Goal: Task Accomplishment & Management: Use online tool/utility

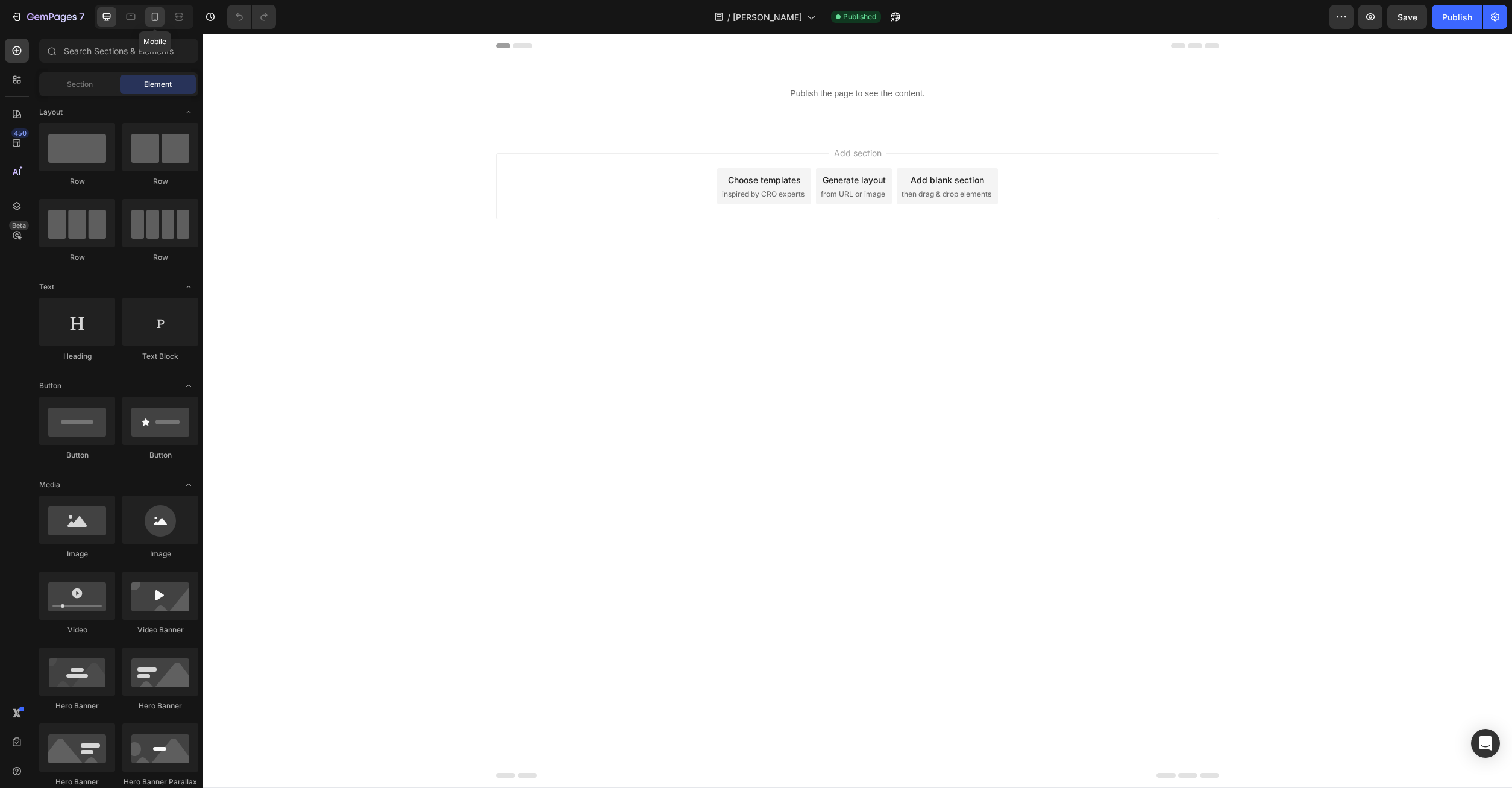
click at [161, 20] on icon at bounding box center [155, 16] width 12 height 12
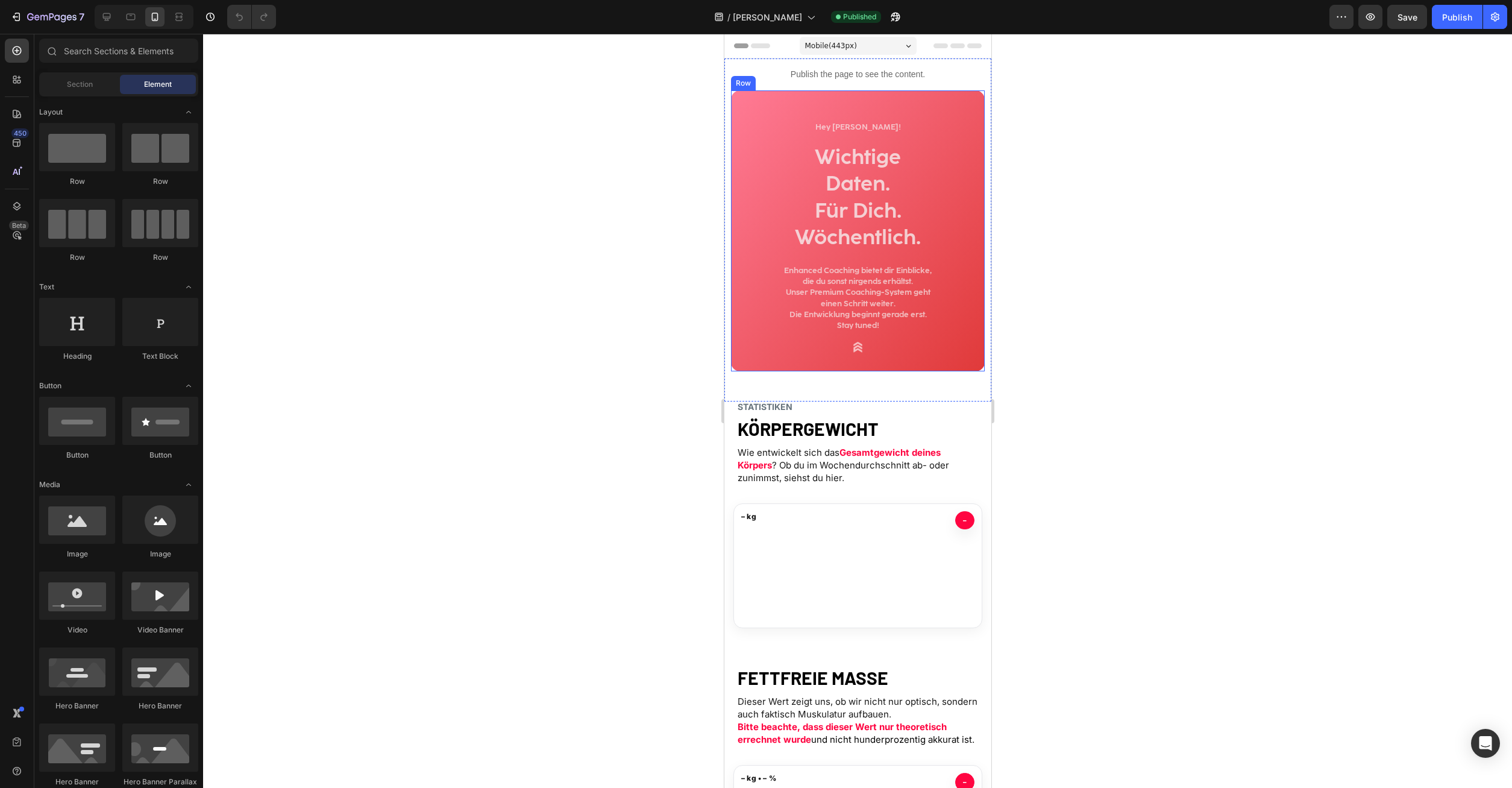
scroll to position [184, 0]
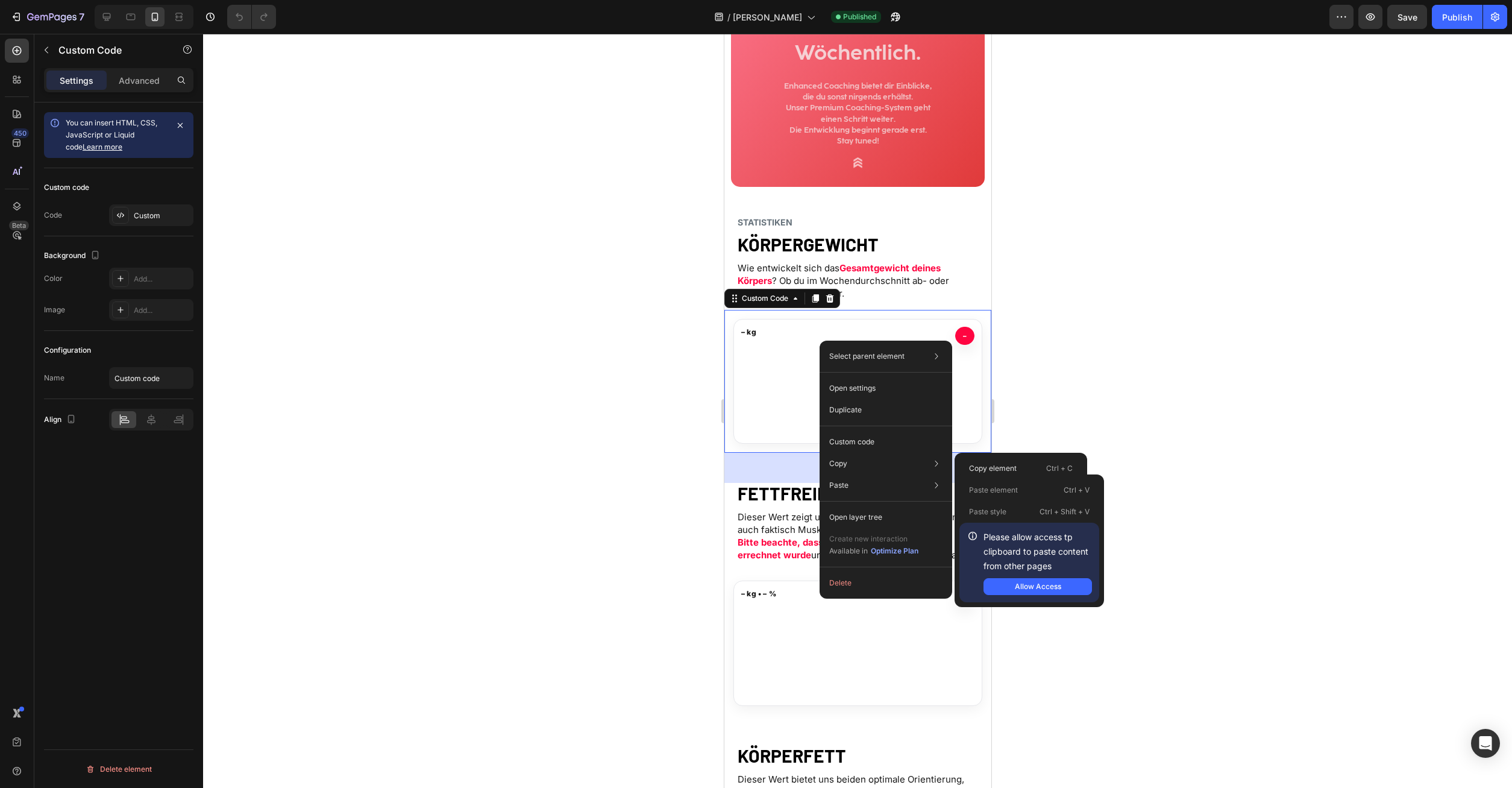
click at [1142, 513] on div at bounding box center [858, 411] width 1309 height 754
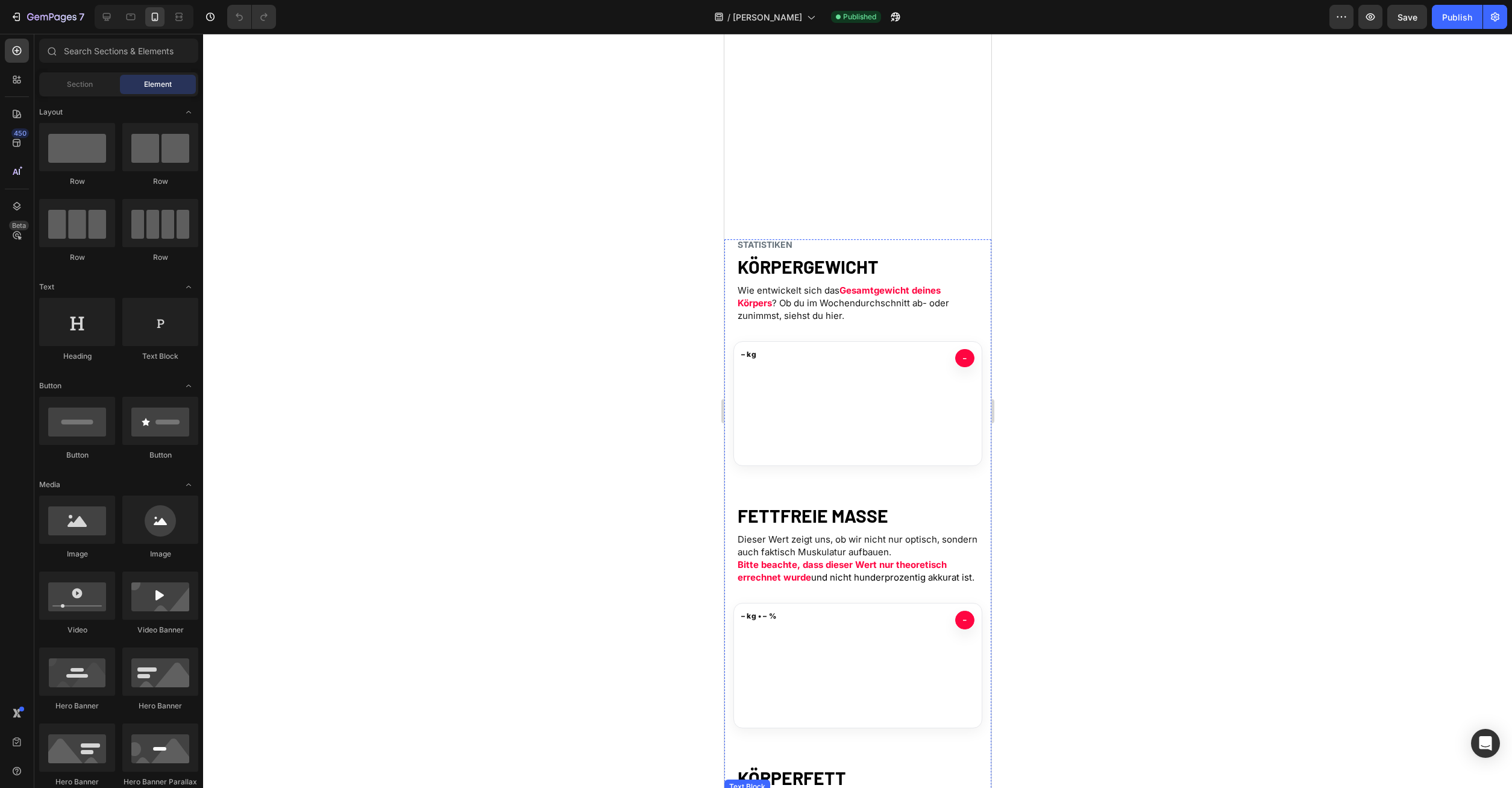
scroll to position [123, 0]
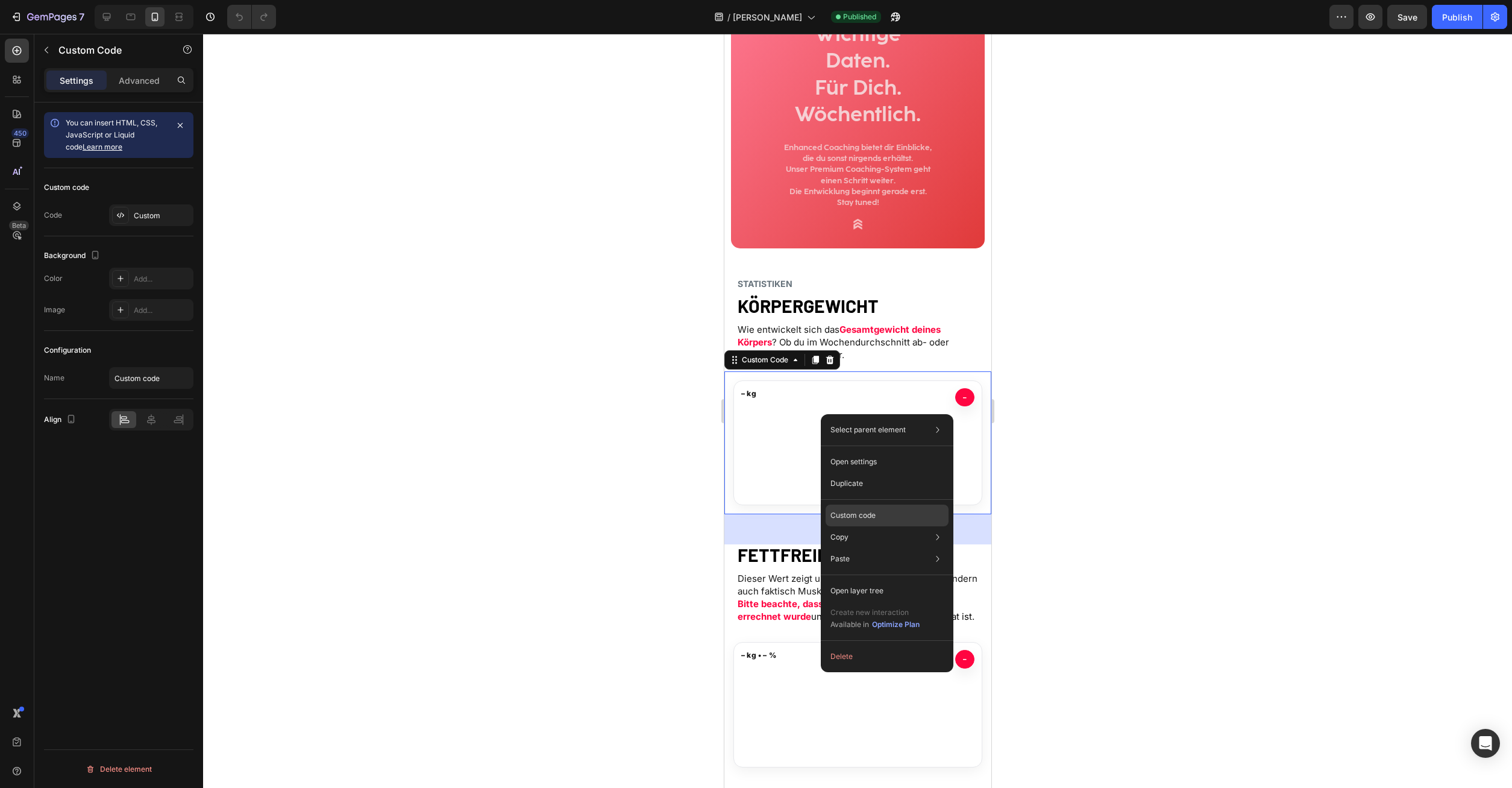
click at [866, 514] on p "Custom code" at bounding box center [853, 515] width 46 height 11
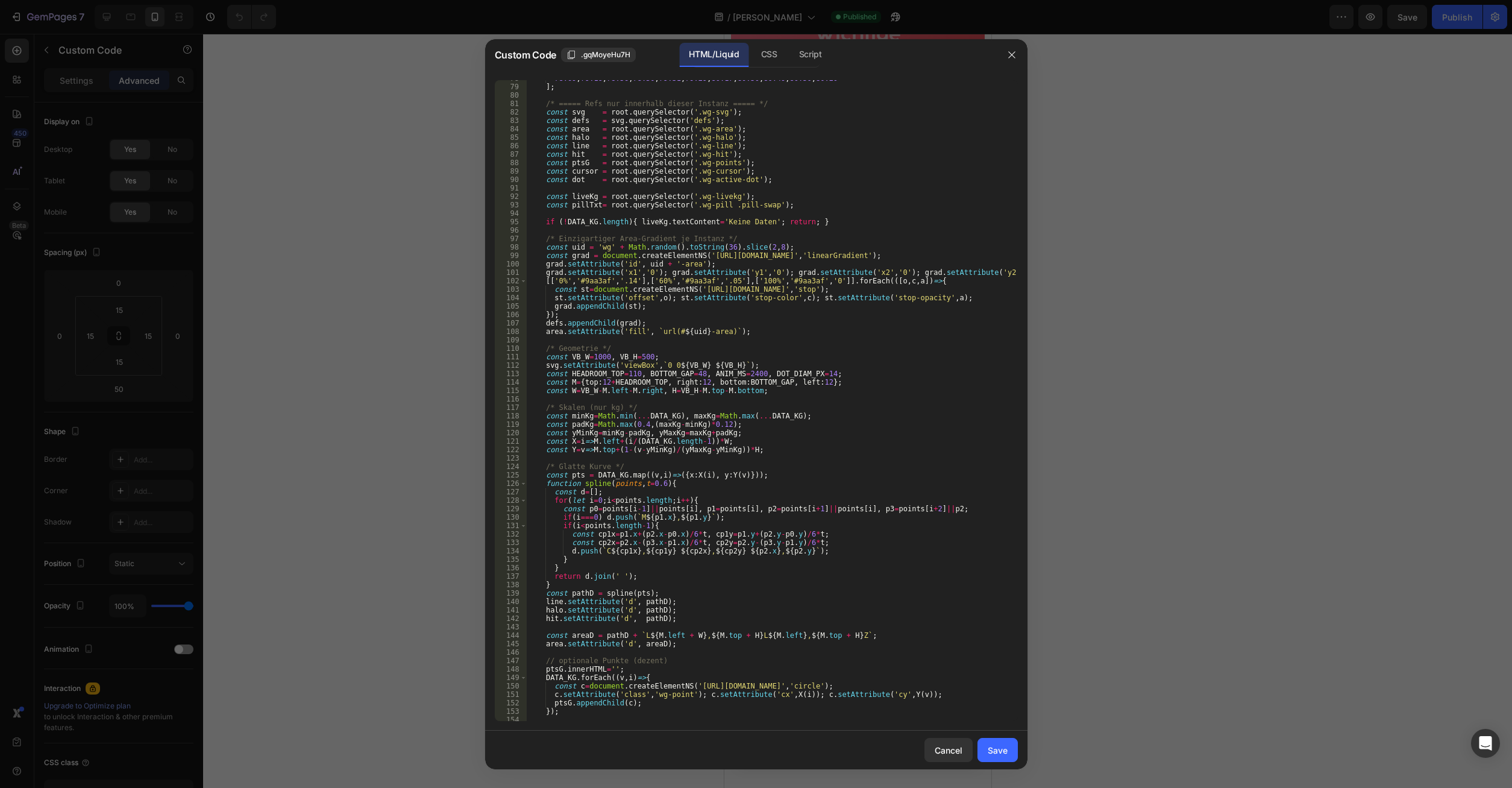
scroll to position [442, 0]
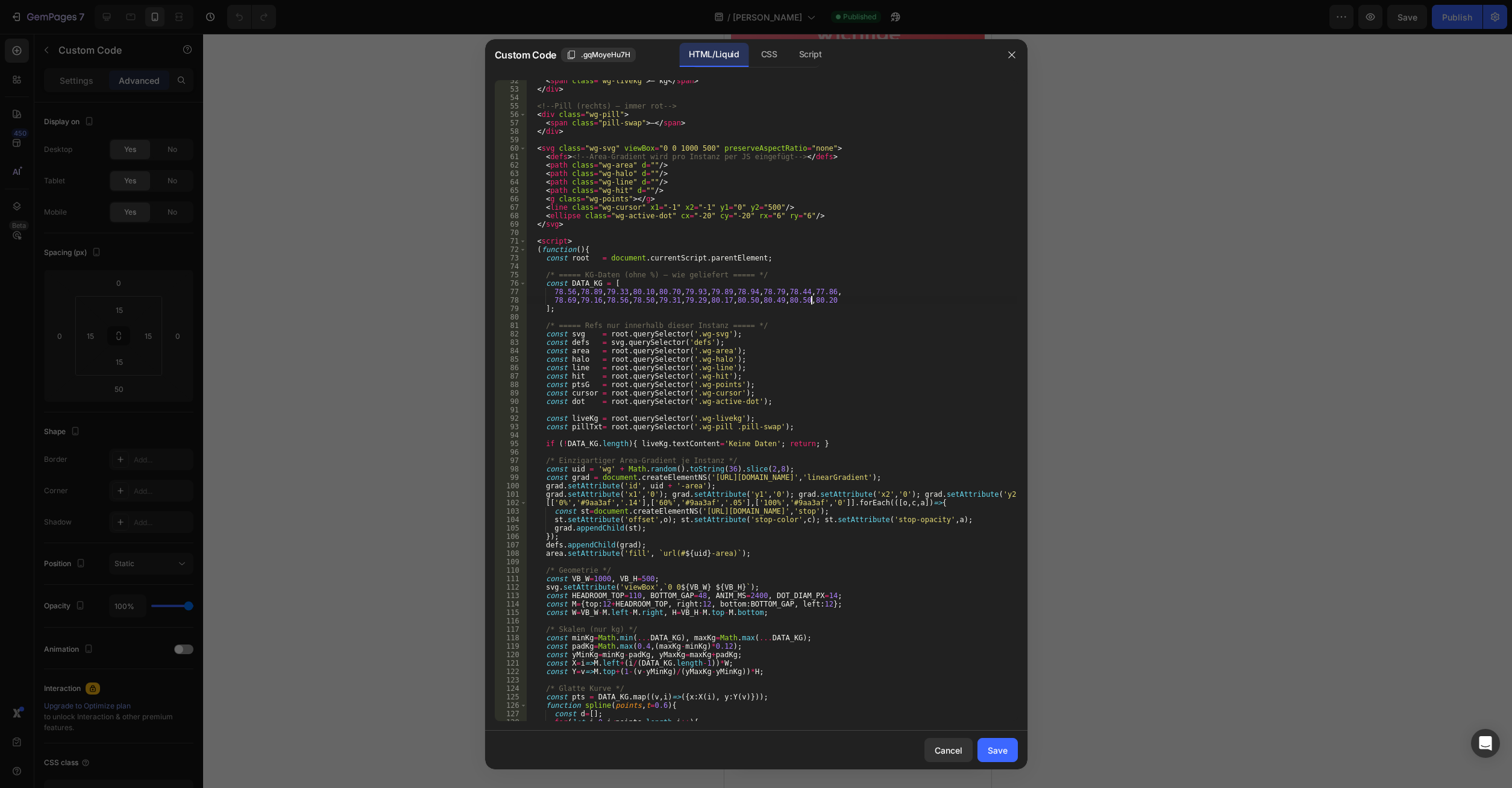
click at [822, 299] on div "< span class = "wg-livekg" > – kg </ span > </ div > <!-- Pill (rechts) – immer…" at bounding box center [772, 405] width 491 height 657
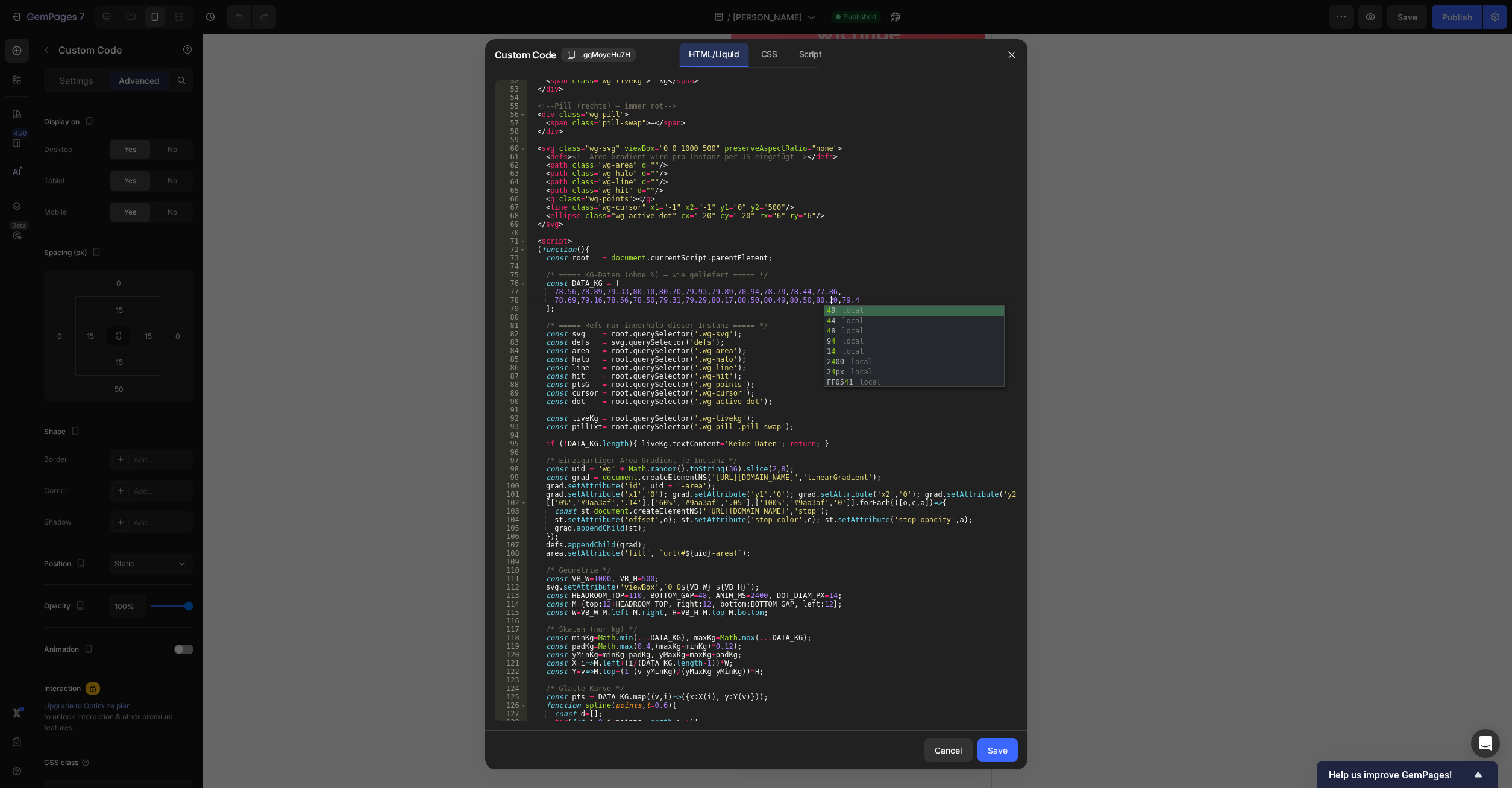
scroll to position [0, 24]
type textarea "78.69,79.16,78.56,78.50,79.31,79.29,80.17,80.50,80.49,80.50,80.20,79.43"
click at [994, 756] on button "Save" at bounding box center [998, 749] width 41 height 24
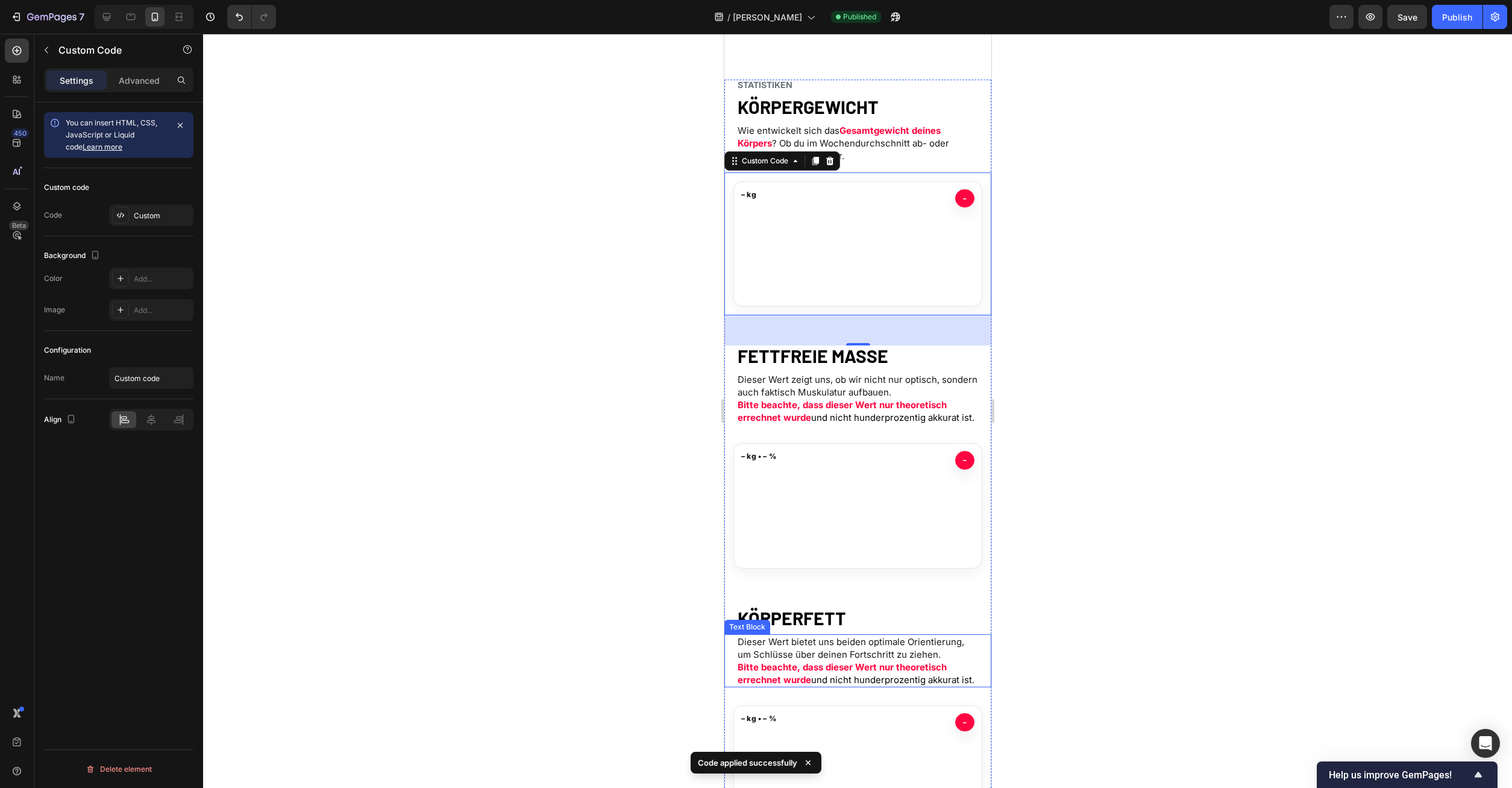
scroll to position [491, 0]
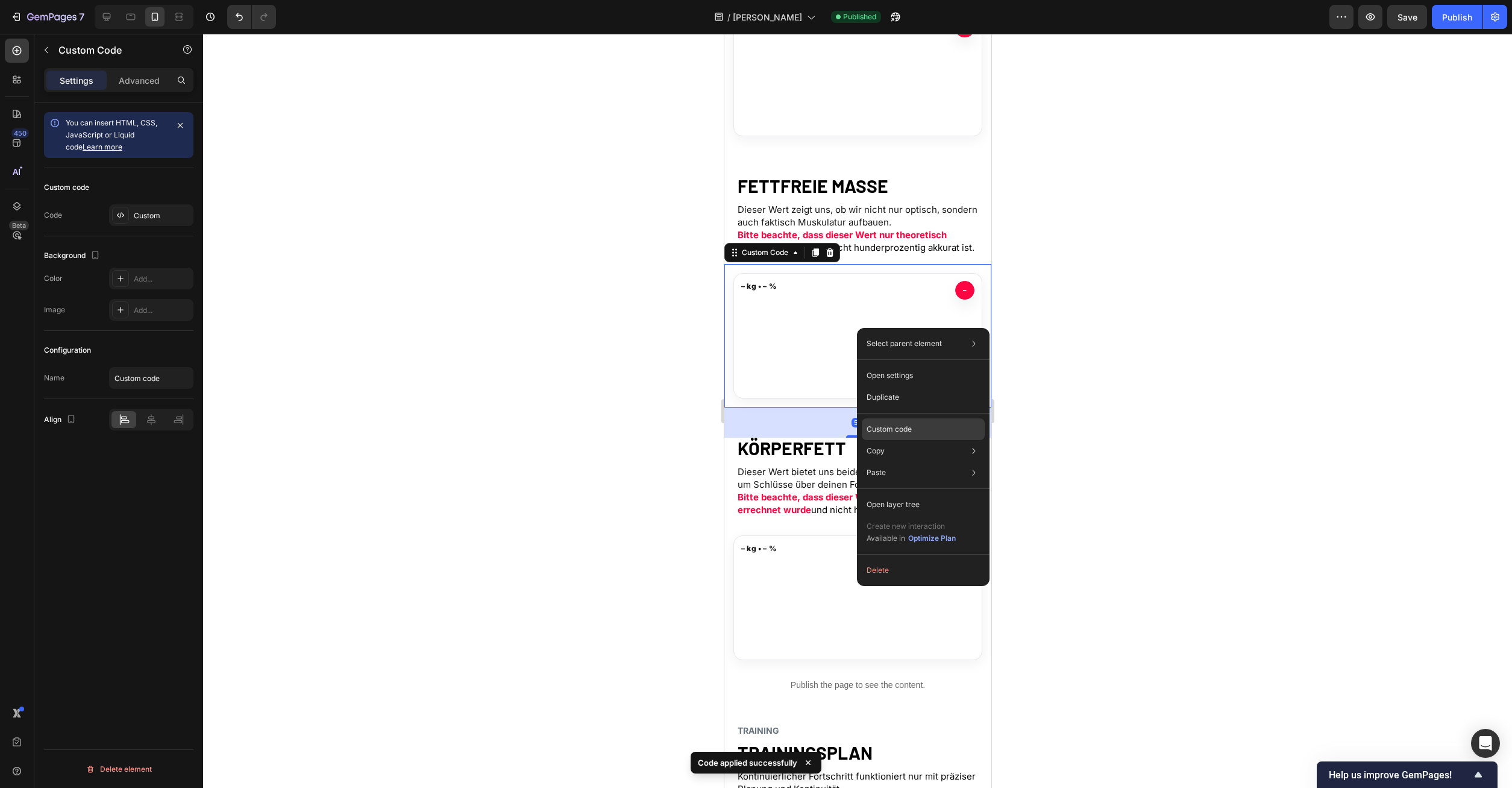
click at [901, 430] on p "Custom code" at bounding box center [889, 428] width 46 height 11
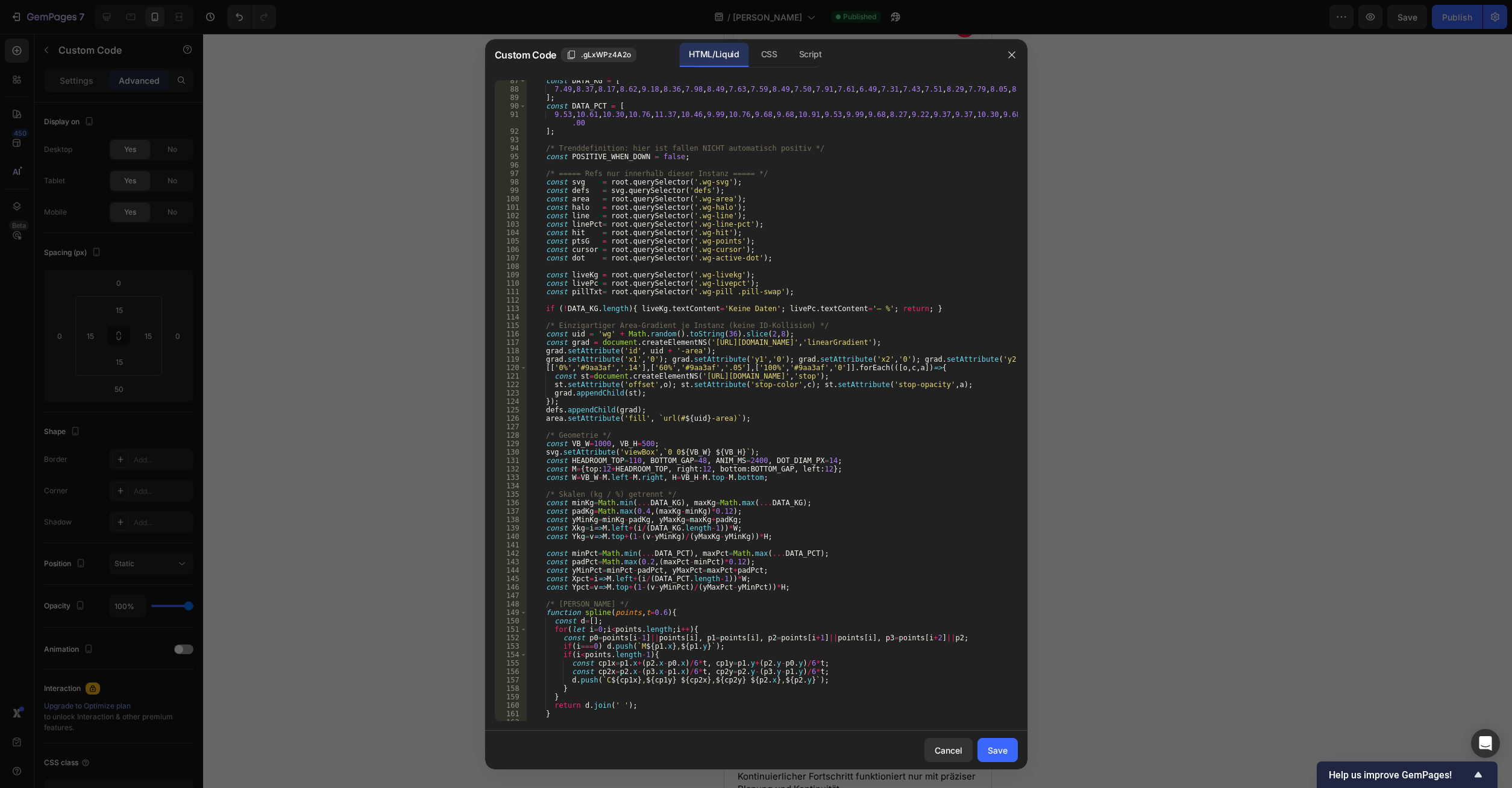
scroll to position [442, 0]
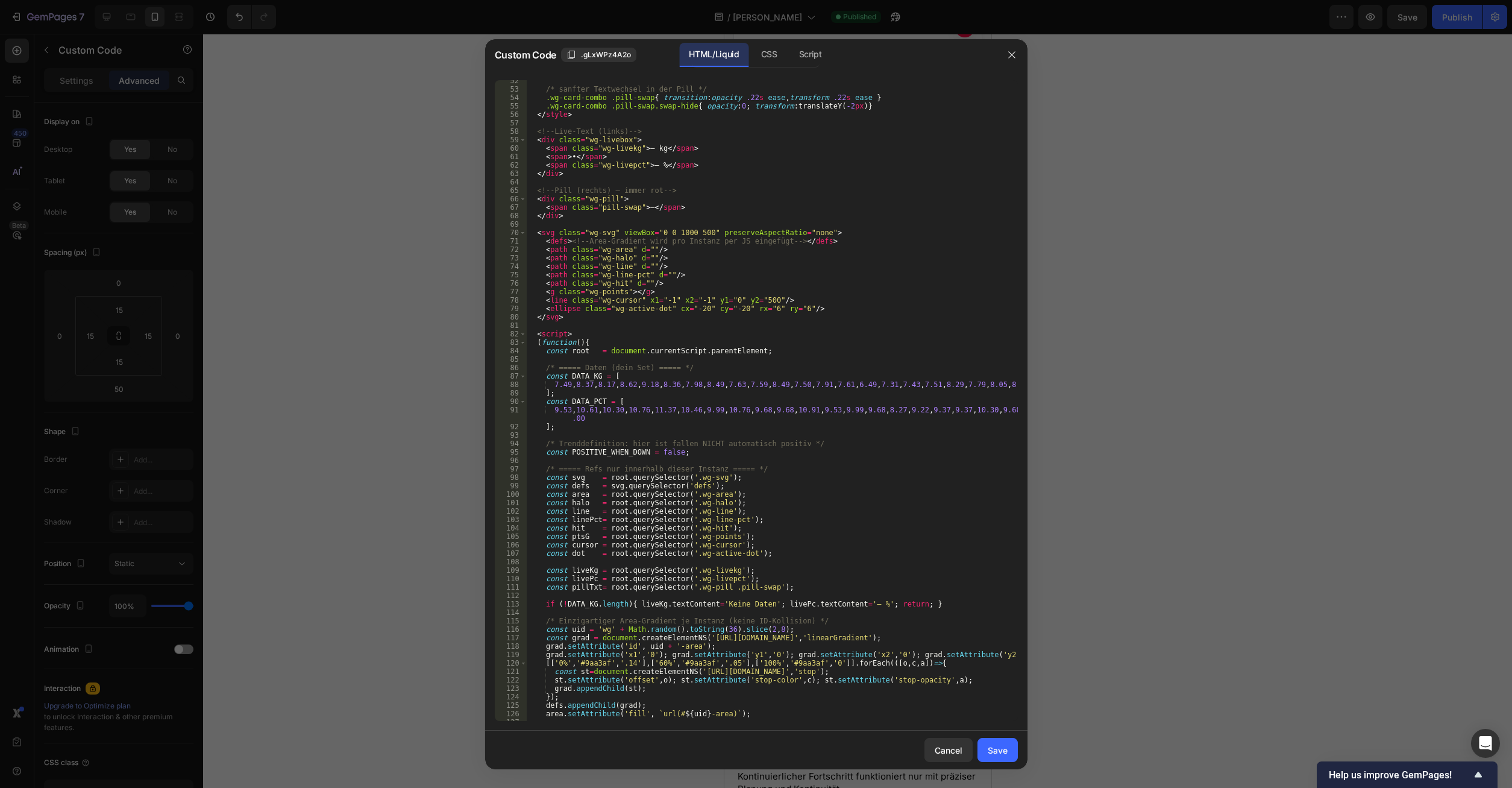
click at [1008, 385] on div "52 53 54 55 56 57 58 59 60 61 62 63 64 65 66 67 68 69 70 71 72 73 74 75 76 77 7…" at bounding box center [757, 400] width 523 height 641
click at [999, 384] on div "/* sanfter Textwechsel in der Pill */ .wg-card-combo .pill-swap { transition : …" at bounding box center [772, 405] width 491 height 657
click at [658, 420] on div "/* sanfter Textwechsel in der Pill */ .wg-card-combo .pill-swap { transition : …" at bounding box center [772, 405] width 491 height 657
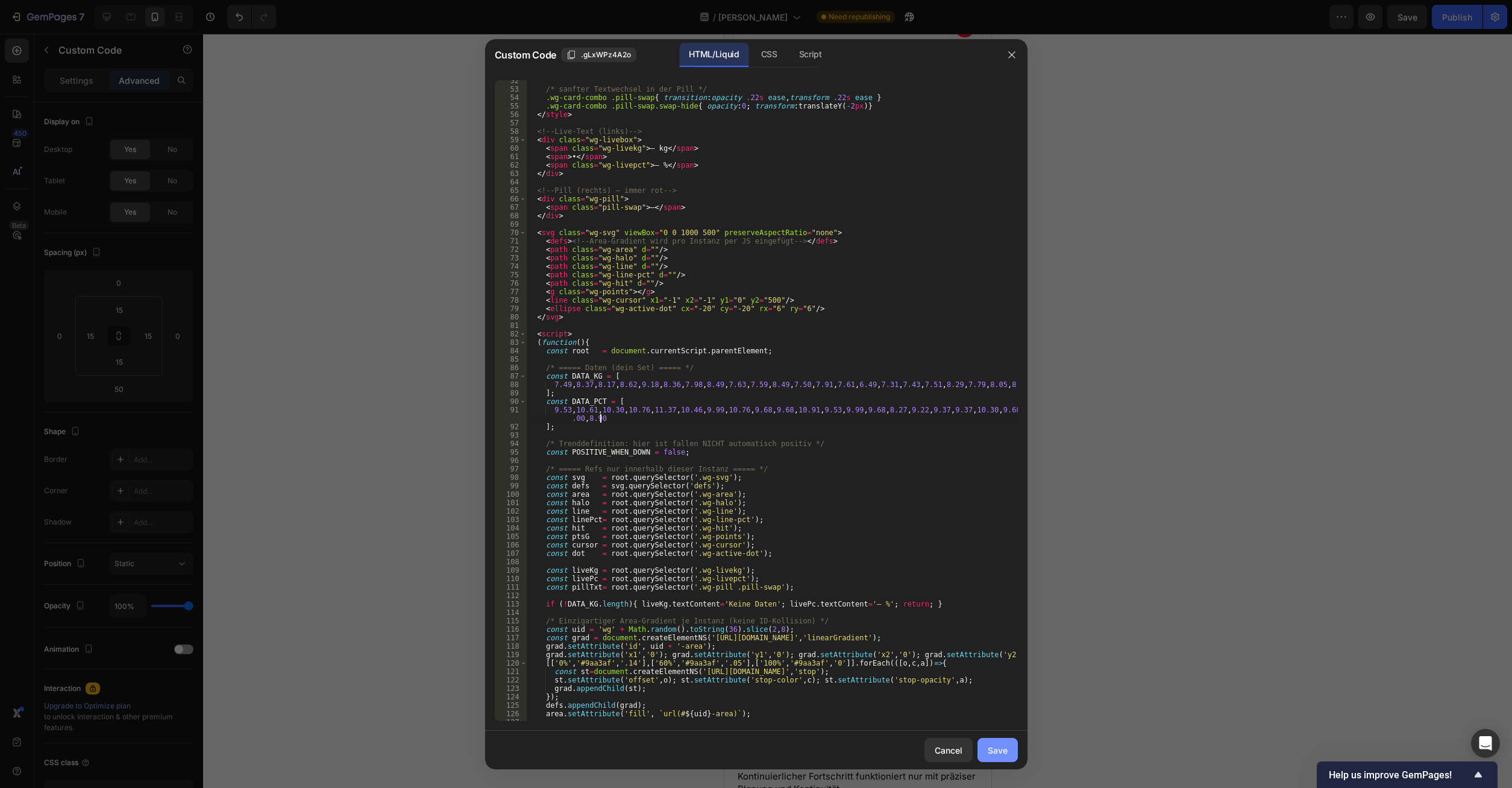
type textarea "9.53,10.61,10.30,10.76,11.37,10.46,9.99,10.76,9.68,9.68,10.91,9.53,9.99,9.68,8.…"
click at [993, 748] on div "Save" at bounding box center [997, 749] width 20 height 13
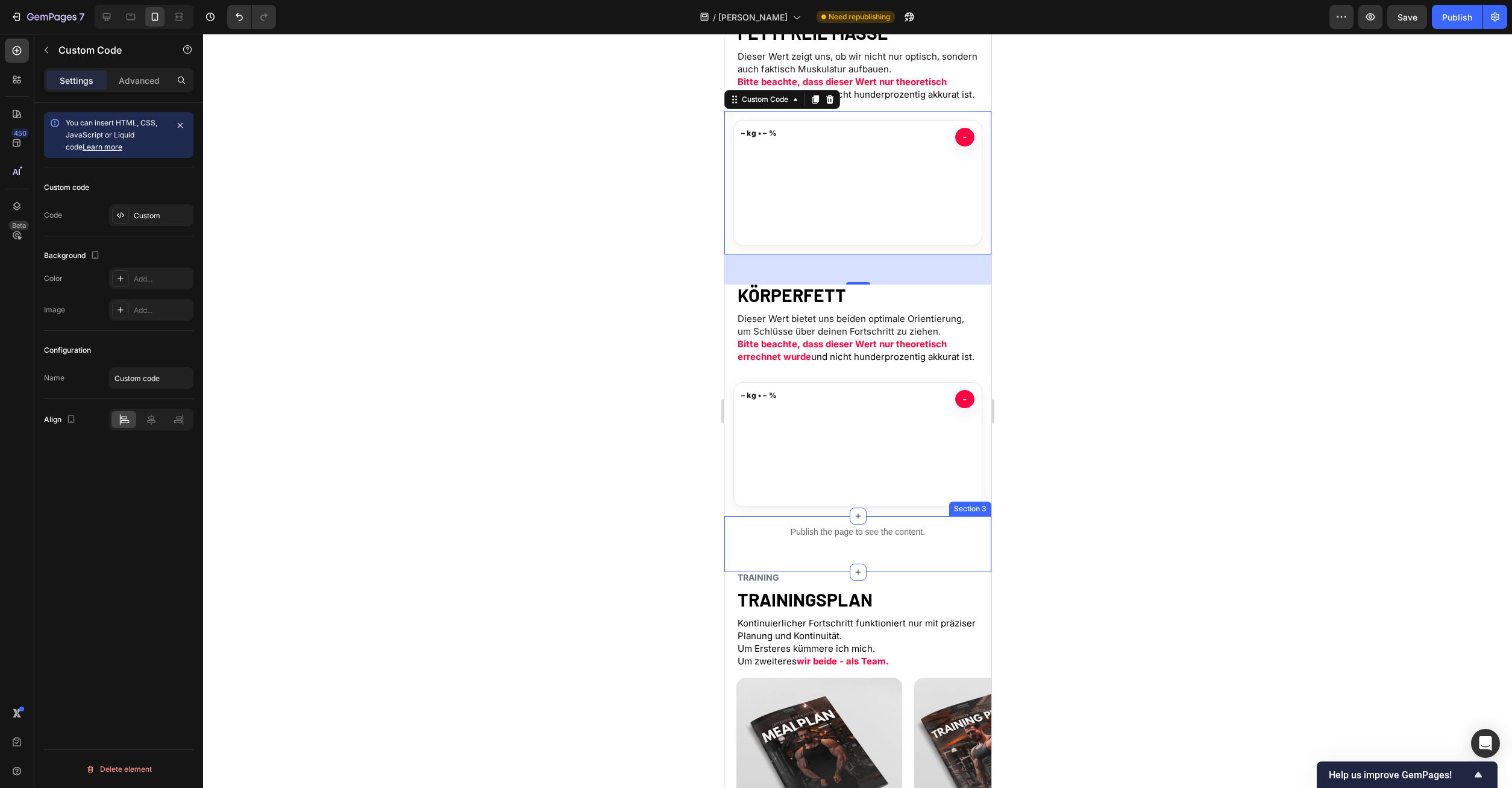
scroll to position [677, 0]
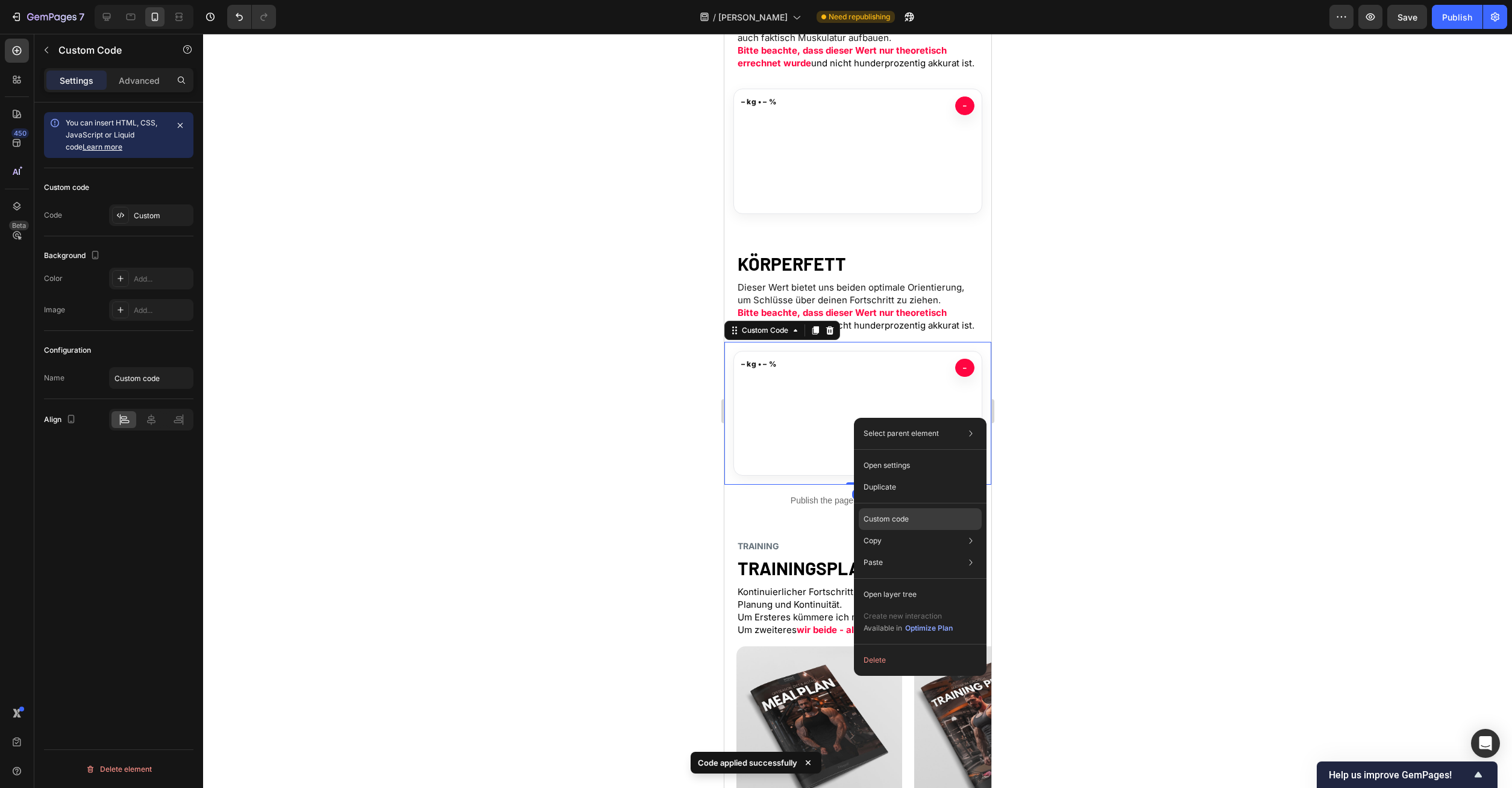
click at [899, 519] on p "Custom code" at bounding box center [886, 519] width 46 height 11
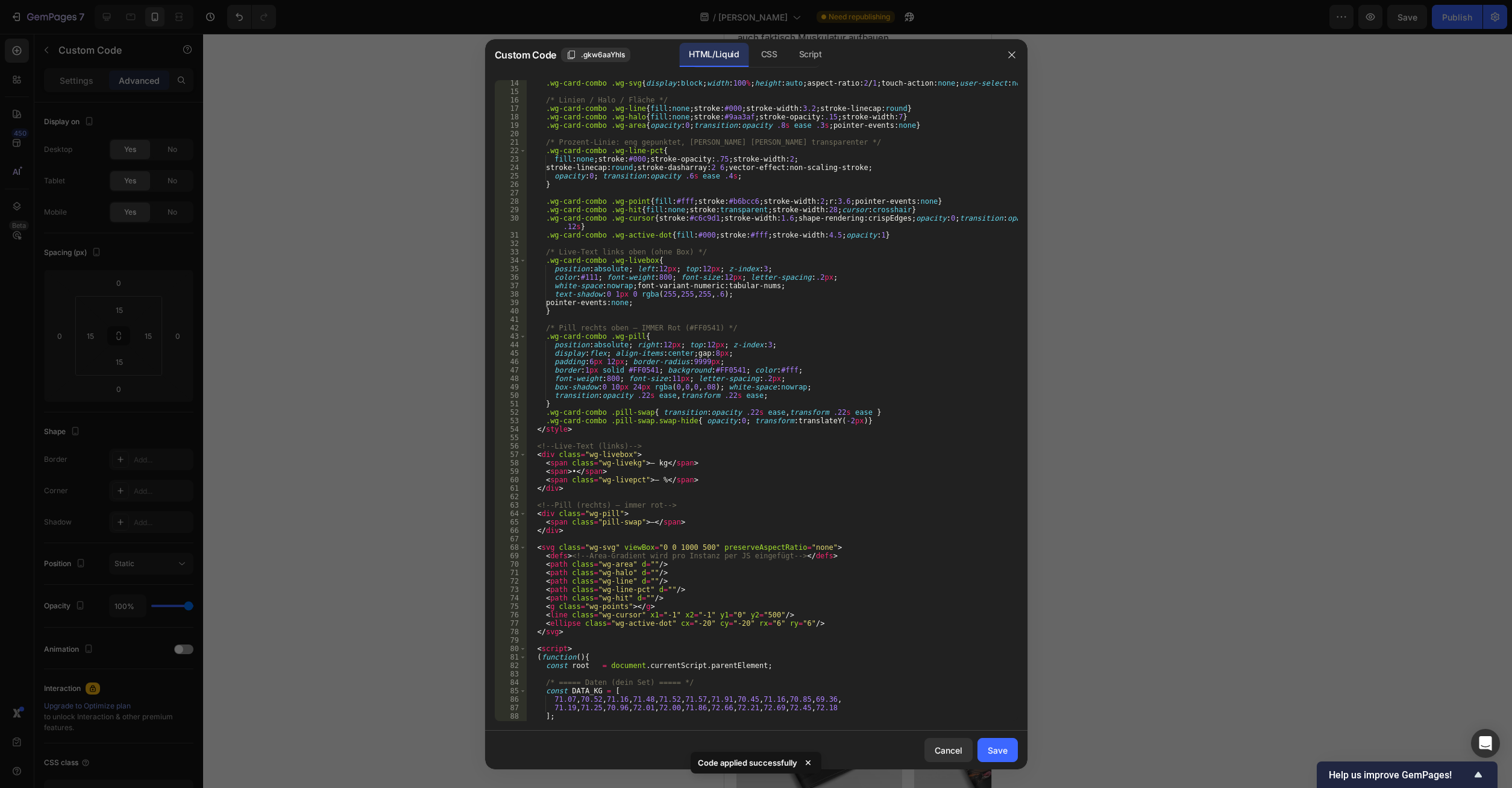
scroll to position [406, 0]
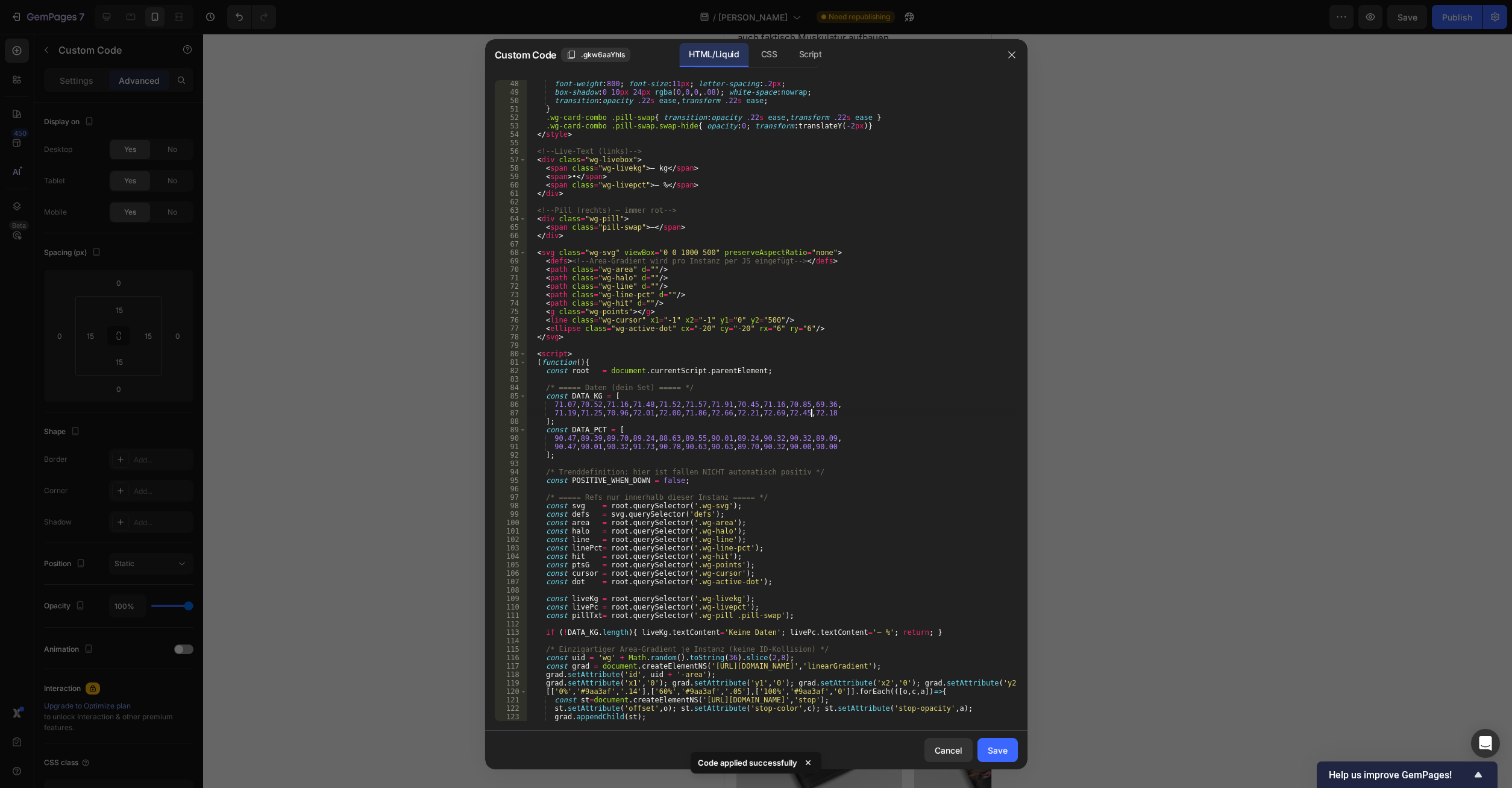
click at [817, 412] on div "font-weight : 800 ; font-size : 11 px ; letter-spacing : .2 px ; box-shadow : 0…" at bounding box center [772, 408] width 491 height 657
click at [827, 445] on div "font-weight : 800 ; font-size : 11 px ; letter-spacing : .2 px ; box-shadow : 0…" at bounding box center [772, 408] width 491 height 657
type textarea "90.47,90.01,90.32,91.73,90.78,90.63,90.63,89.70,90.32,90.00,90.00,91.10"
click at [1007, 752] on div "Save" at bounding box center [997, 749] width 20 height 13
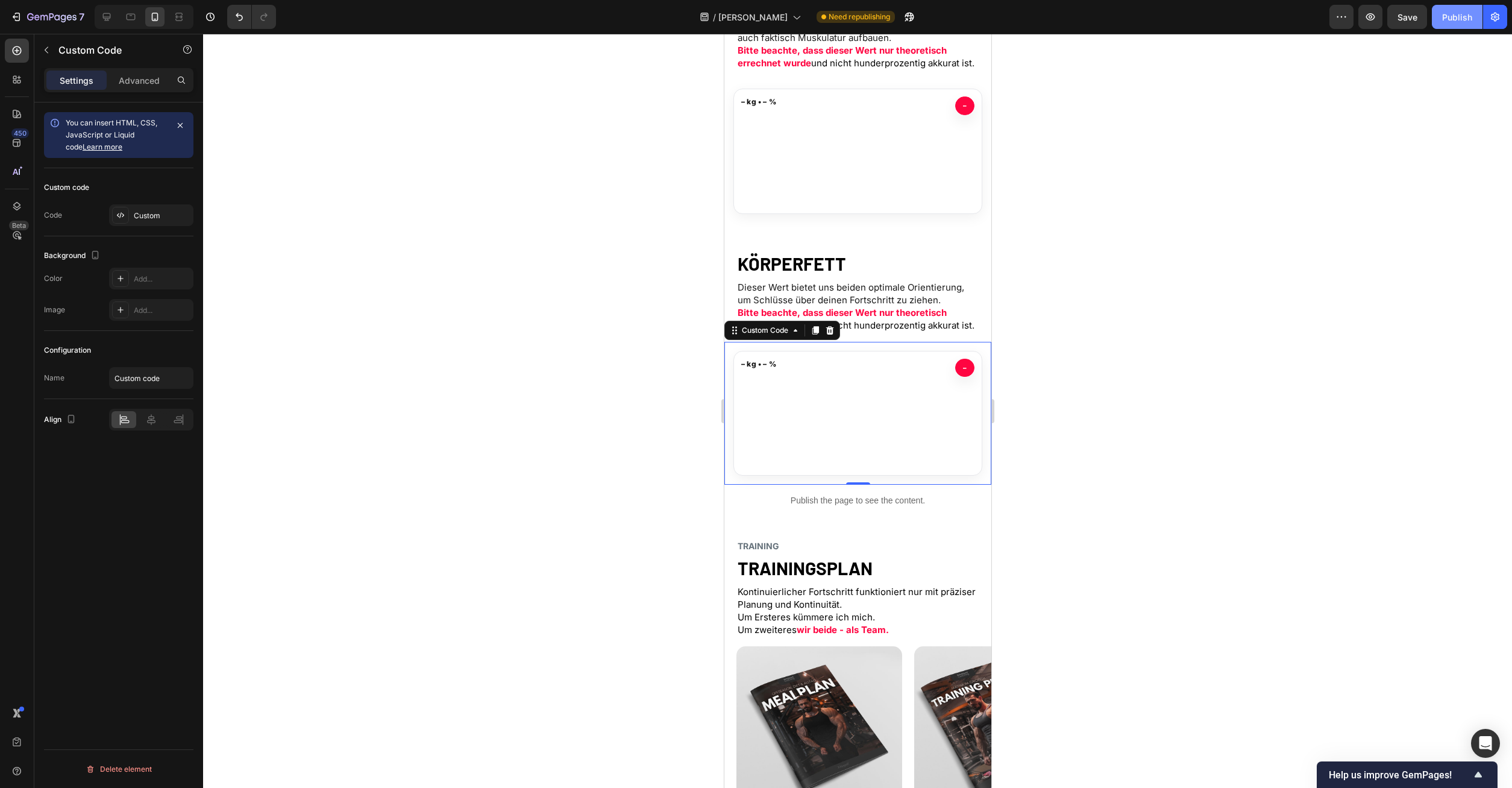
click at [1458, 26] on button "Publish" at bounding box center [1458, 16] width 50 height 24
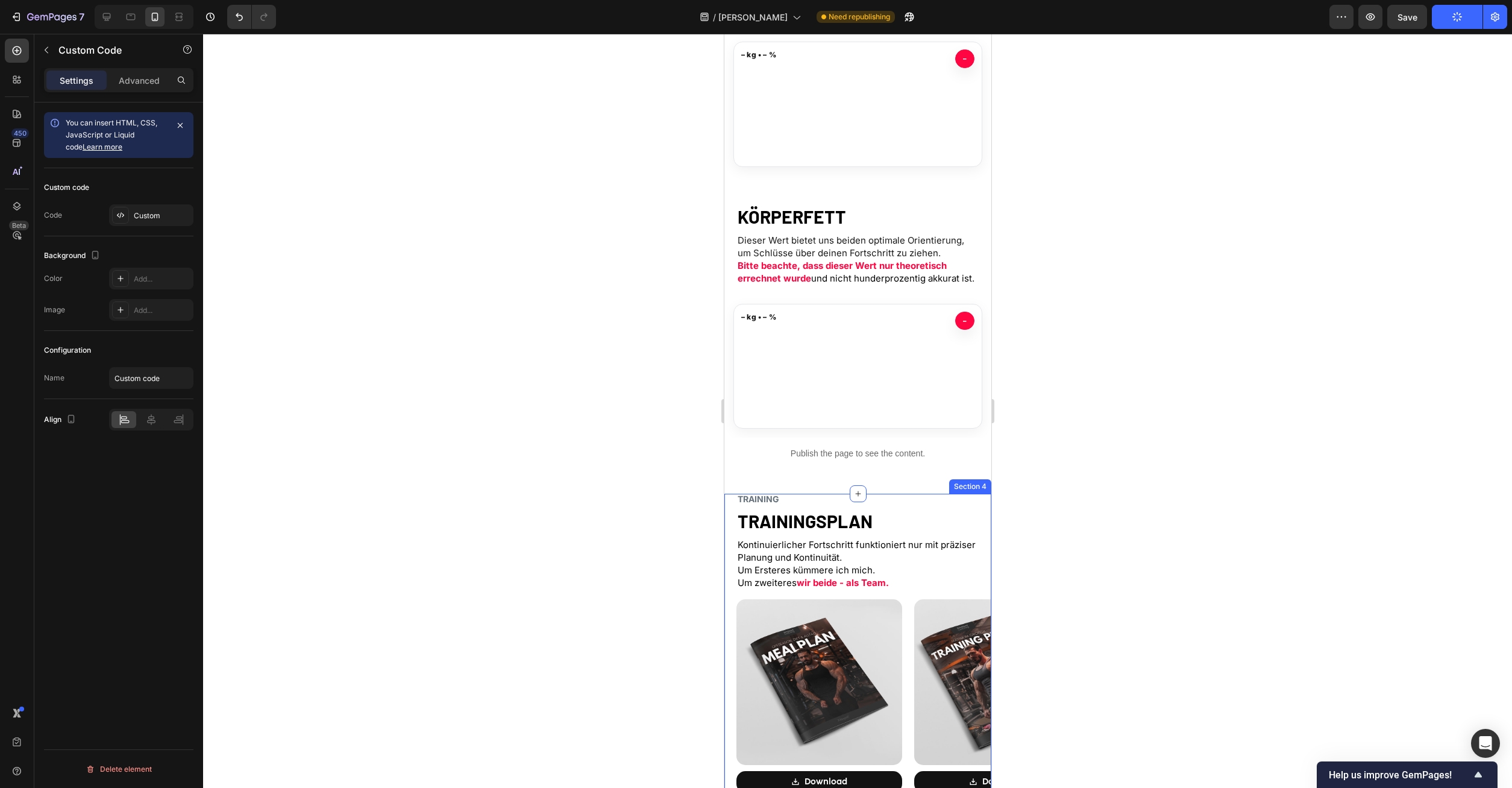
scroll to position [677, 0]
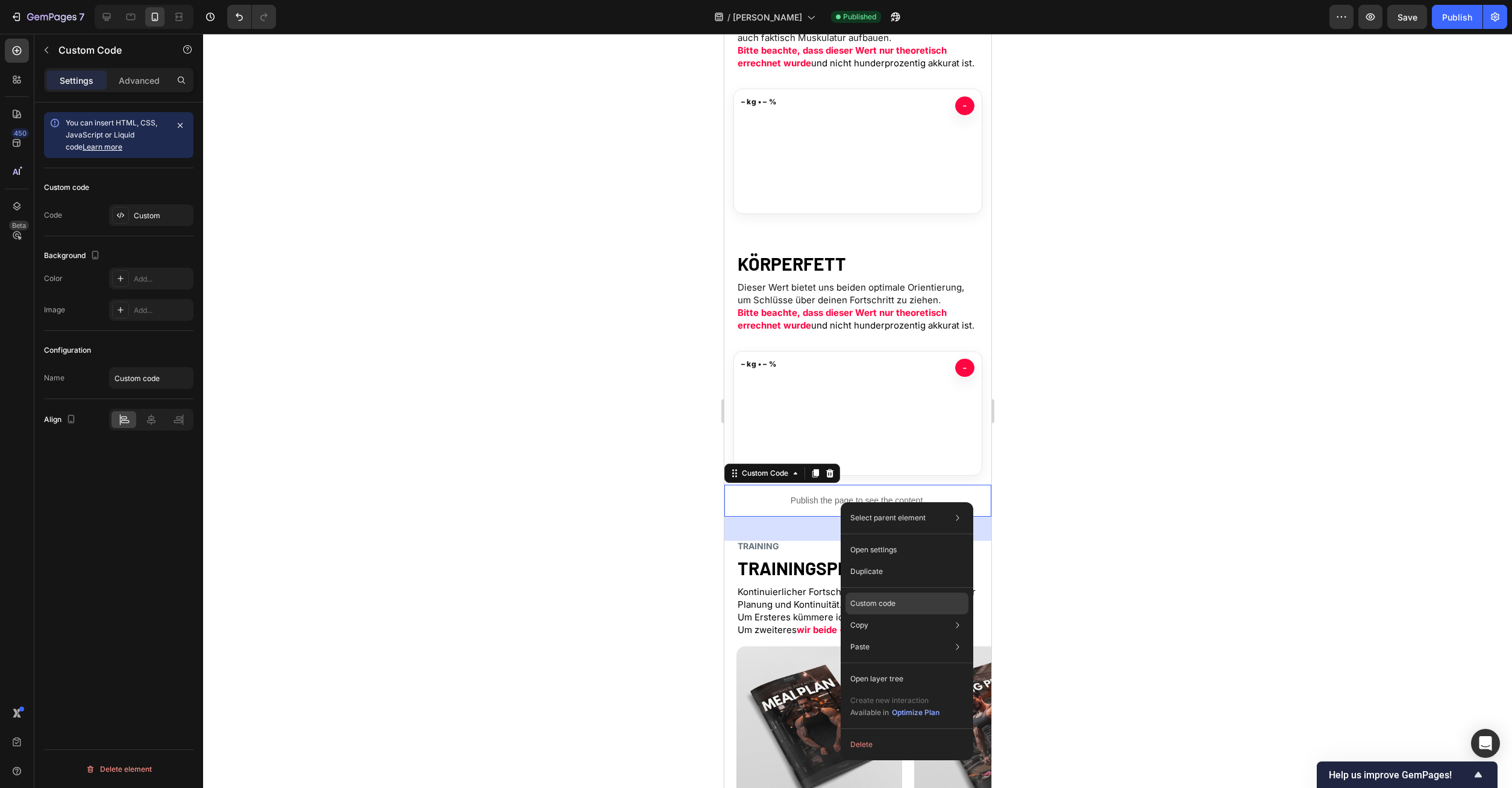
click at [909, 600] on div "Custom code" at bounding box center [906, 603] width 123 height 21
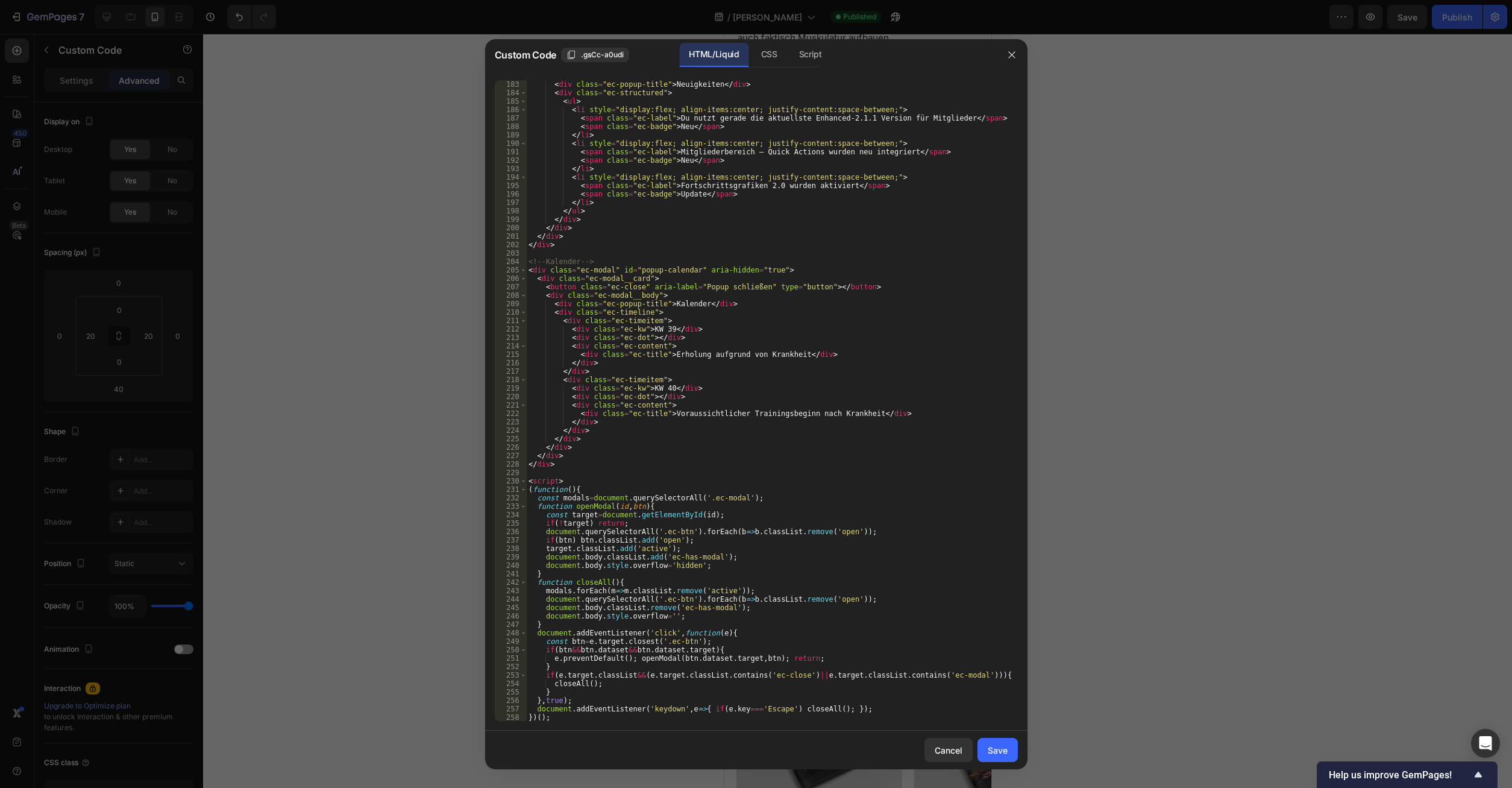
scroll to position [1621, 0]
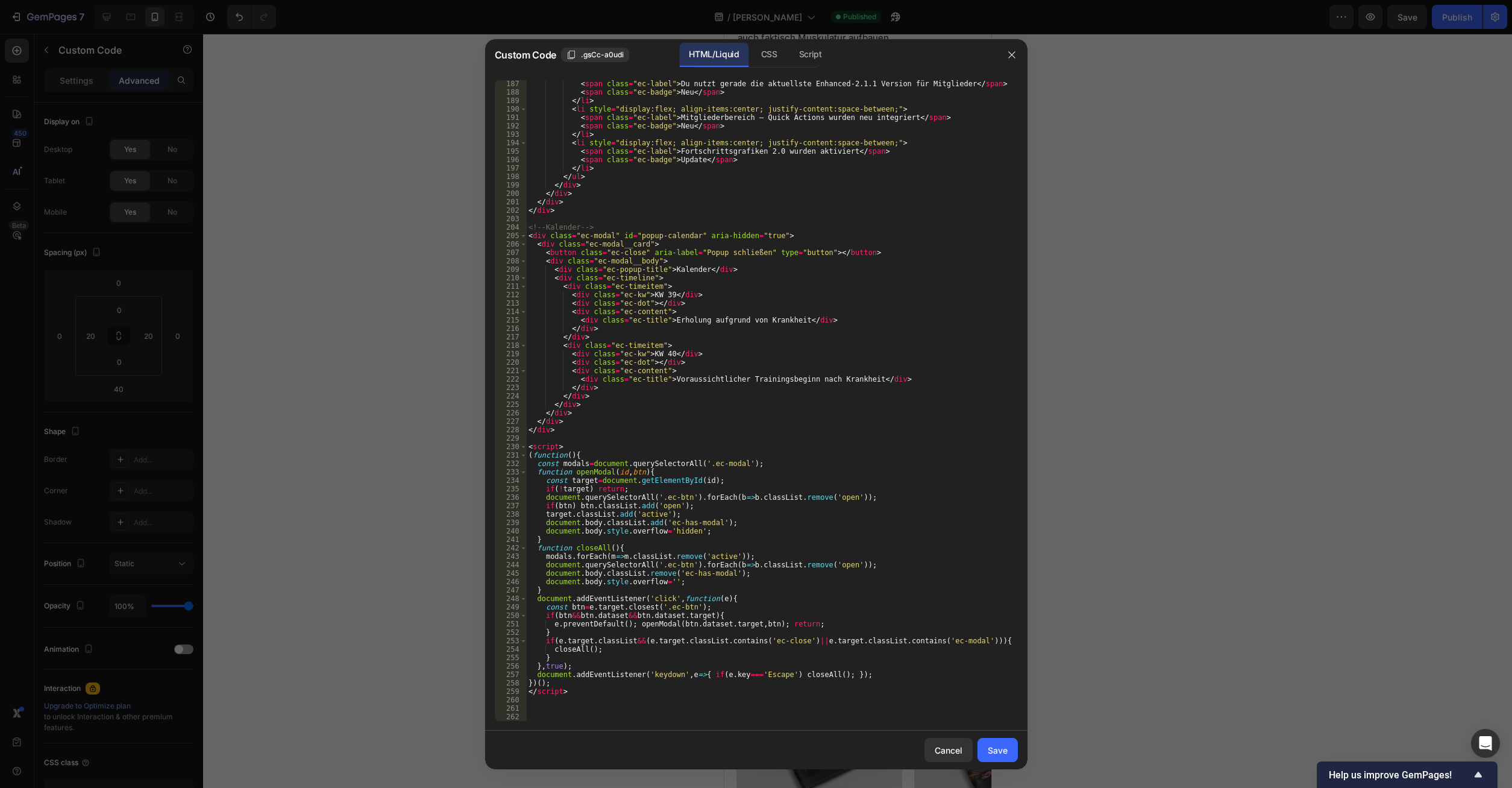
click at [1109, 417] on div at bounding box center [756, 394] width 1512 height 788
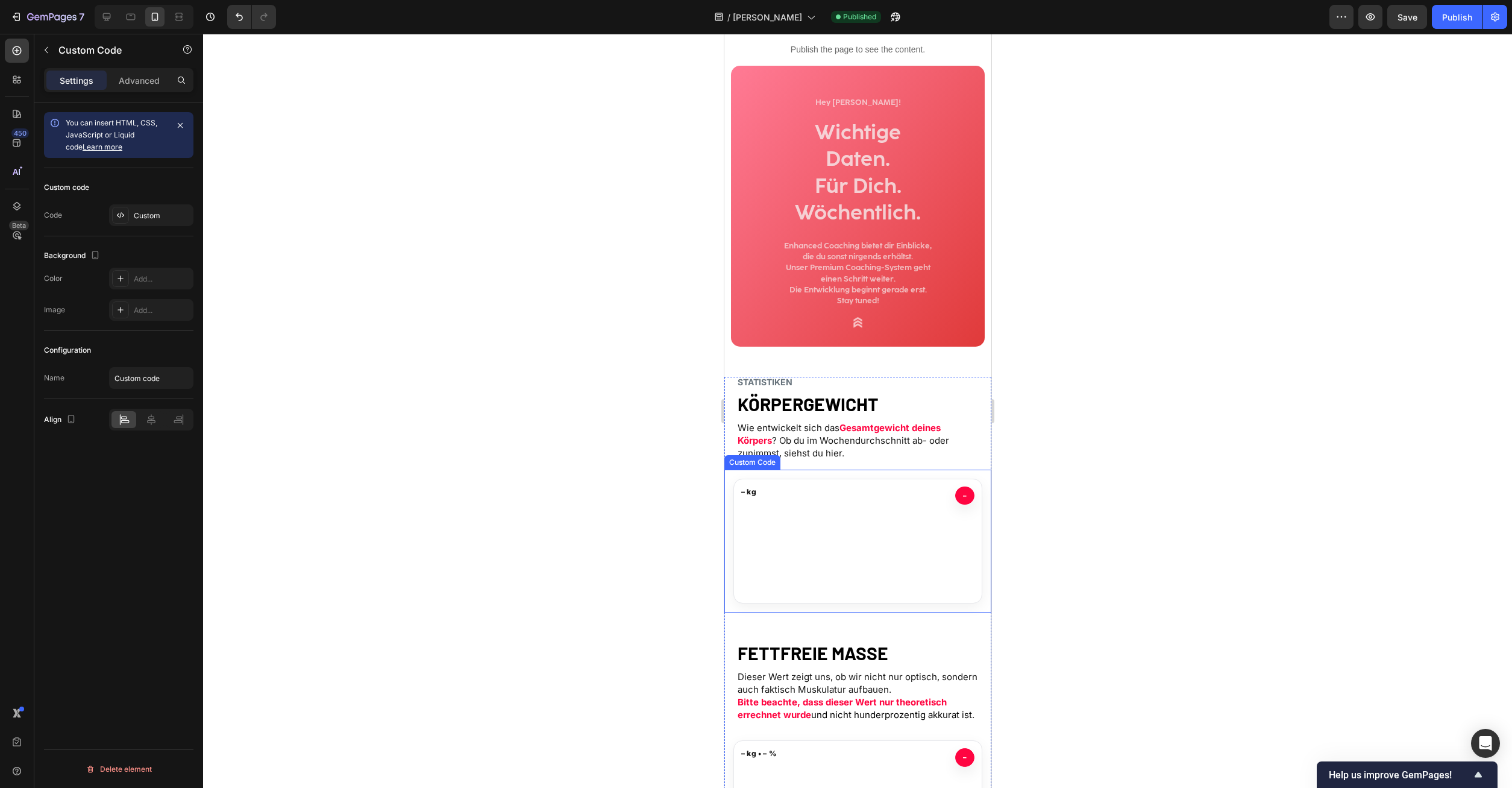
scroll to position [0, 0]
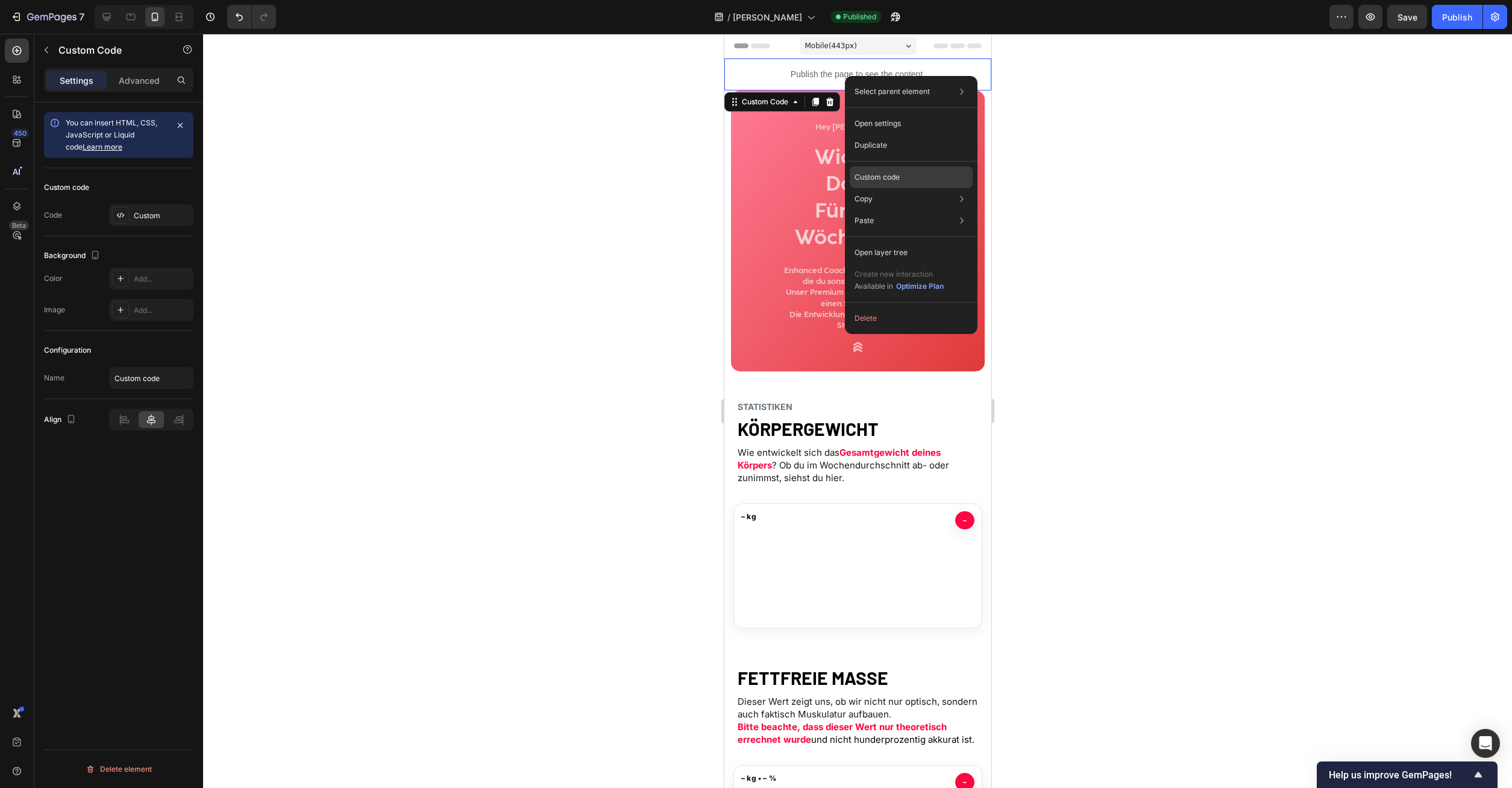
click at [878, 180] on p "Custom code" at bounding box center [877, 176] width 46 height 11
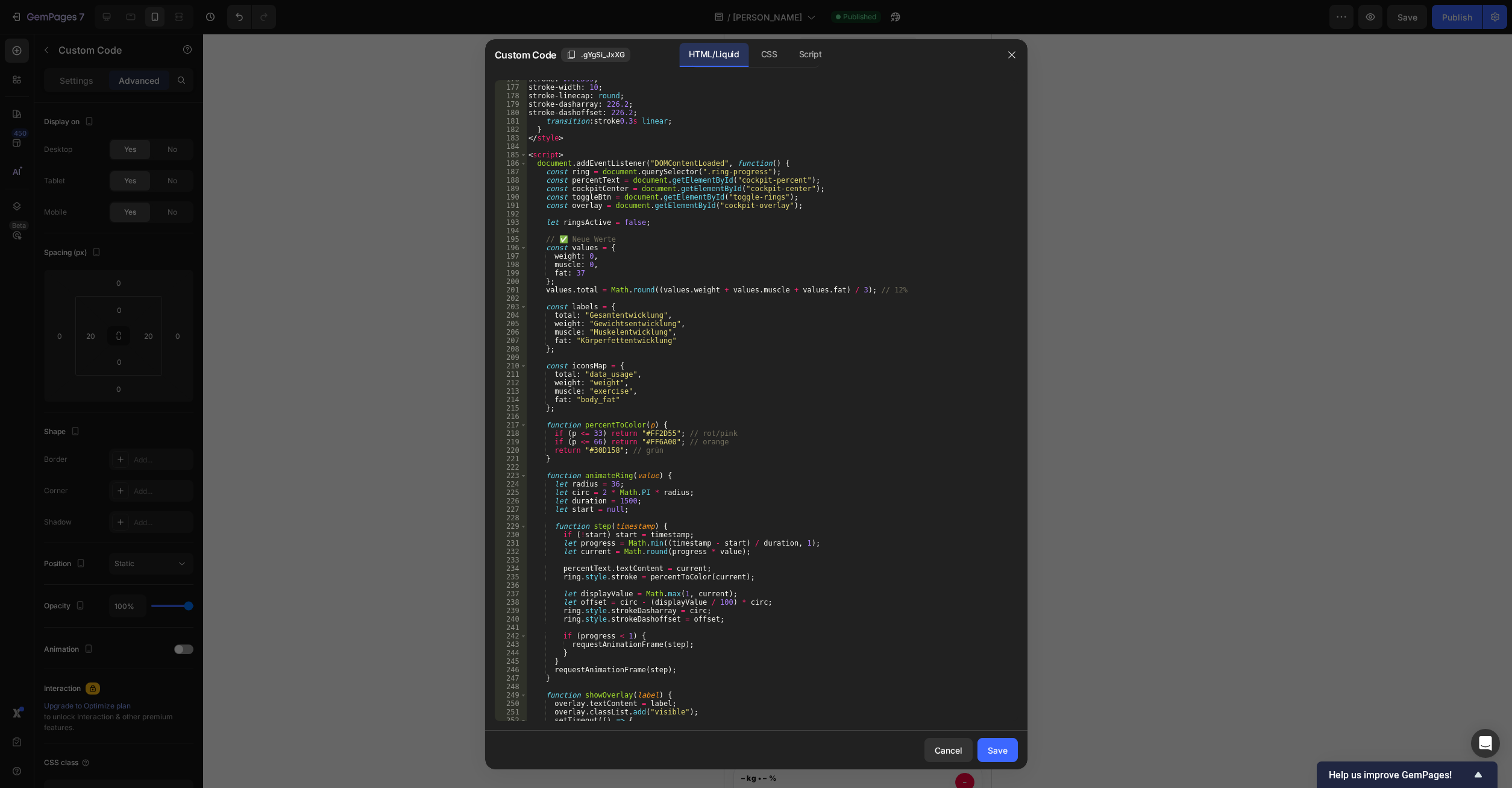
scroll to position [1454, 0]
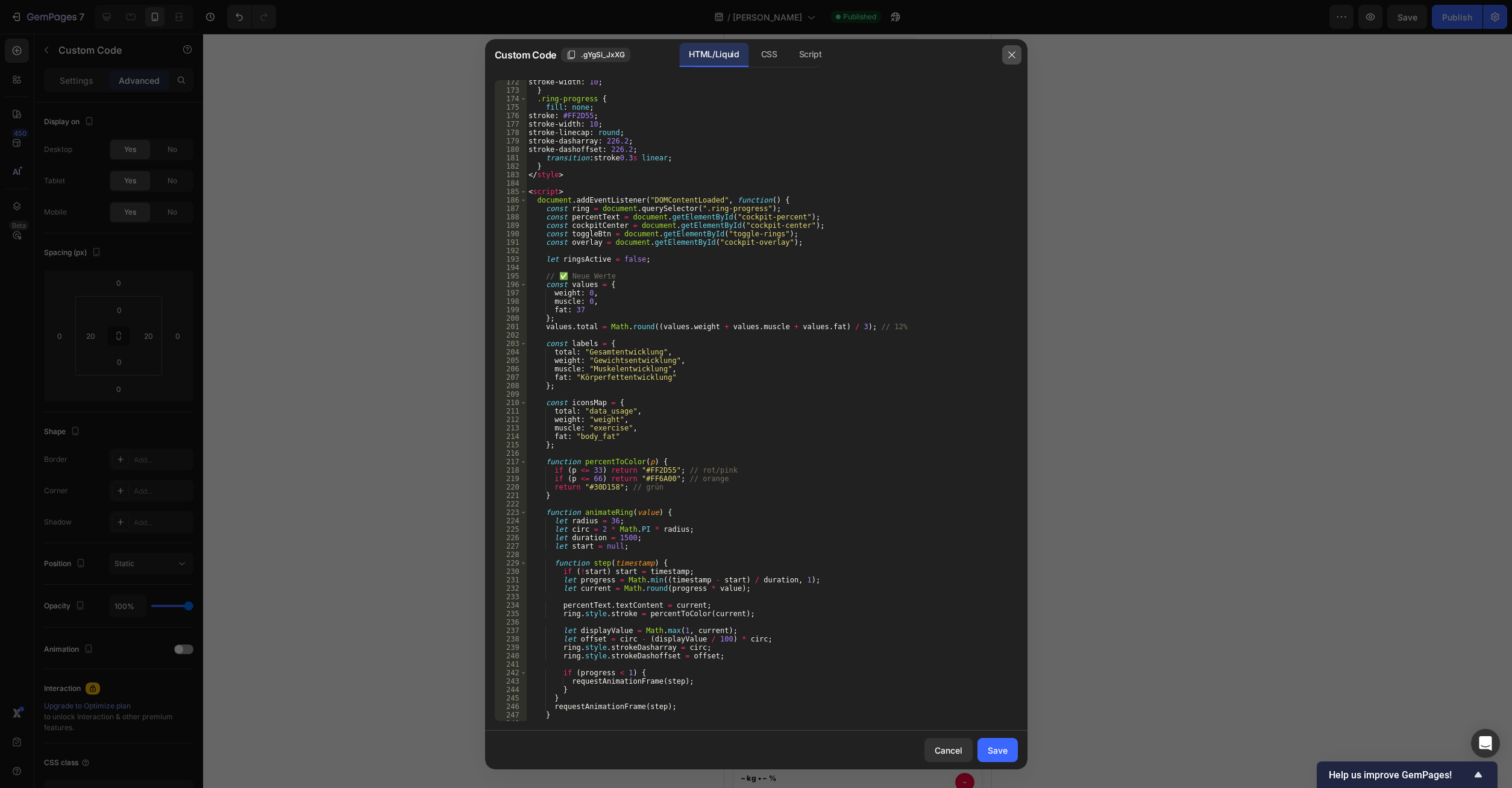
click at [1015, 53] on icon "button" at bounding box center [1012, 55] width 10 height 10
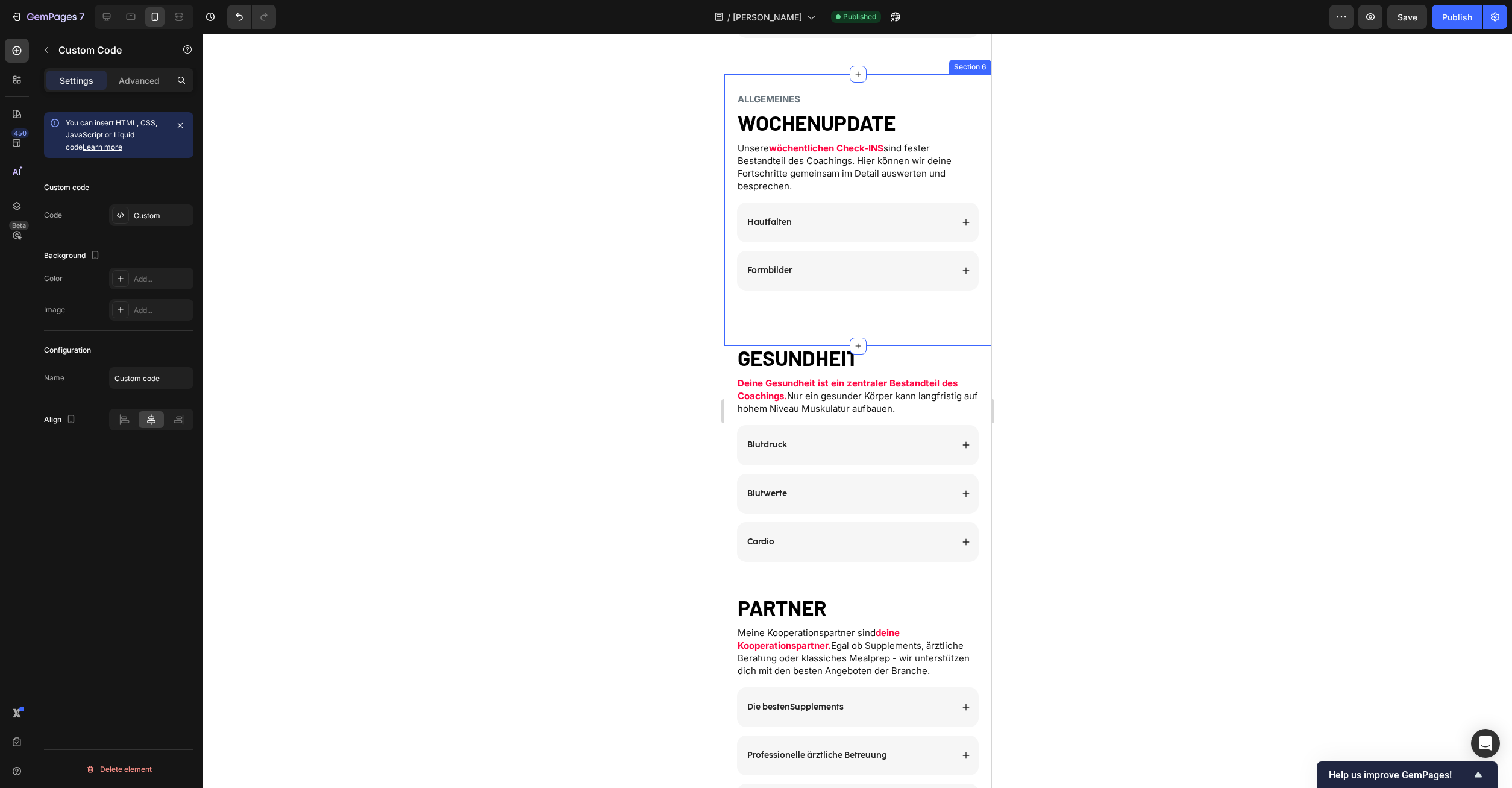
scroll to position [1968, 0]
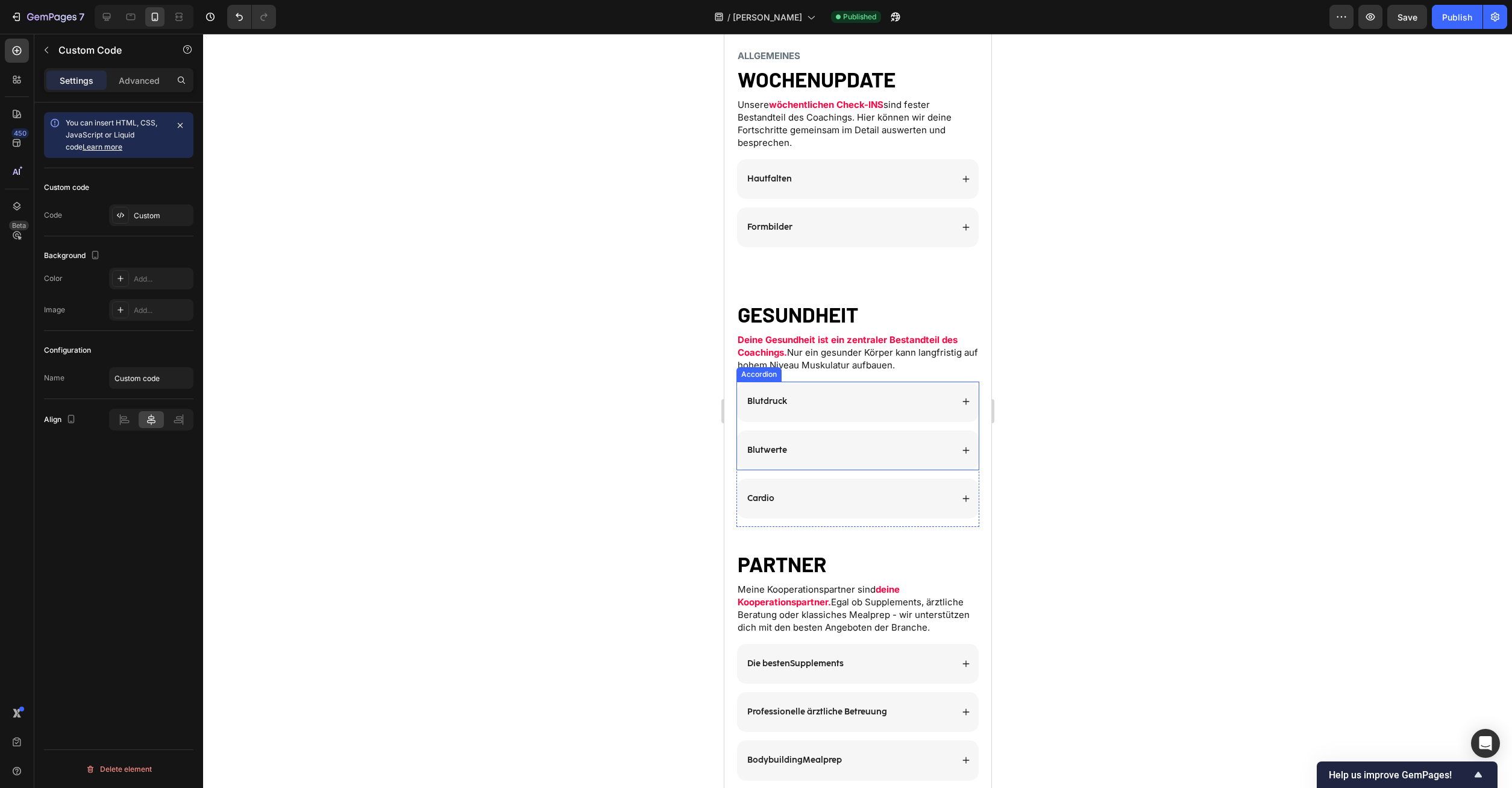
click at [965, 406] on div "Blutdruck" at bounding box center [857, 401] width 241 height 40
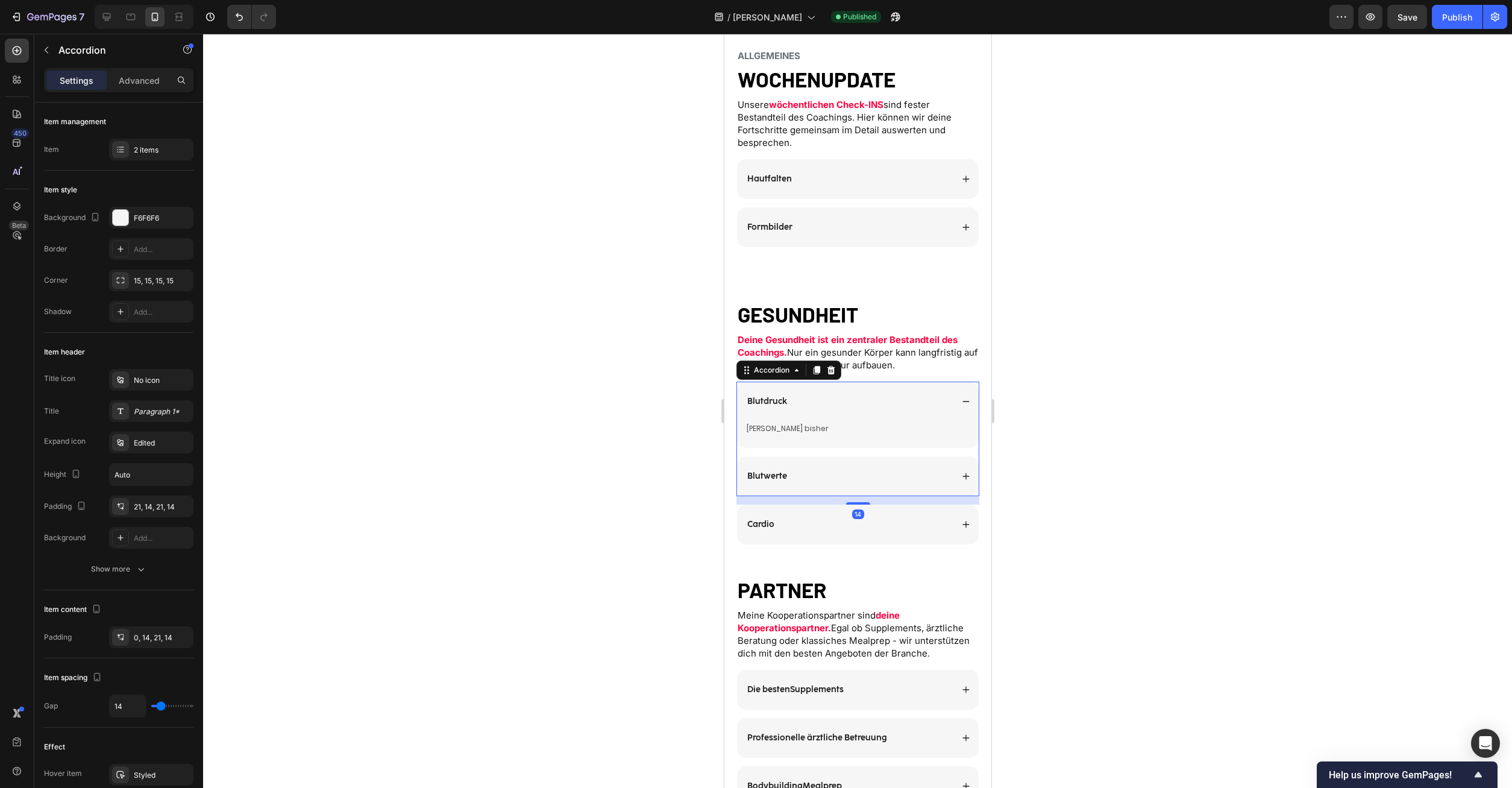
click at [965, 402] on icon at bounding box center [965, 401] width 9 height 9
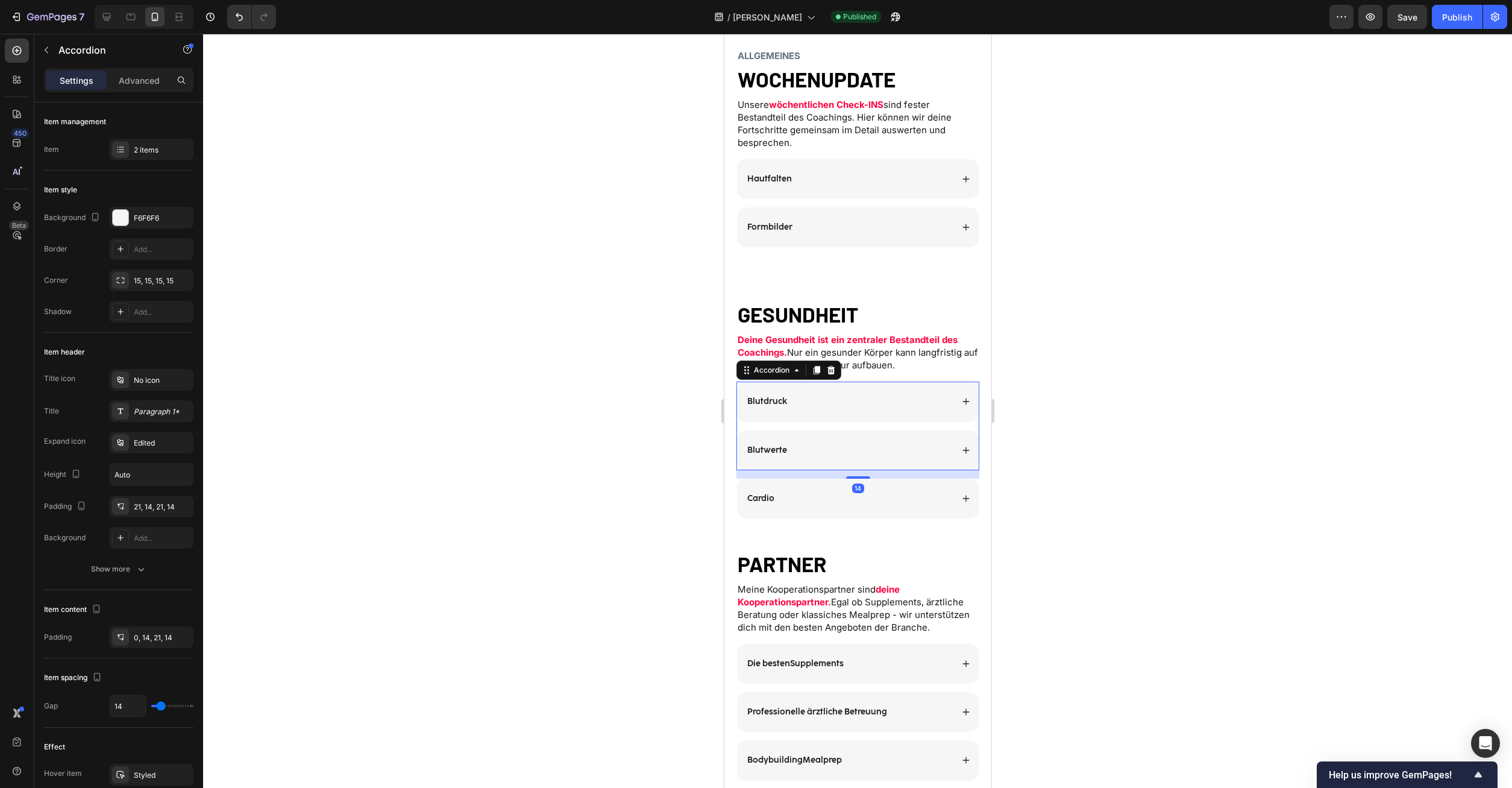
click at [963, 439] on div "Blutwerte" at bounding box center [857, 450] width 241 height 40
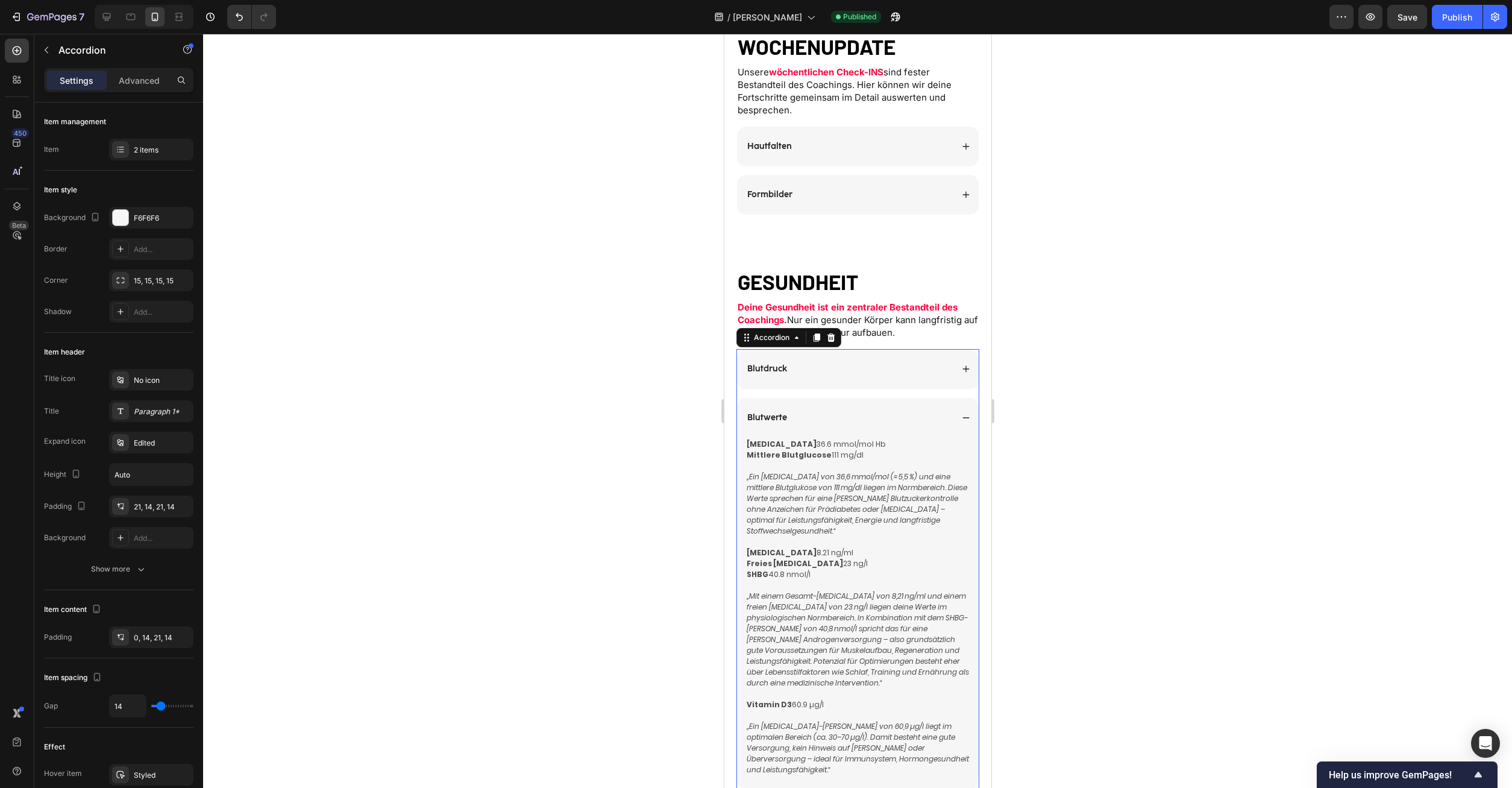
scroll to position [2029, 0]
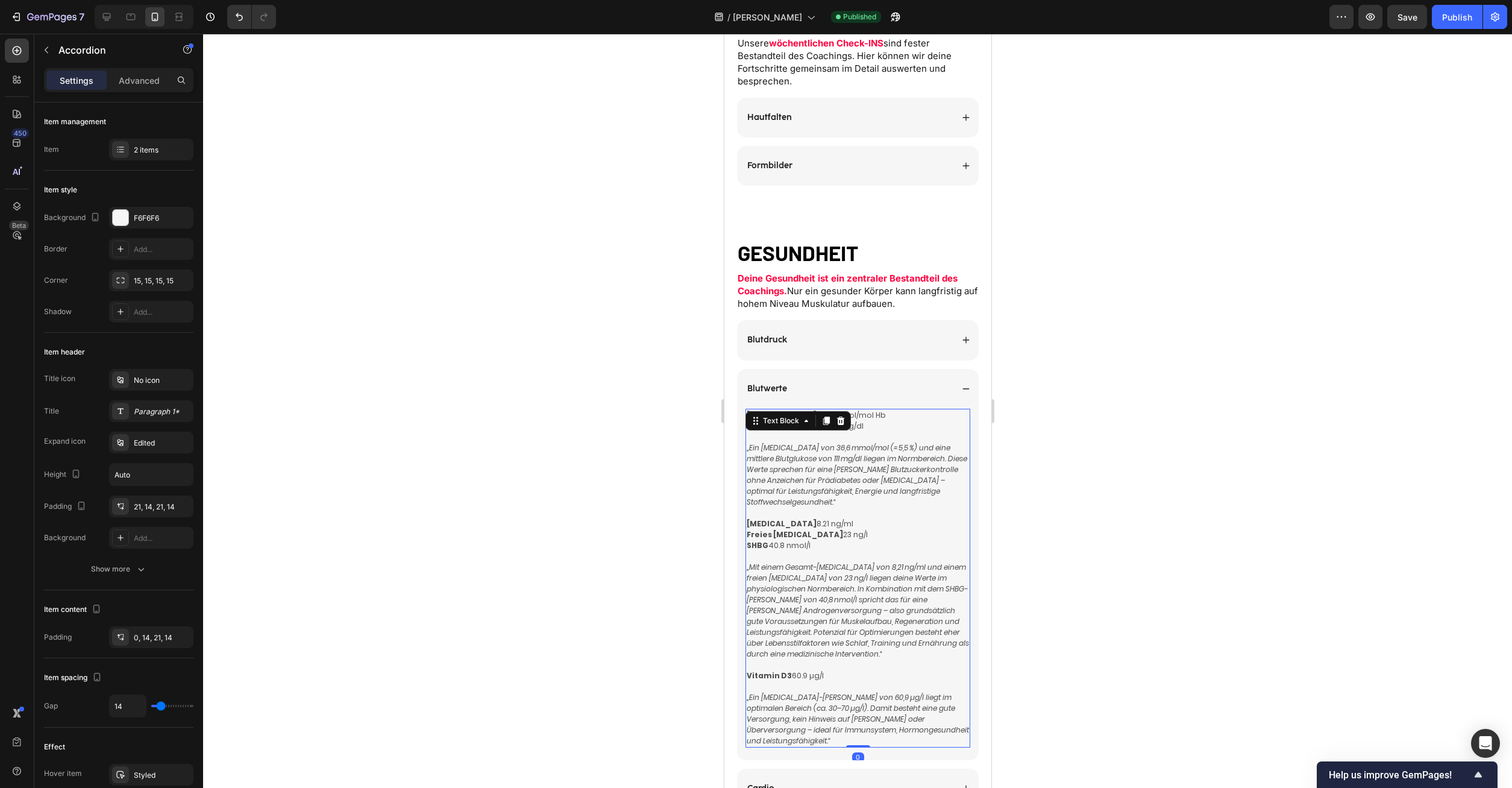
click at [944, 612] on p "„Mit einem Gesamt-Testosteron von 8,21 ng/ml und einem freien Testosteron von 2…" at bounding box center [857, 611] width 222 height 98
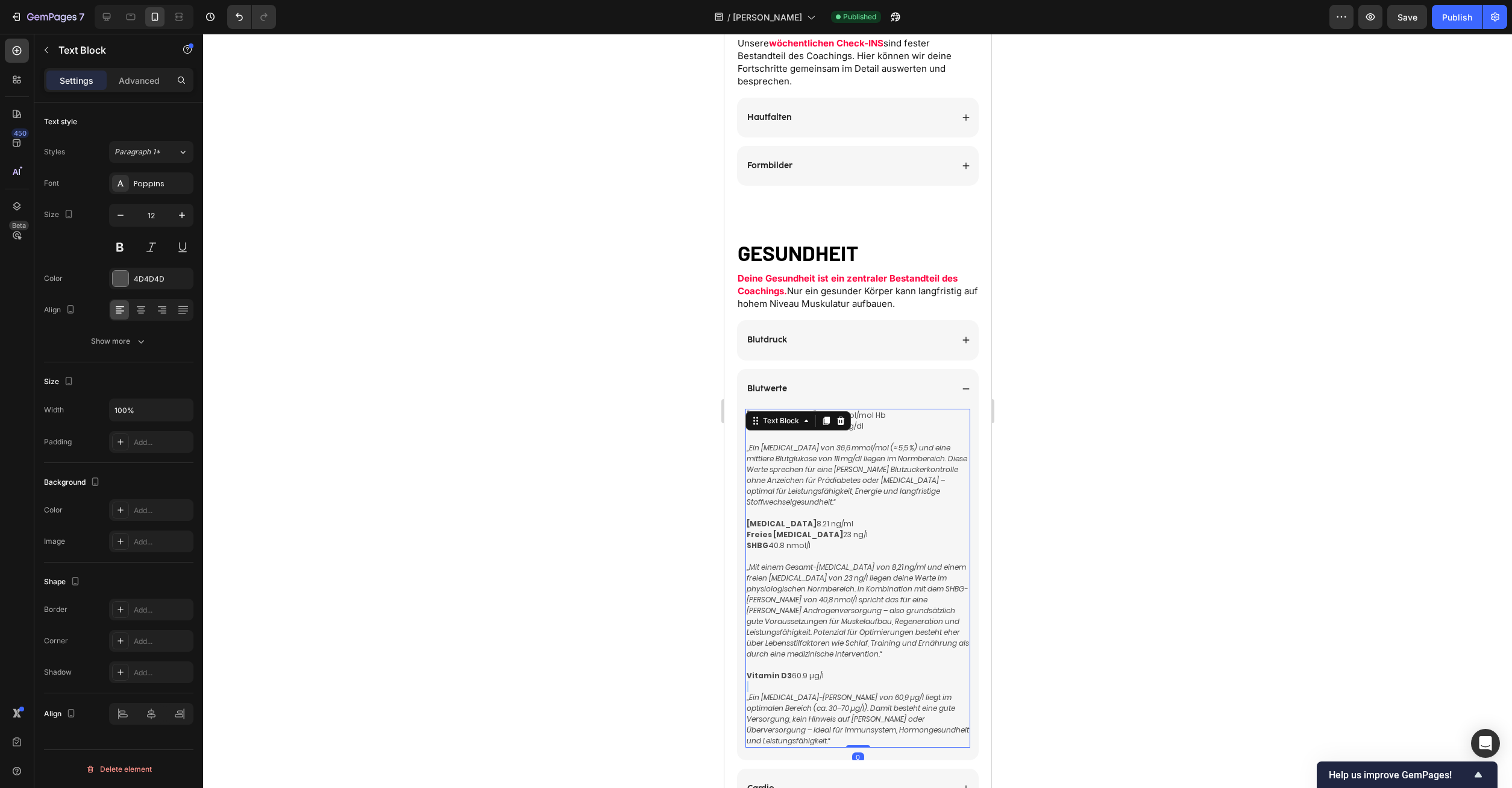
click at [884, 681] on div "HbA1c 36.6 mmol/mol Hb Mittlere Blutglucose 111 mg/dl „Ein HbA1c von 36,6 mmol/…" at bounding box center [858, 578] width 225 height 338
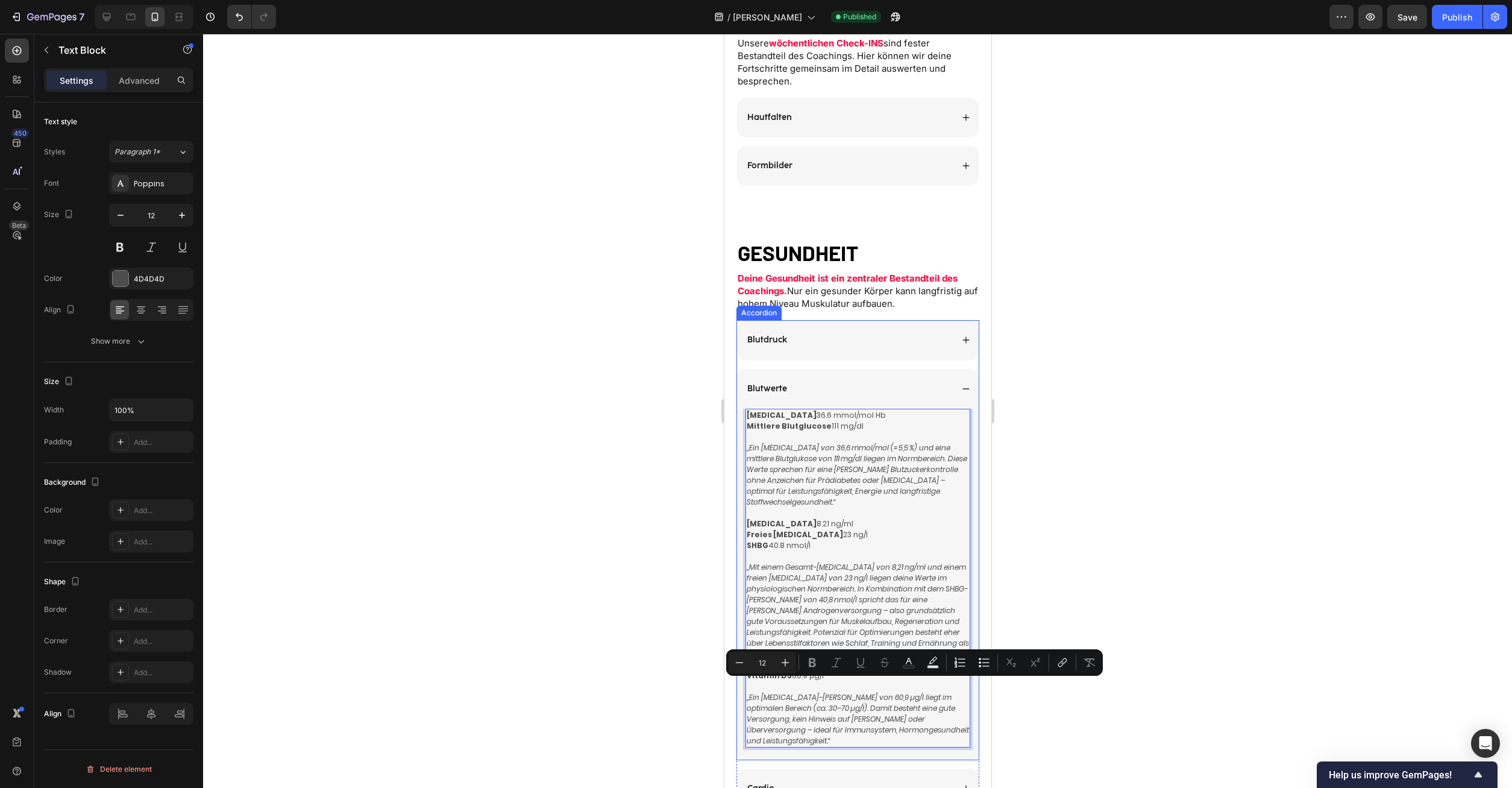
click at [958, 733] on p "„Ein Vitamin‑D3-Wert von 60,9 µg/l liegt im optimalen Bereich (ca. 30–70 µg/l).…" at bounding box center [857, 719] width 222 height 54
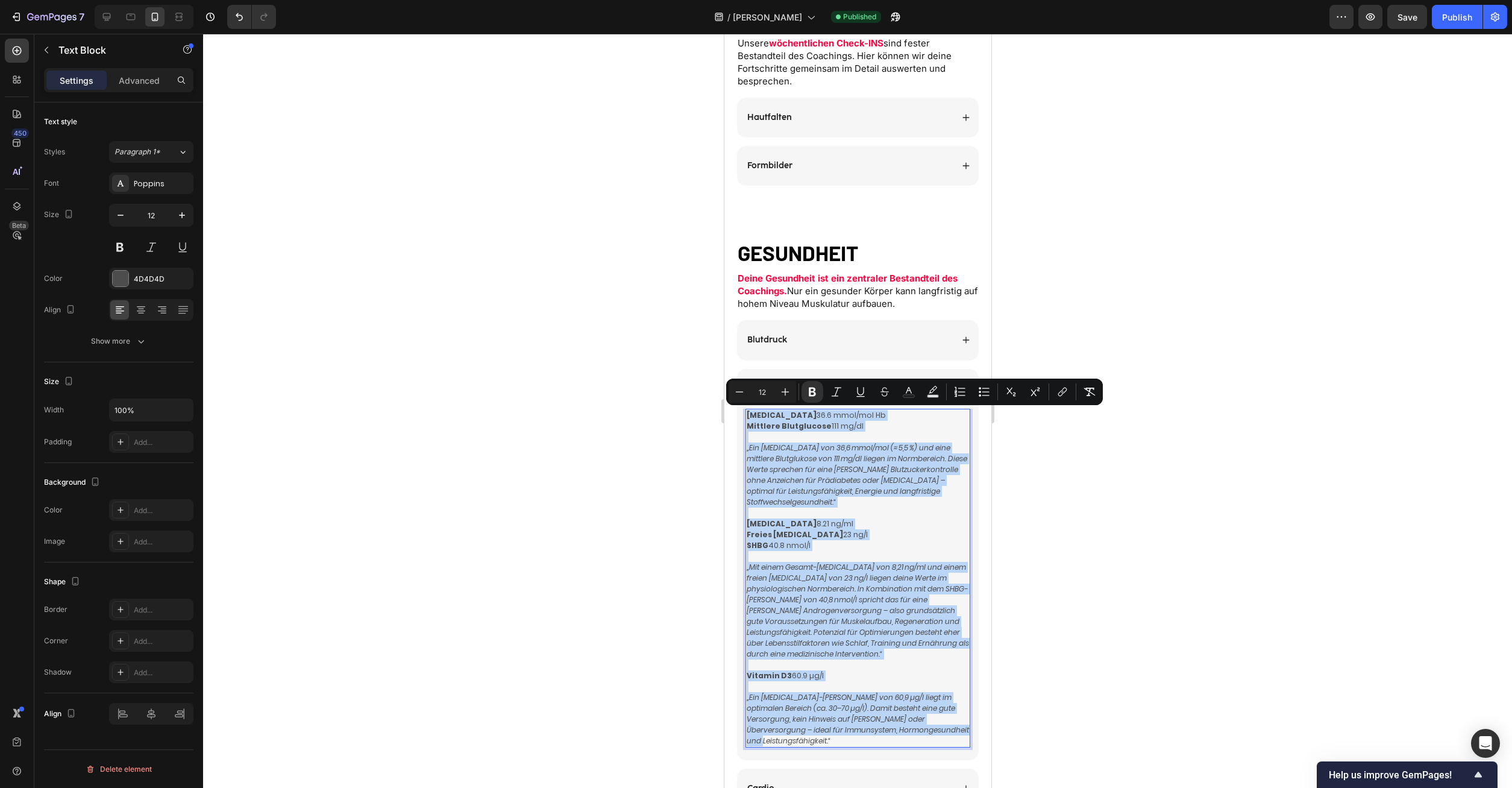
drag, startPoint x: 965, startPoint y: 732, endPoint x: 742, endPoint y: 418, distance: 385.1
click at [745, 418] on div "HbA1c 36.6 mmol/mol Hb Mittlere Blutglucose 111 mg/dl „Ein HbA1c von 36,6 mmol/…" at bounding box center [858, 578] width 225 height 338
copy div "HbA1c 36.6 mmol/mol Hb Mittlere Blutglucose 111 mg/dl „Ein HbA1c von 36,6 mmol/…"
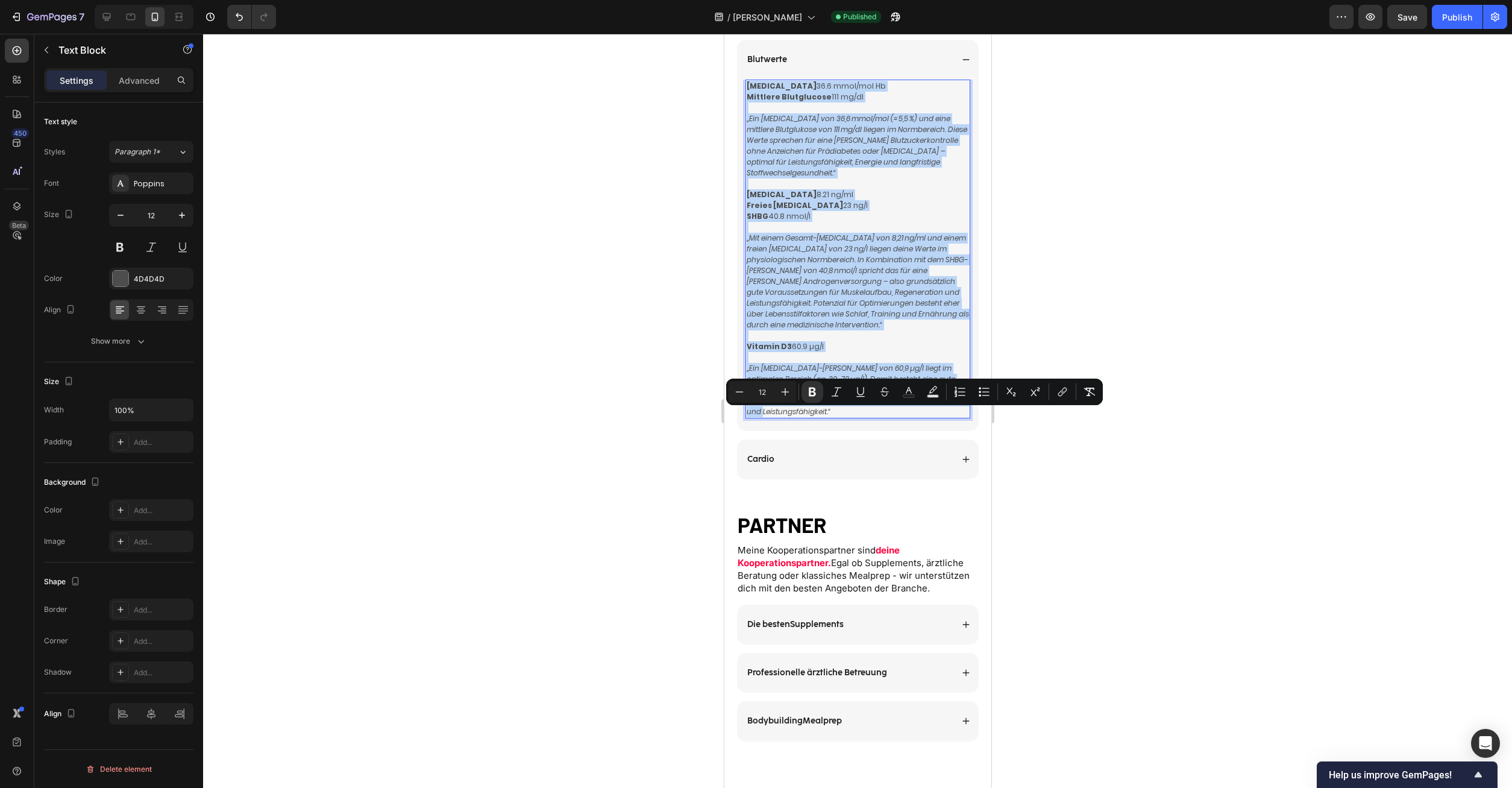
scroll to position [2398, 0]
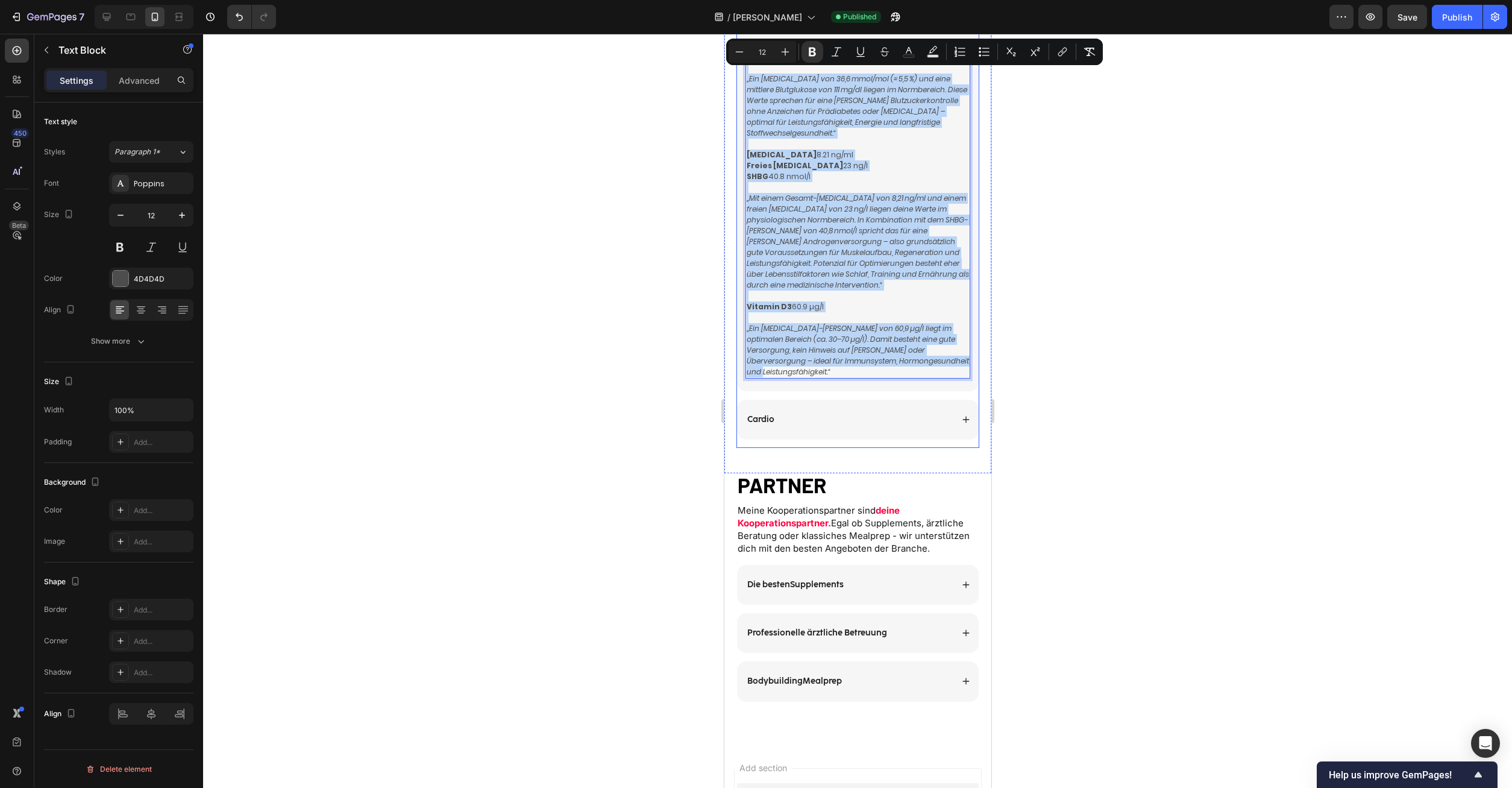
click at [844, 412] on div "Cardio" at bounding box center [848, 419] width 206 height 15
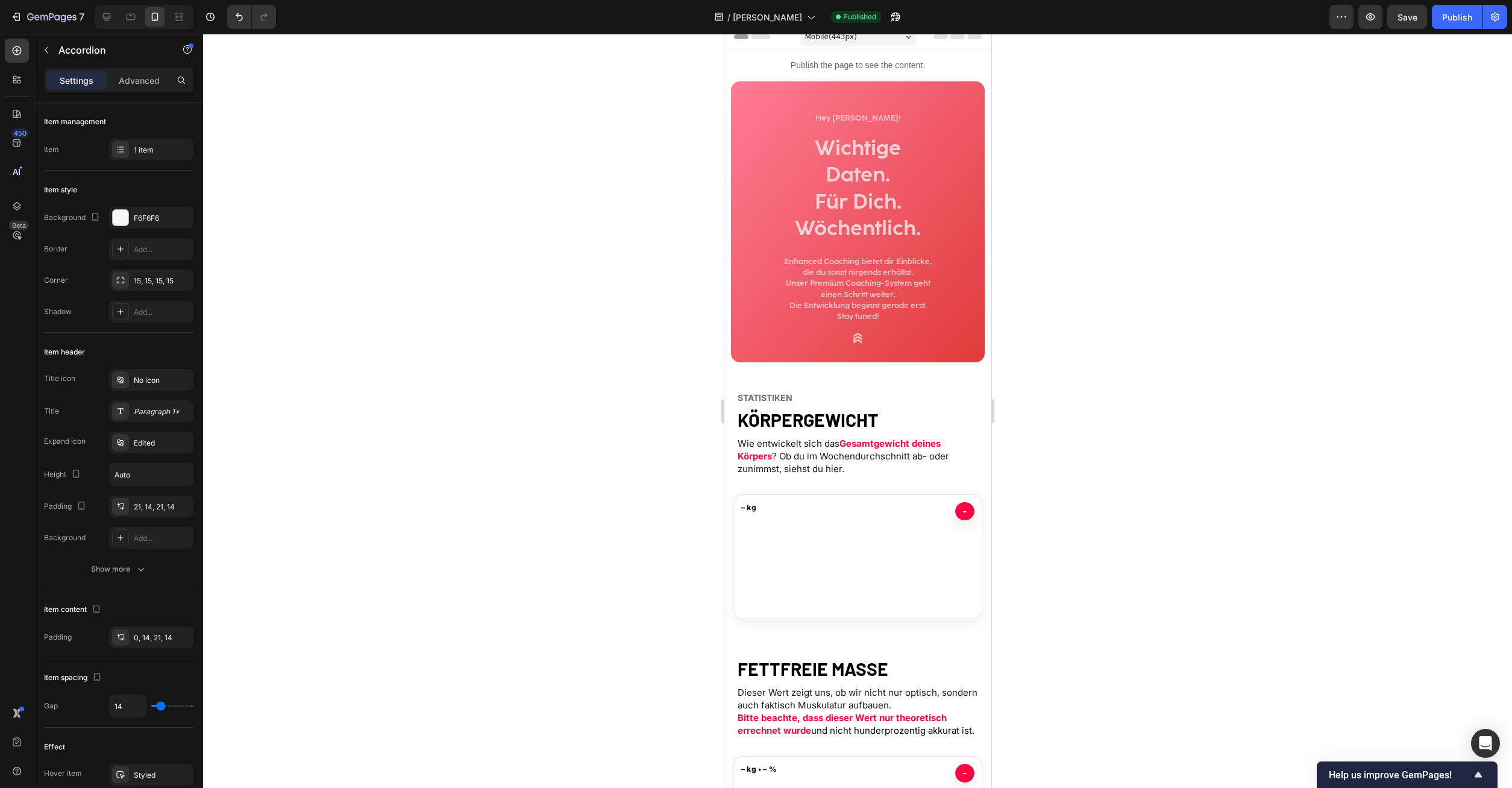
scroll to position [0, 0]
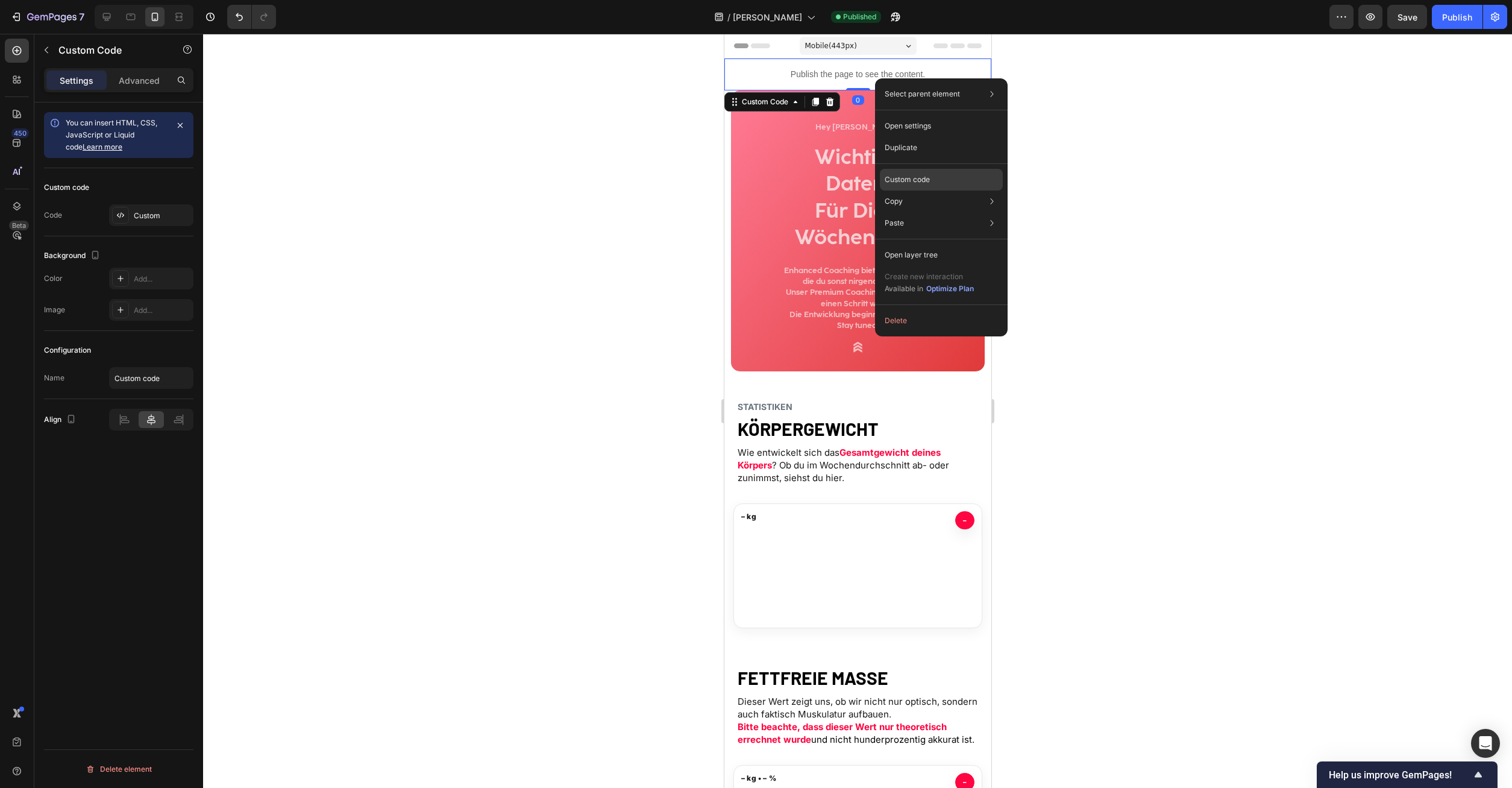
click at [911, 179] on p "Custom code" at bounding box center [907, 179] width 46 height 11
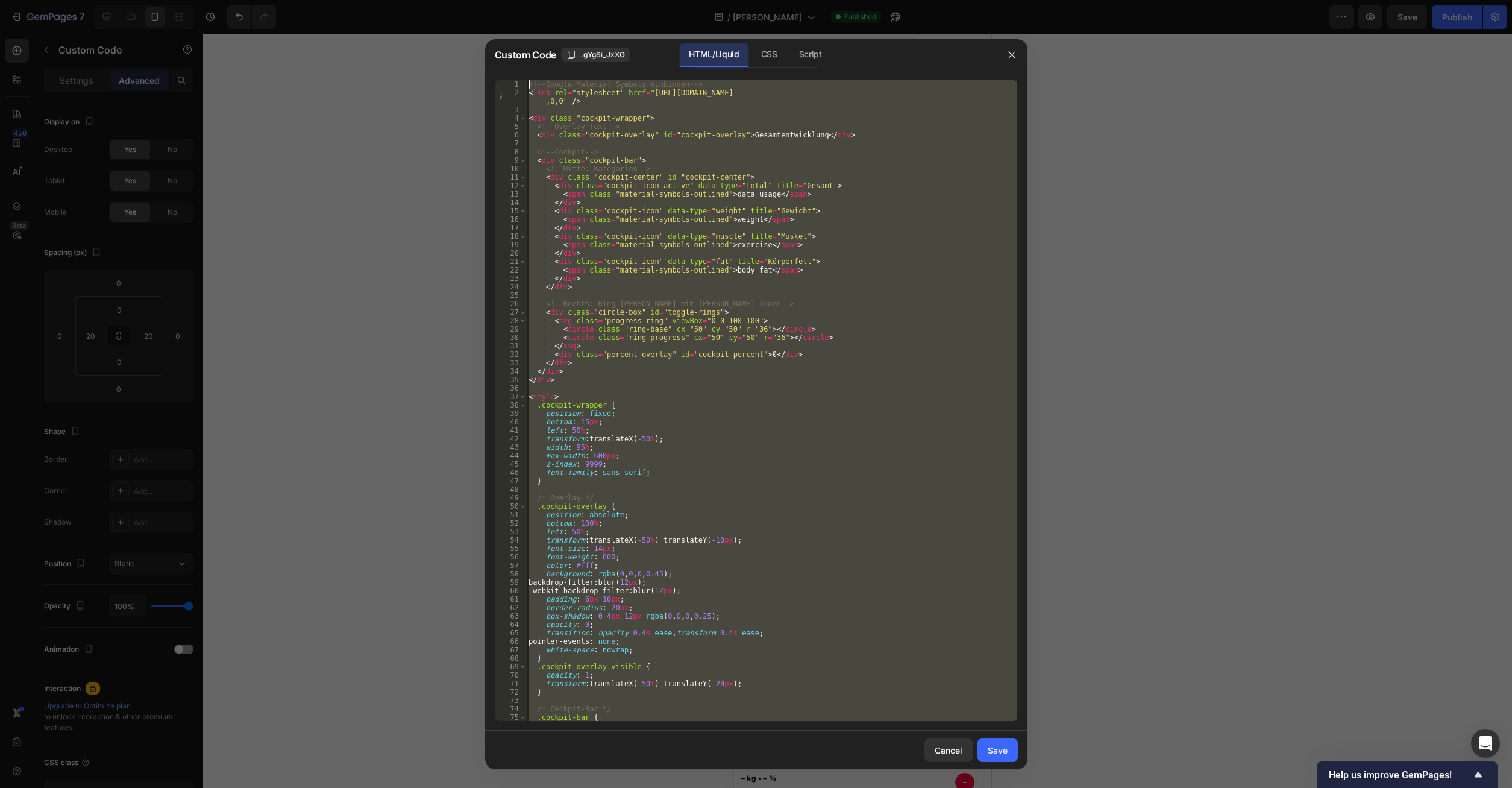
drag, startPoint x: 565, startPoint y: 720, endPoint x: 342, endPoint y: -51, distance: 802.6
click at [526, 80] on div "<!-- Google Material Symbols einbinden --> < link rel = "stylesheet" href = "ht…" at bounding box center [772, 400] width 491 height 641
type textarea "<!-- Google Material Symbols einbinden --> <link rel="stylesheet" href="https:/…"
paste textarea
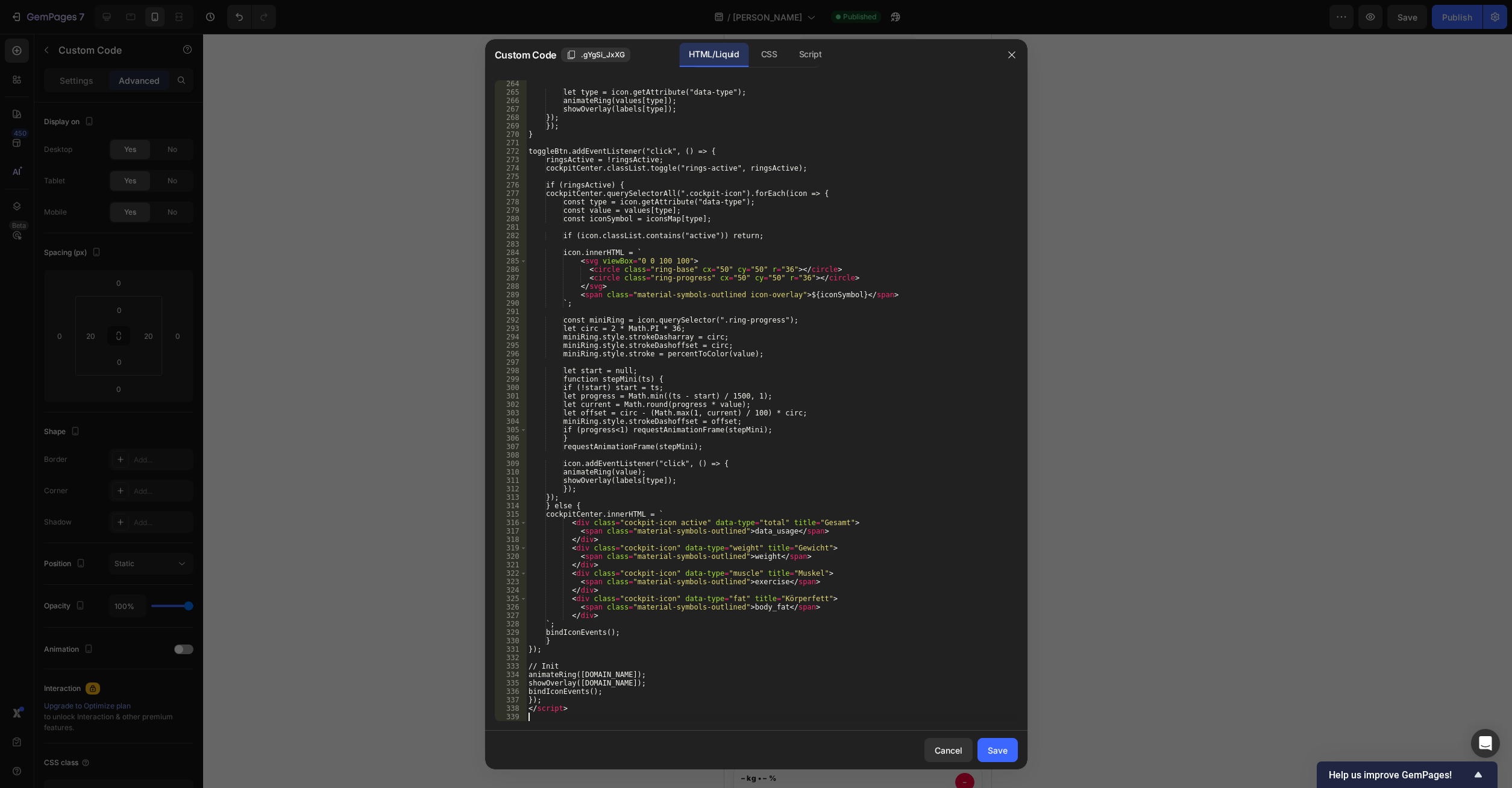
scroll to position [2228, 0]
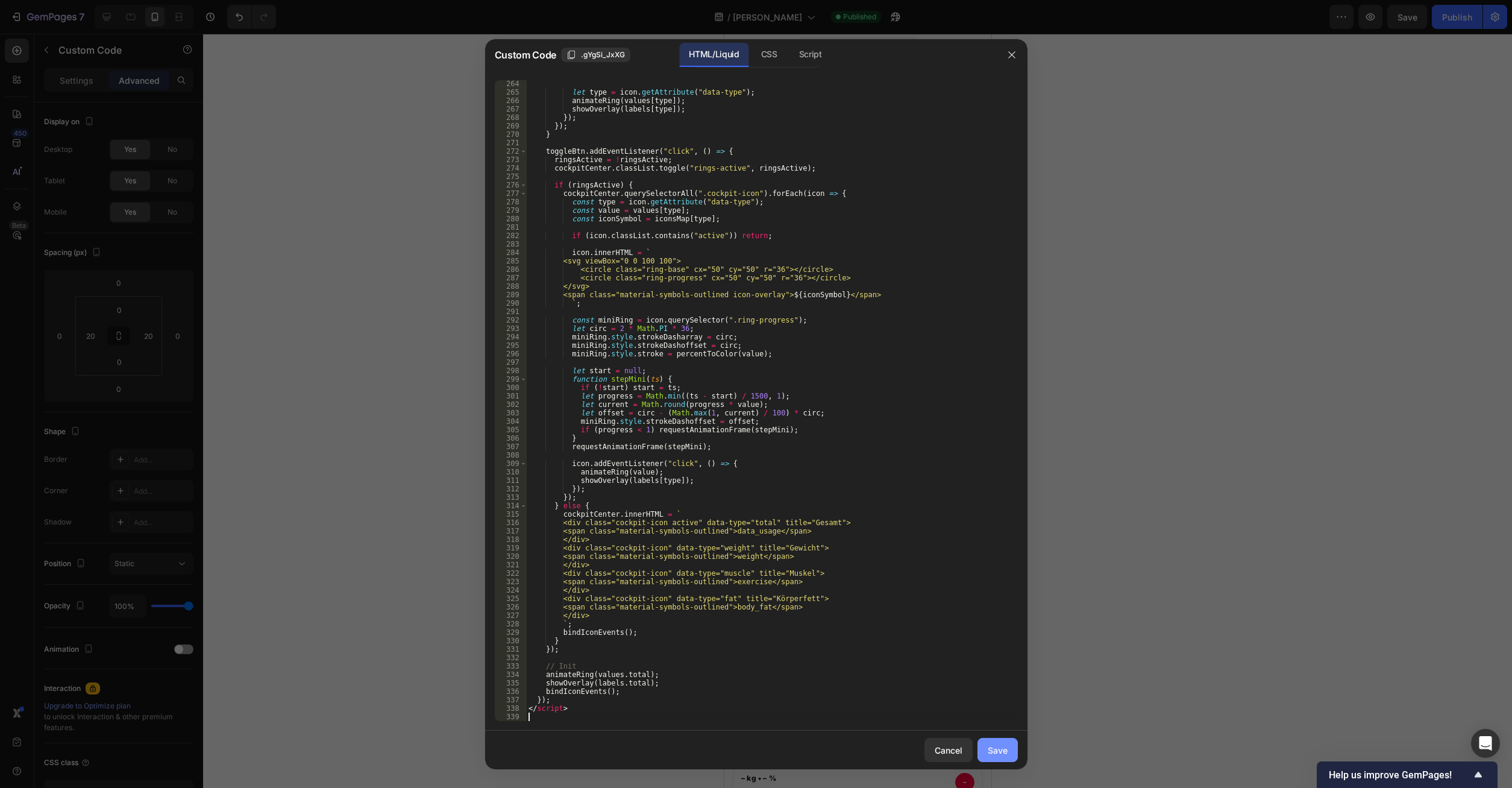
click at [997, 743] on button "Save" at bounding box center [998, 749] width 41 height 24
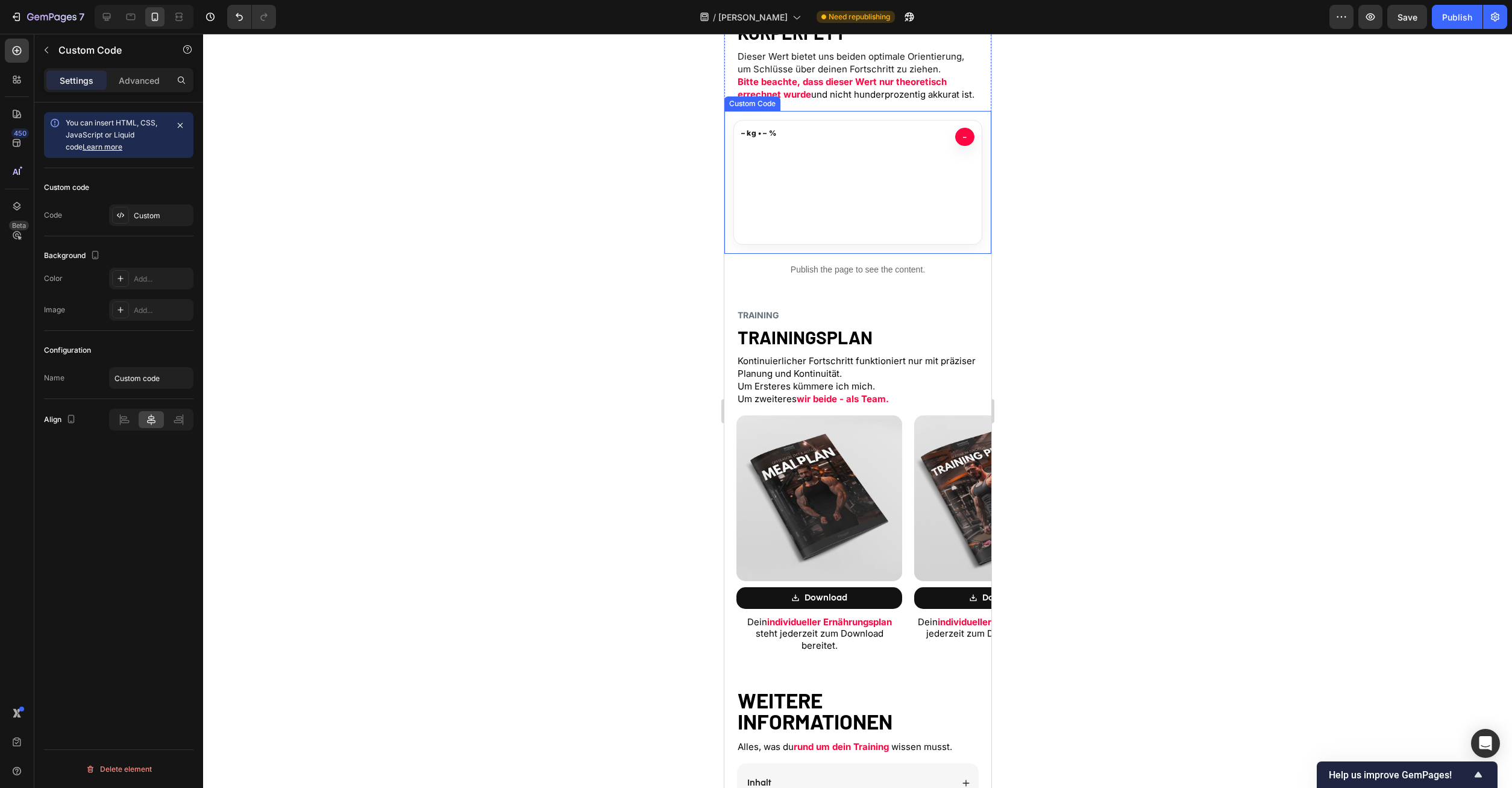
scroll to position [922, 0]
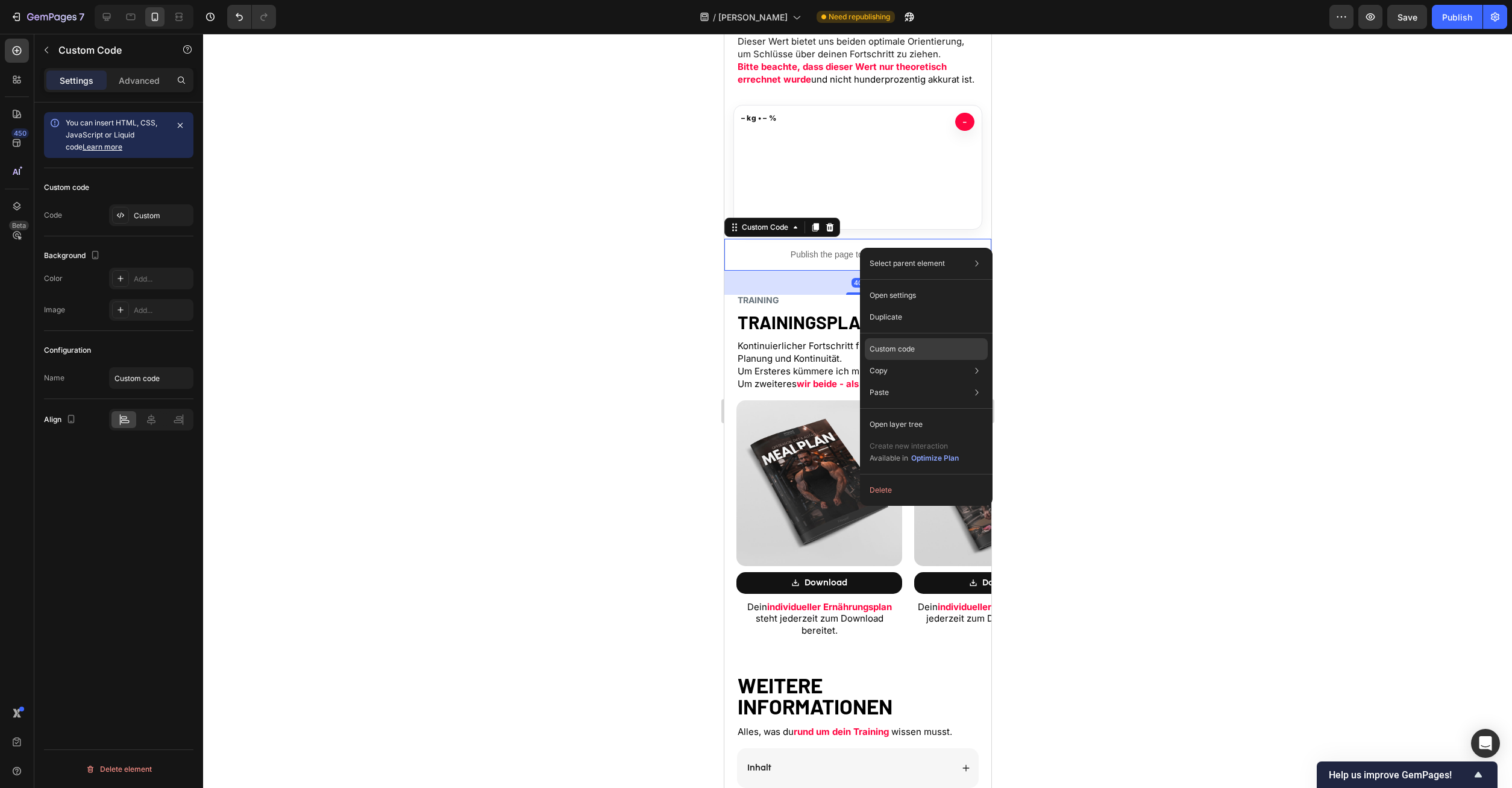
click at [901, 353] on p "Custom code" at bounding box center [892, 348] width 46 height 11
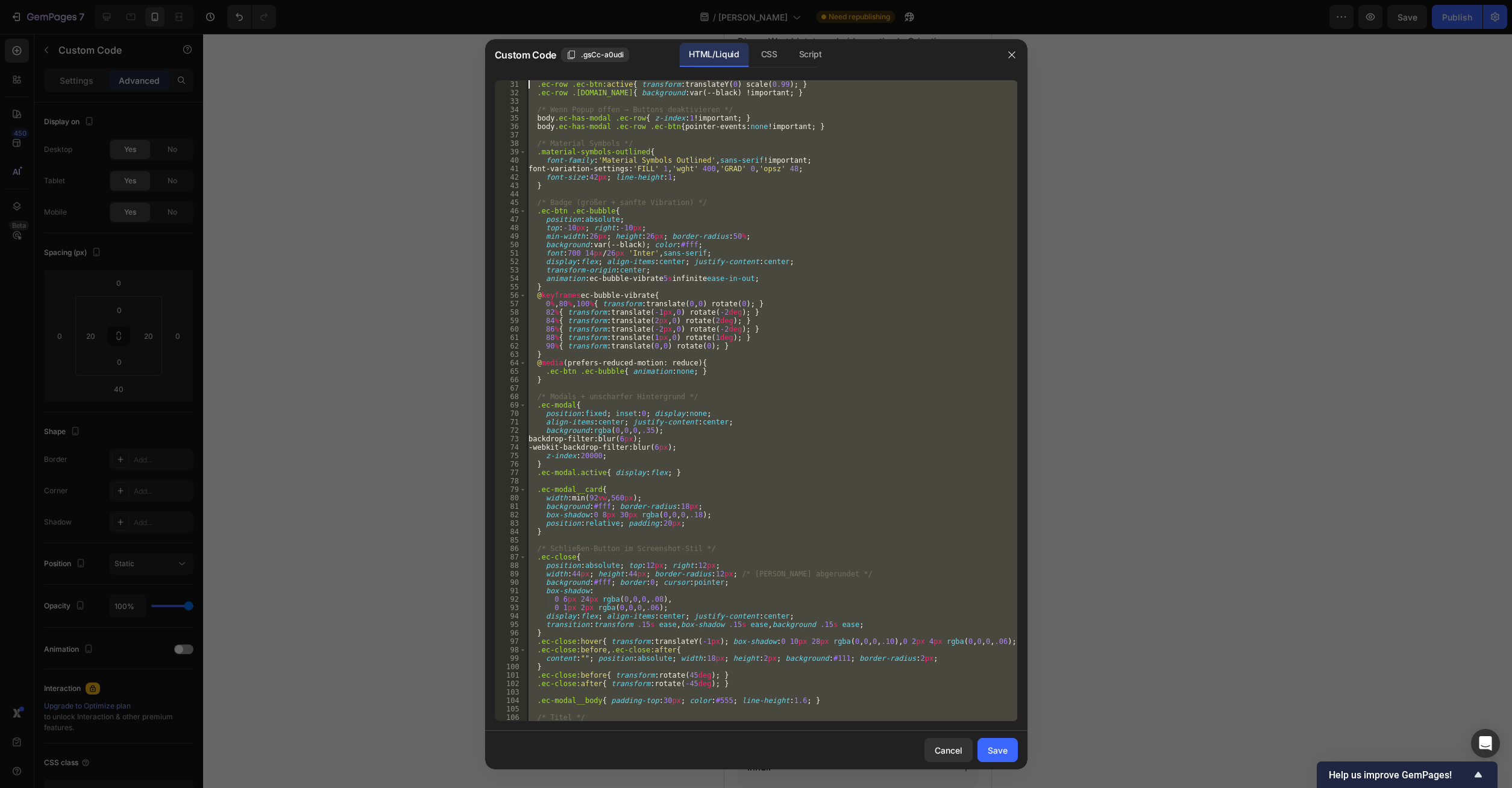
scroll to position [0, 0]
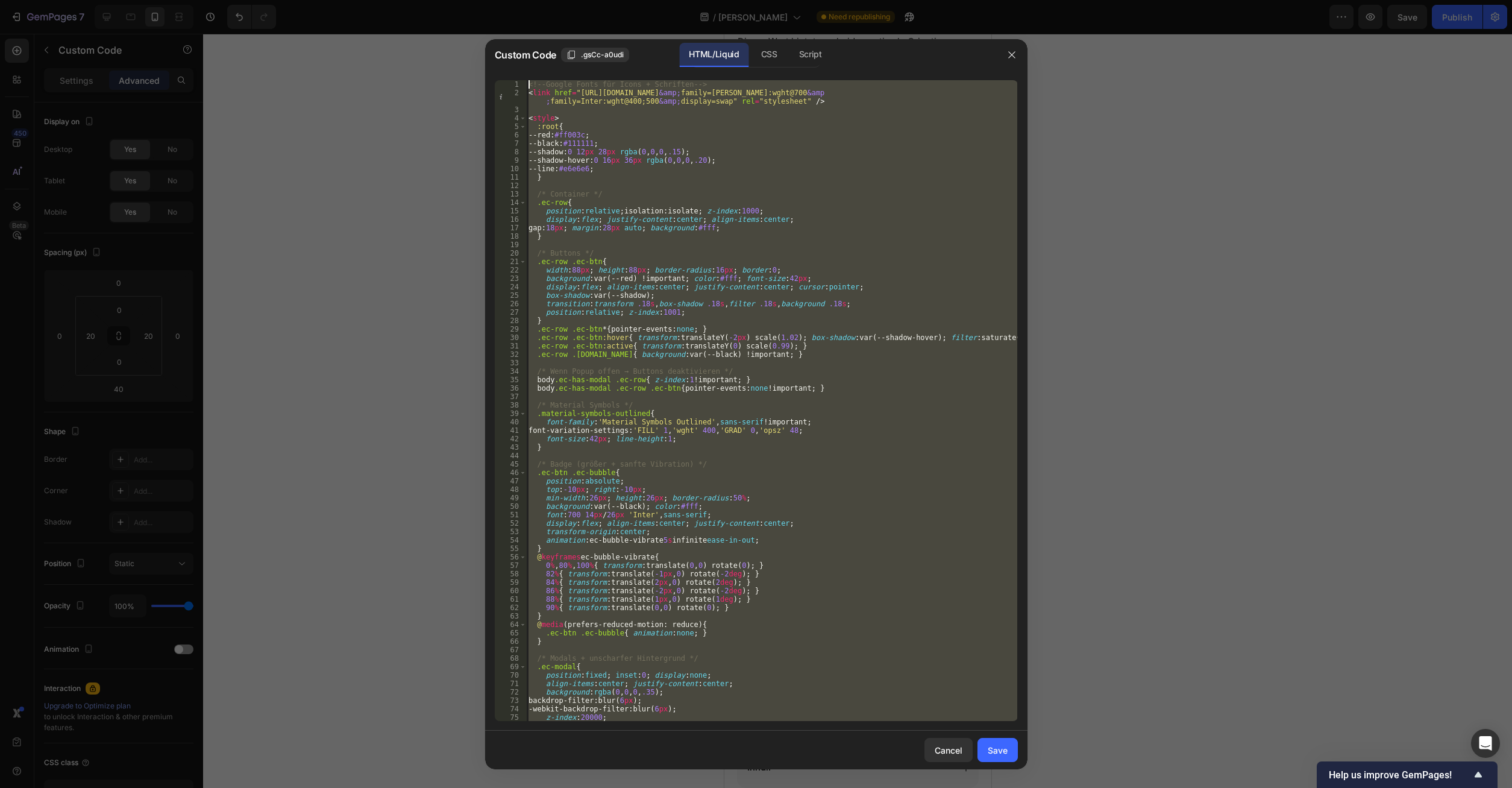
drag, startPoint x: 574, startPoint y: 715, endPoint x: 456, endPoint y: -51, distance: 775.0
click at [526, 80] on div "<!-- Google Fonts für Icons + Schriften --> < link href = "https://fonts.google…" at bounding box center [772, 400] width 491 height 641
type textarea "<!-- Google Fonts für Icons + Schriften --> <link href="https://fonts.googleapi…"
paste textarea
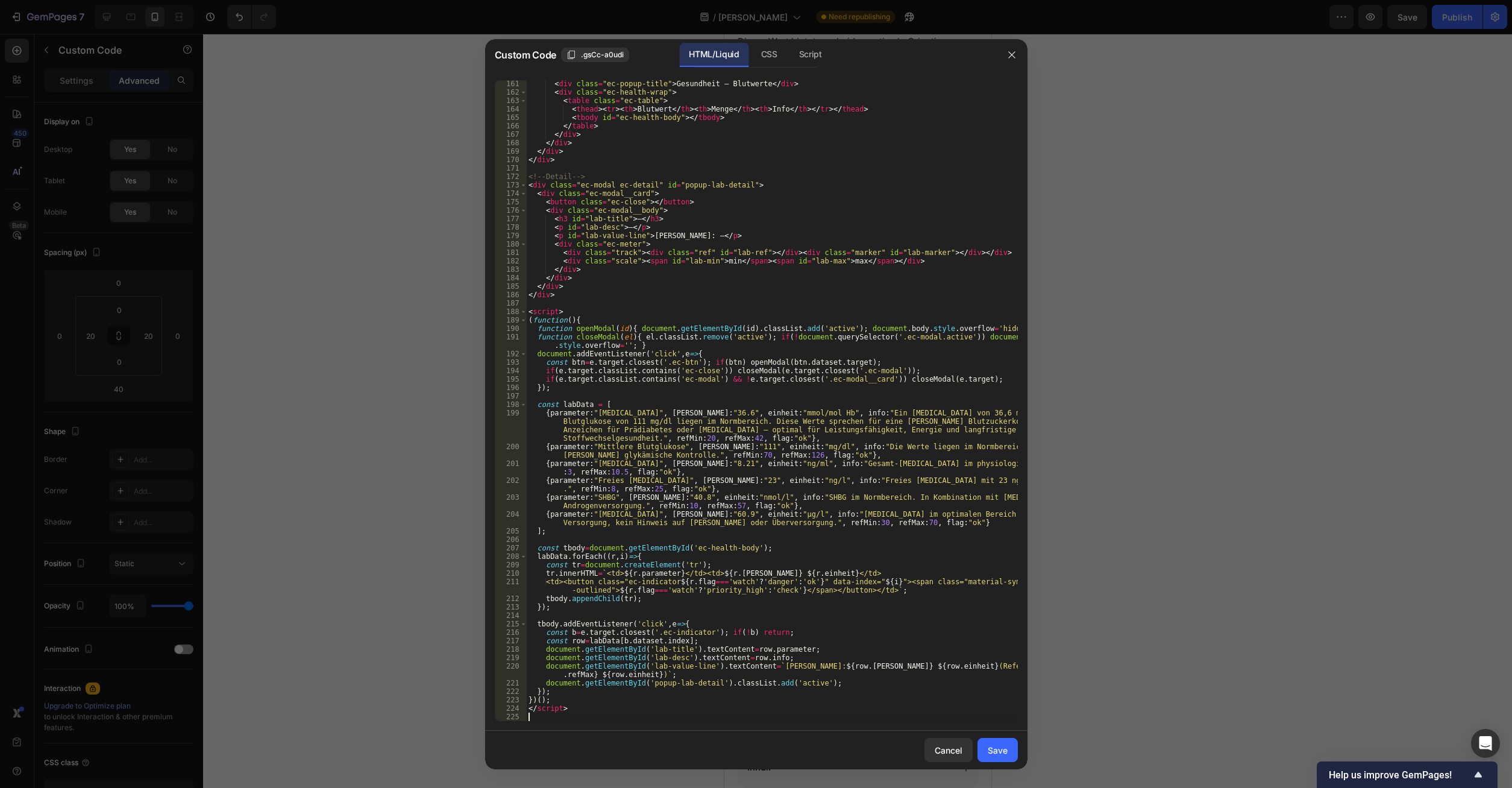
scroll to position [1435, 0]
click at [1007, 755] on div "Save" at bounding box center [997, 749] width 20 height 13
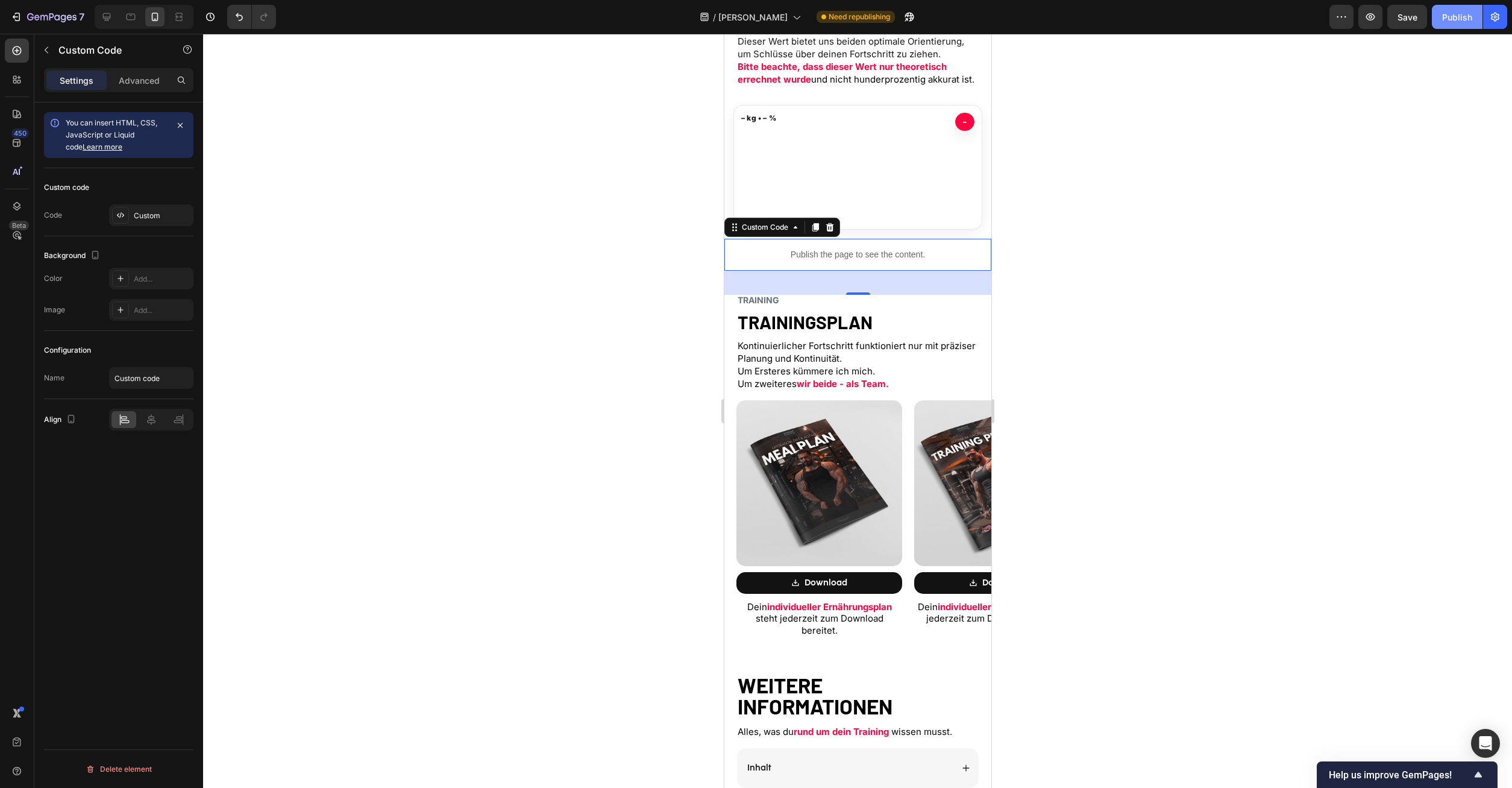
click at [1455, 17] on div "Publish" at bounding box center [1457, 16] width 30 height 13
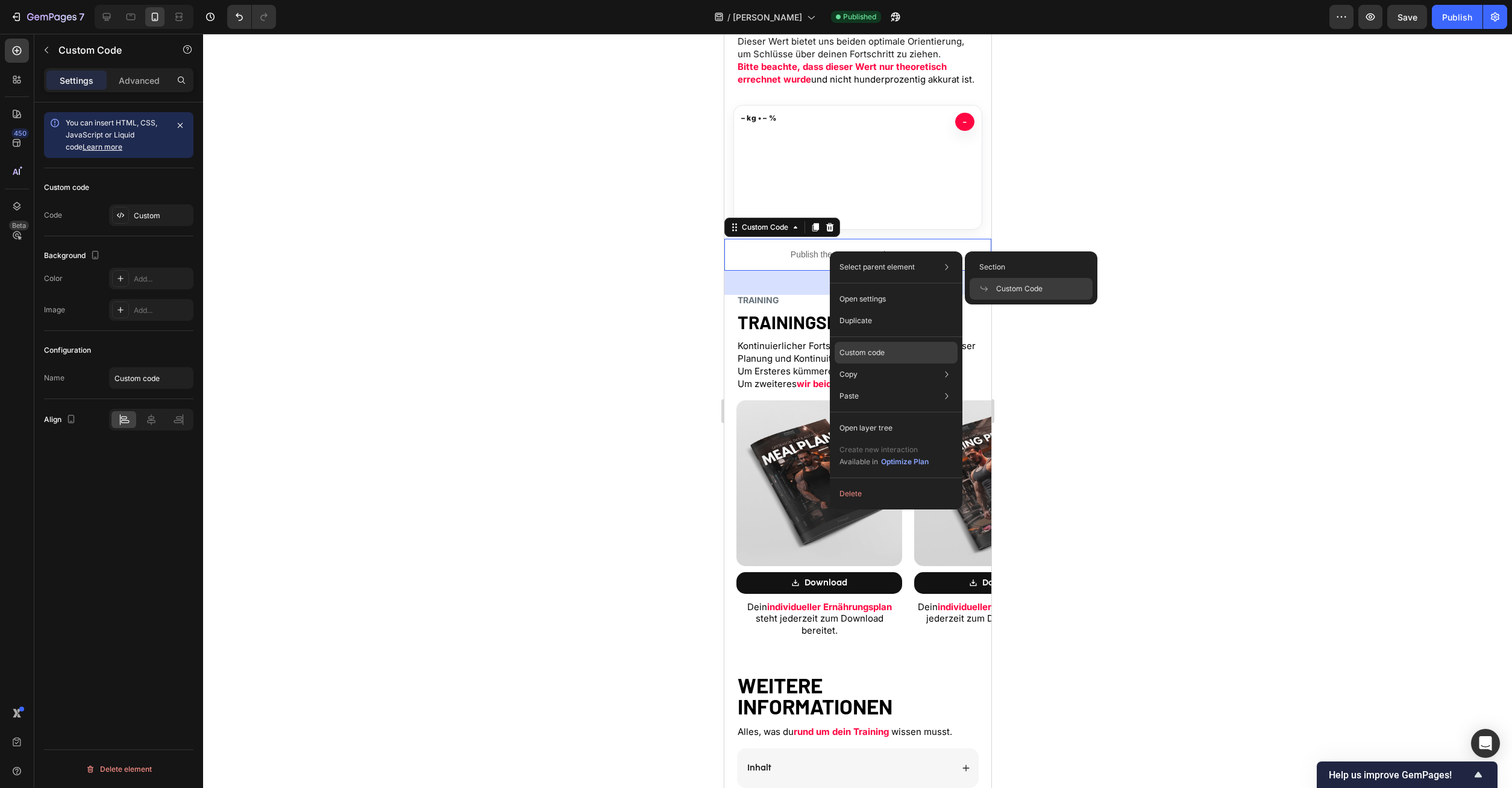
click at [876, 355] on p "Custom code" at bounding box center [862, 352] width 46 height 11
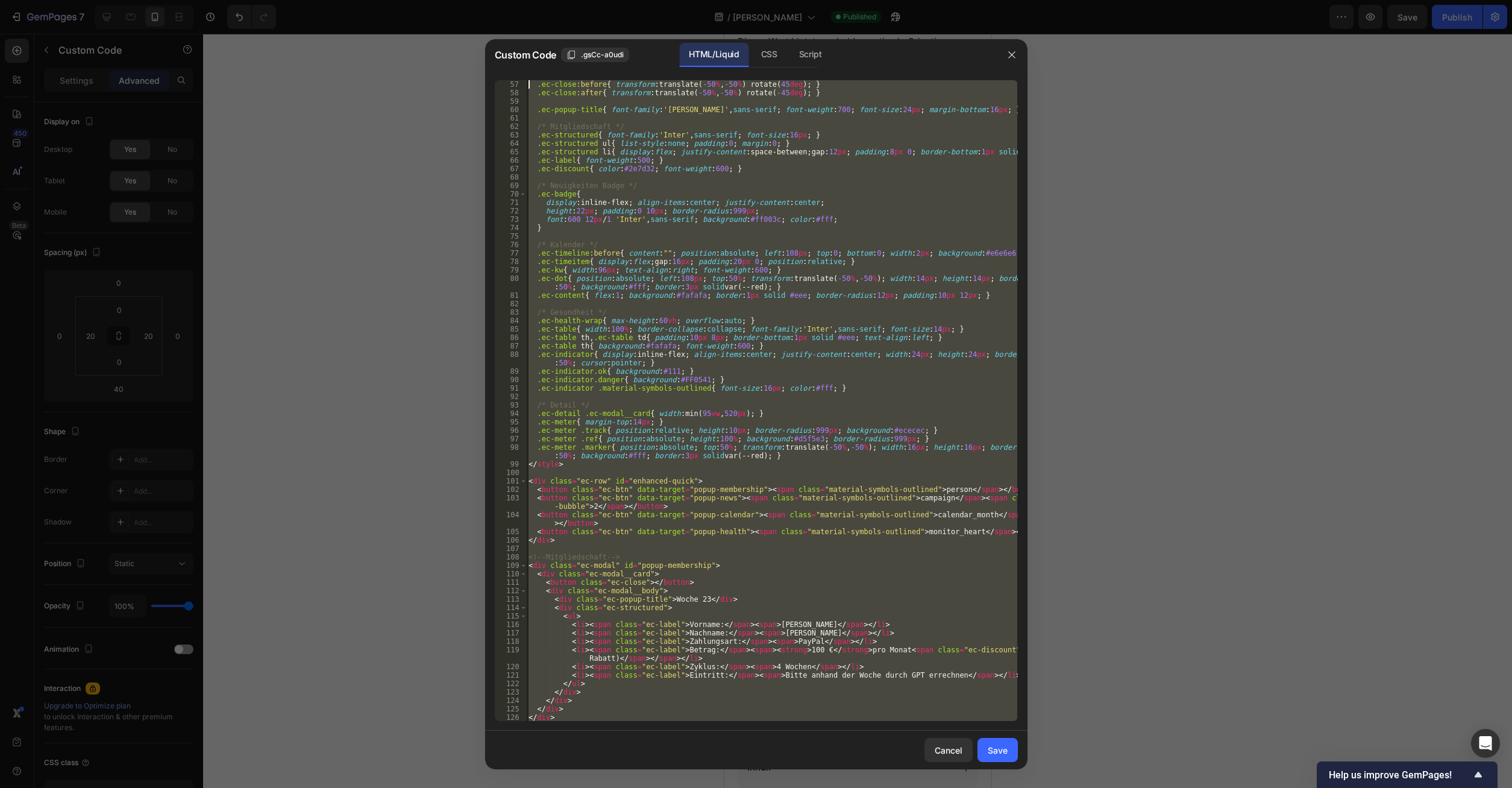
scroll to position [0, 0]
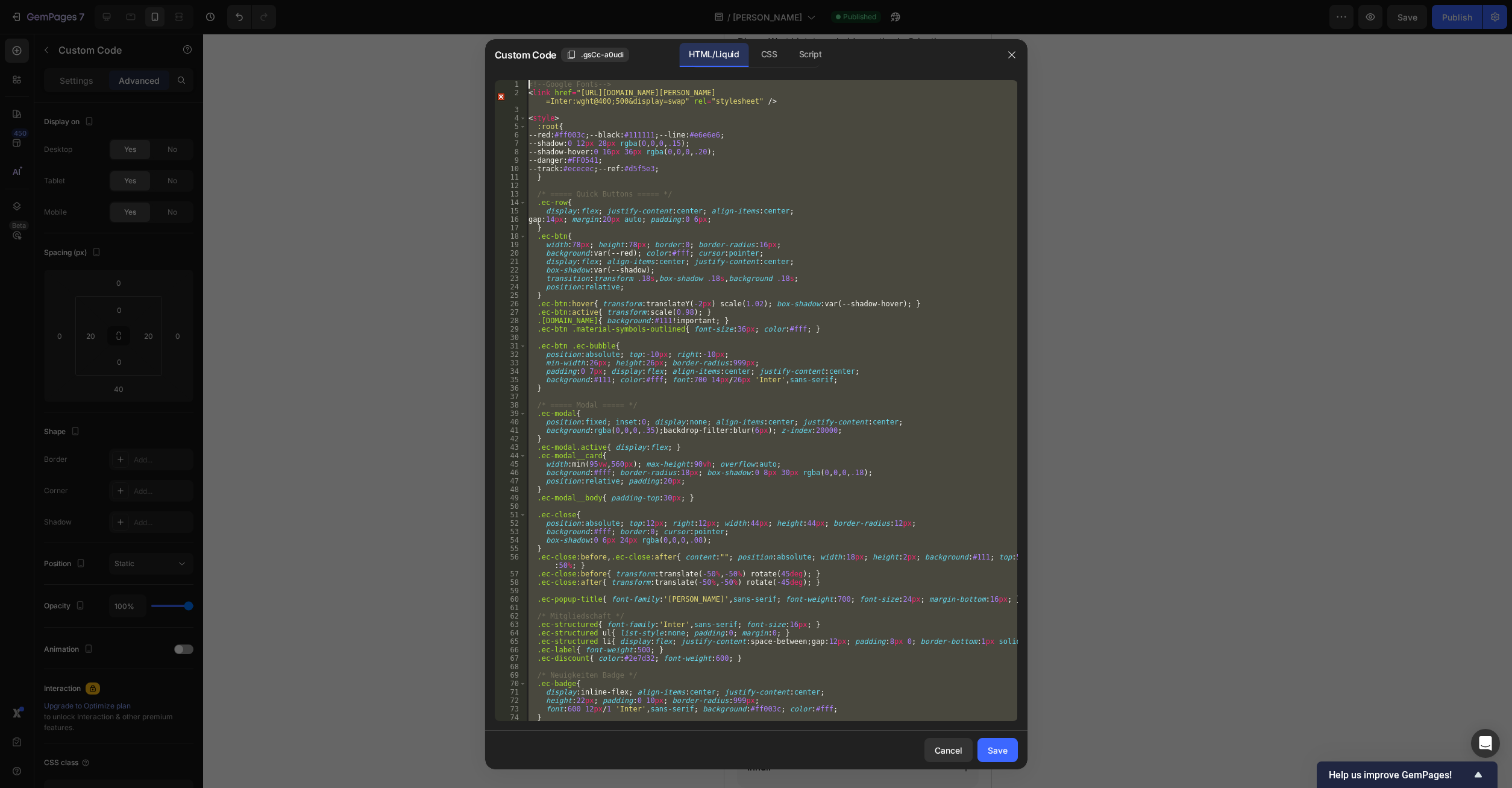
drag, startPoint x: 530, startPoint y: 664, endPoint x: 268, endPoint y: -51, distance: 761.5
click at [526, 80] on div "<!-- Google Fonts --> < link href = "https://fonts.googleapis.com/css2?family=M…" at bounding box center [772, 400] width 491 height 641
type textarea "<!-- Google Fonts --> <link href="https://fonts.googleapis.com/css2?family=Mate…"
paste textarea
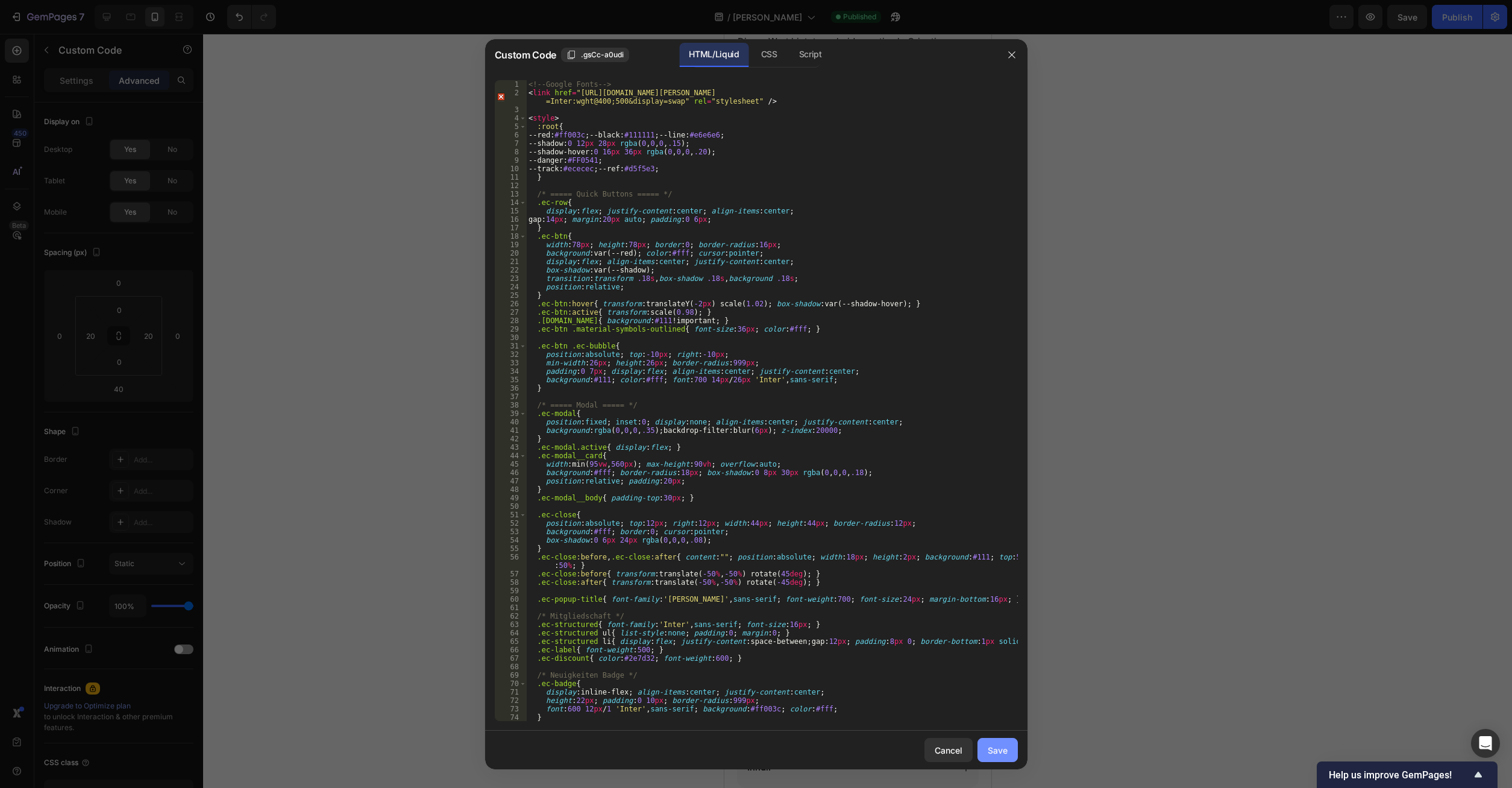
click at [993, 746] on div "Save" at bounding box center [997, 749] width 20 height 13
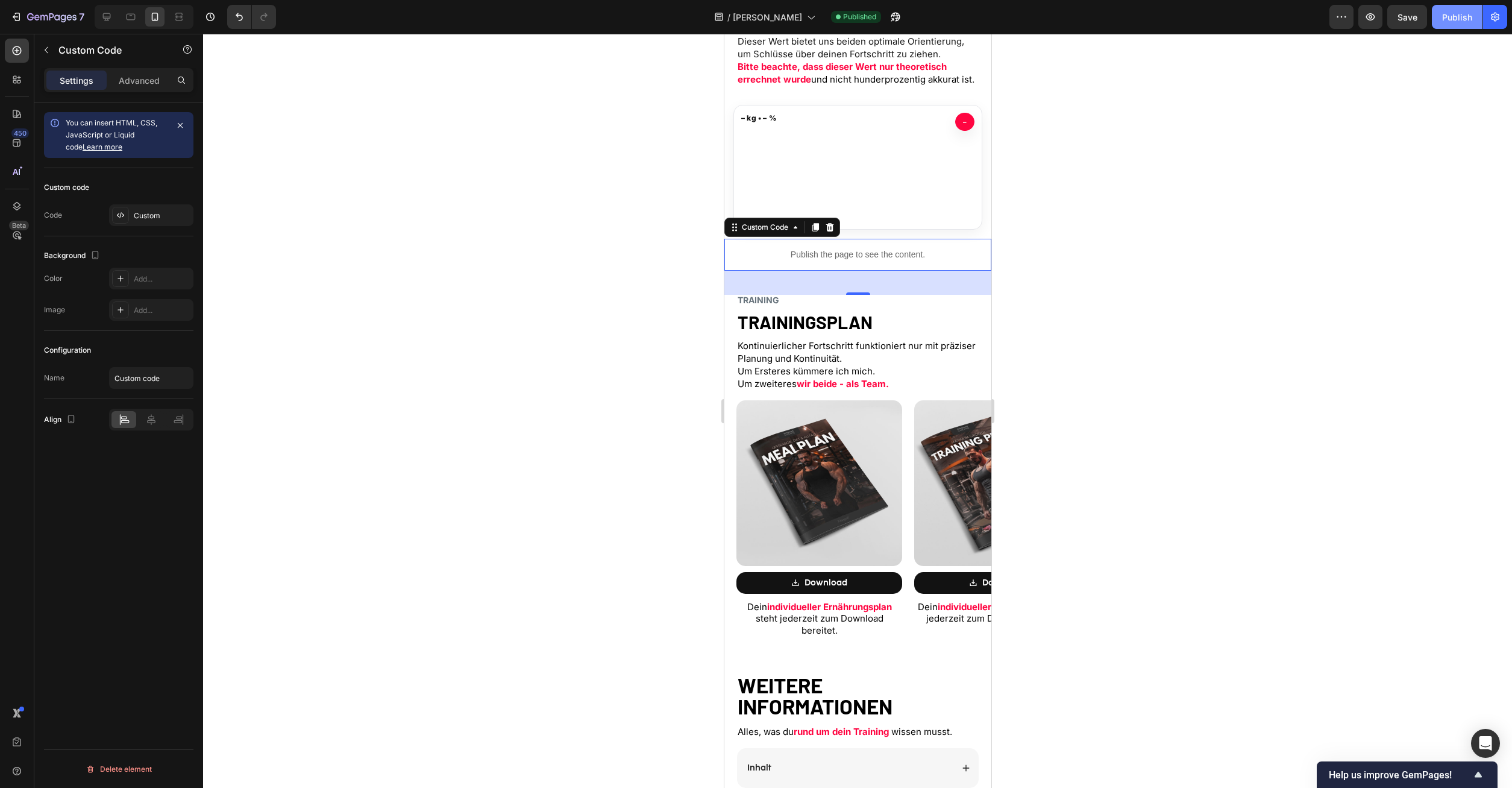
click at [1450, 16] on div "Publish" at bounding box center [1457, 16] width 30 height 13
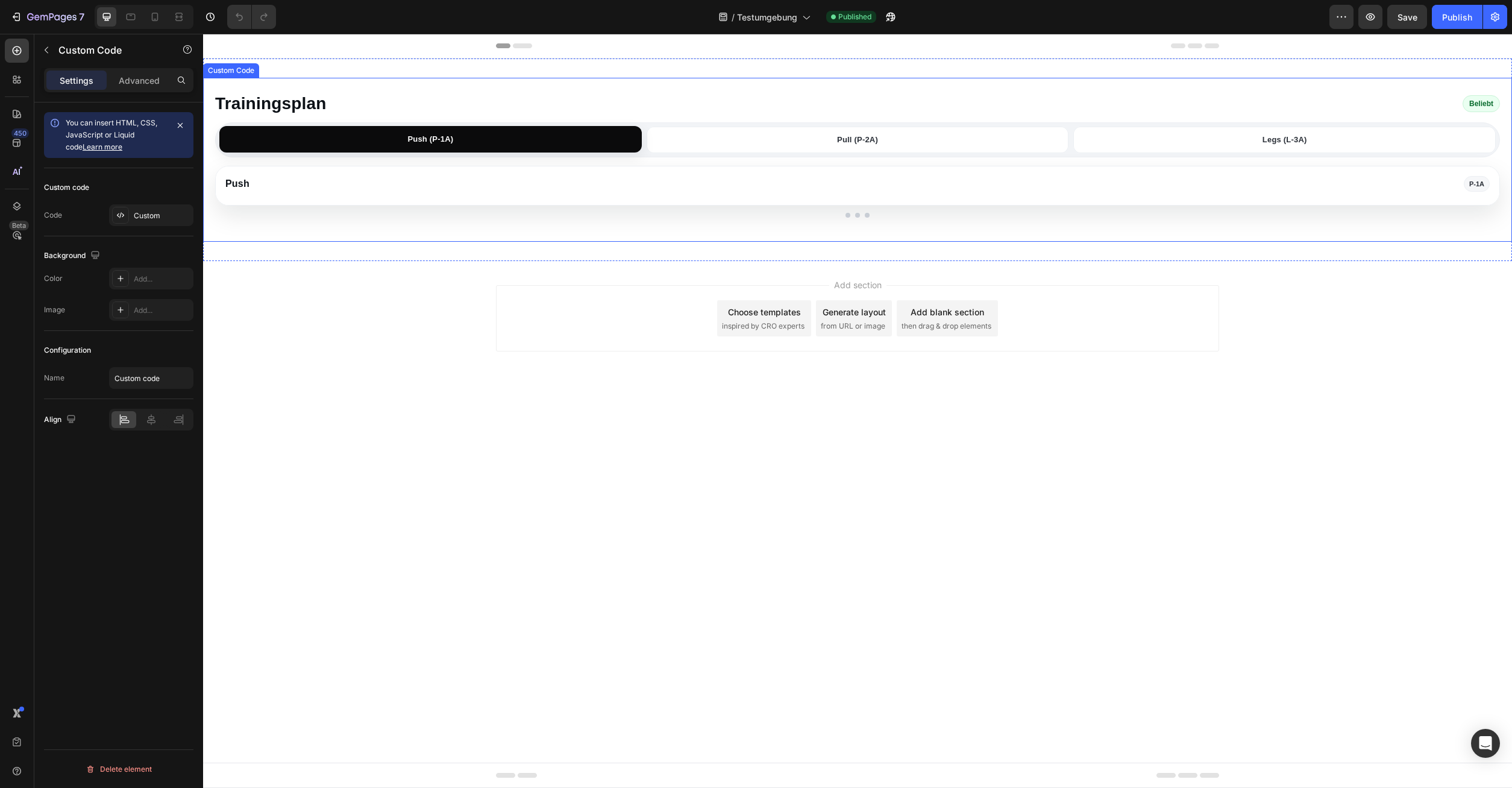
click at [310, 95] on div "Trainingsplan" at bounding box center [270, 104] width 111 height 25
click at [159, 21] on div at bounding box center [155, 16] width 19 height 19
click at [159, 21] on icon at bounding box center [155, 16] width 12 height 12
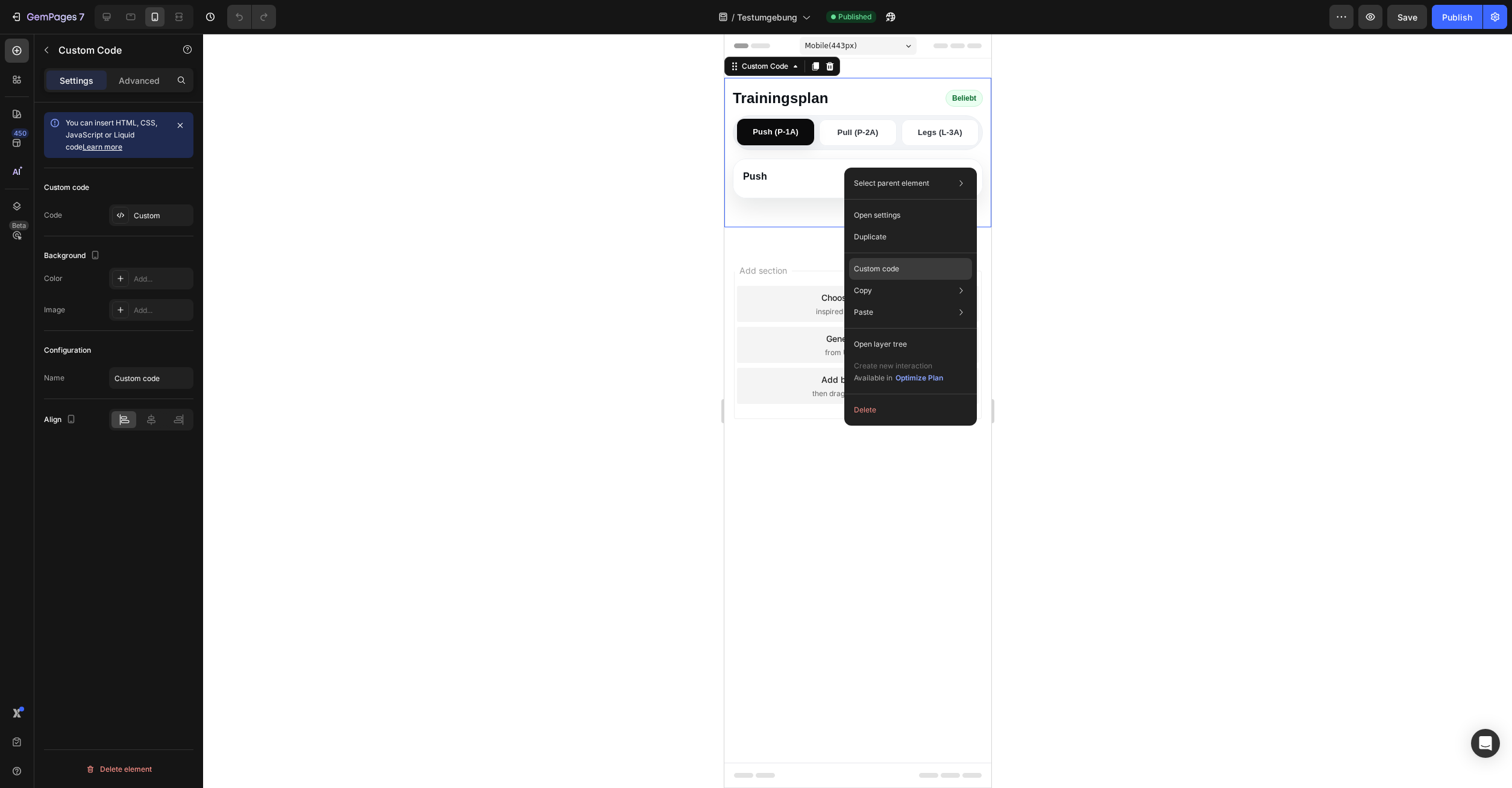
click at [891, 268] on p "Custom code" at bounding box center [876, 268] width 46 height 11
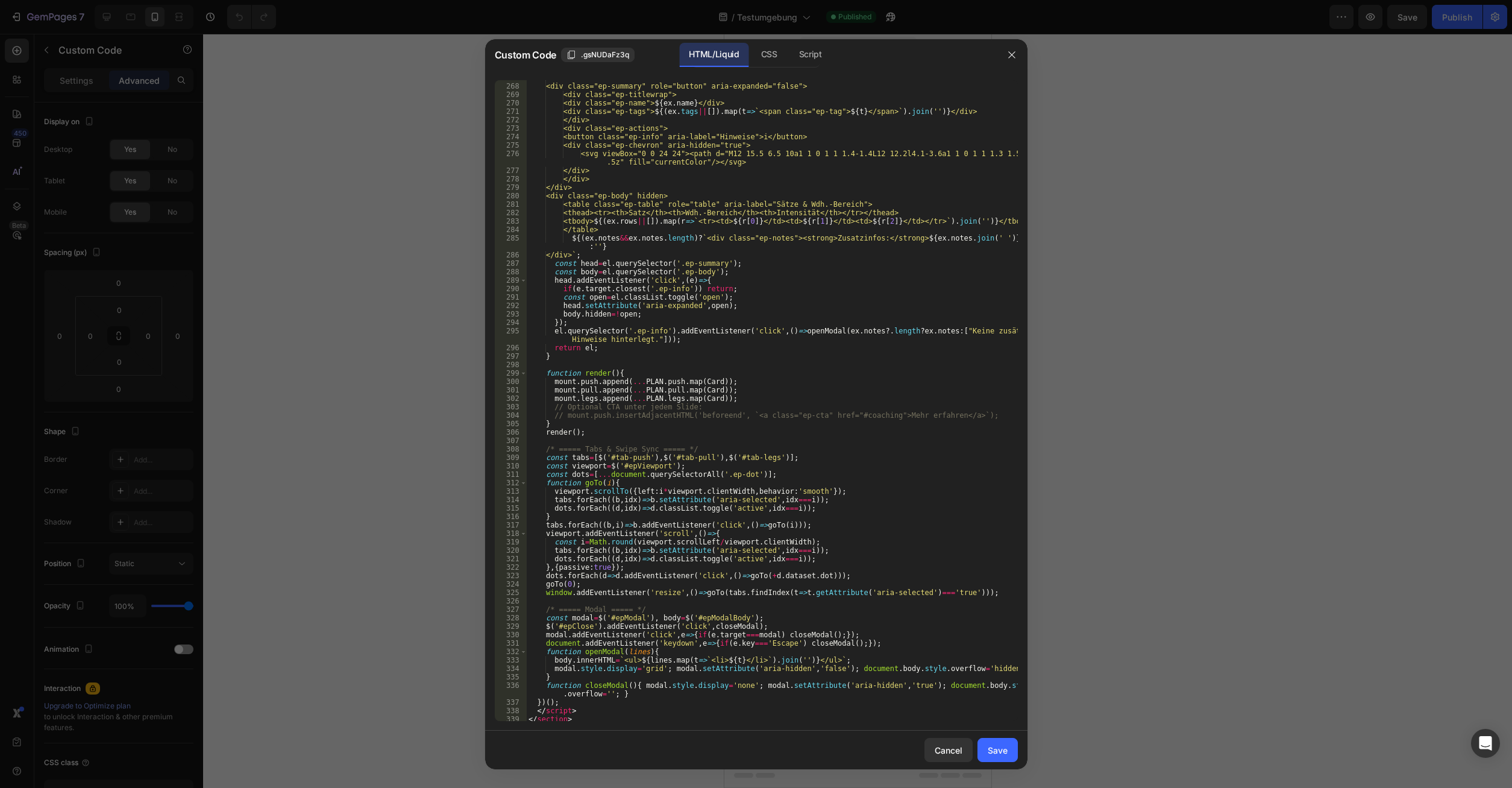
scroll to position [2372, 0]
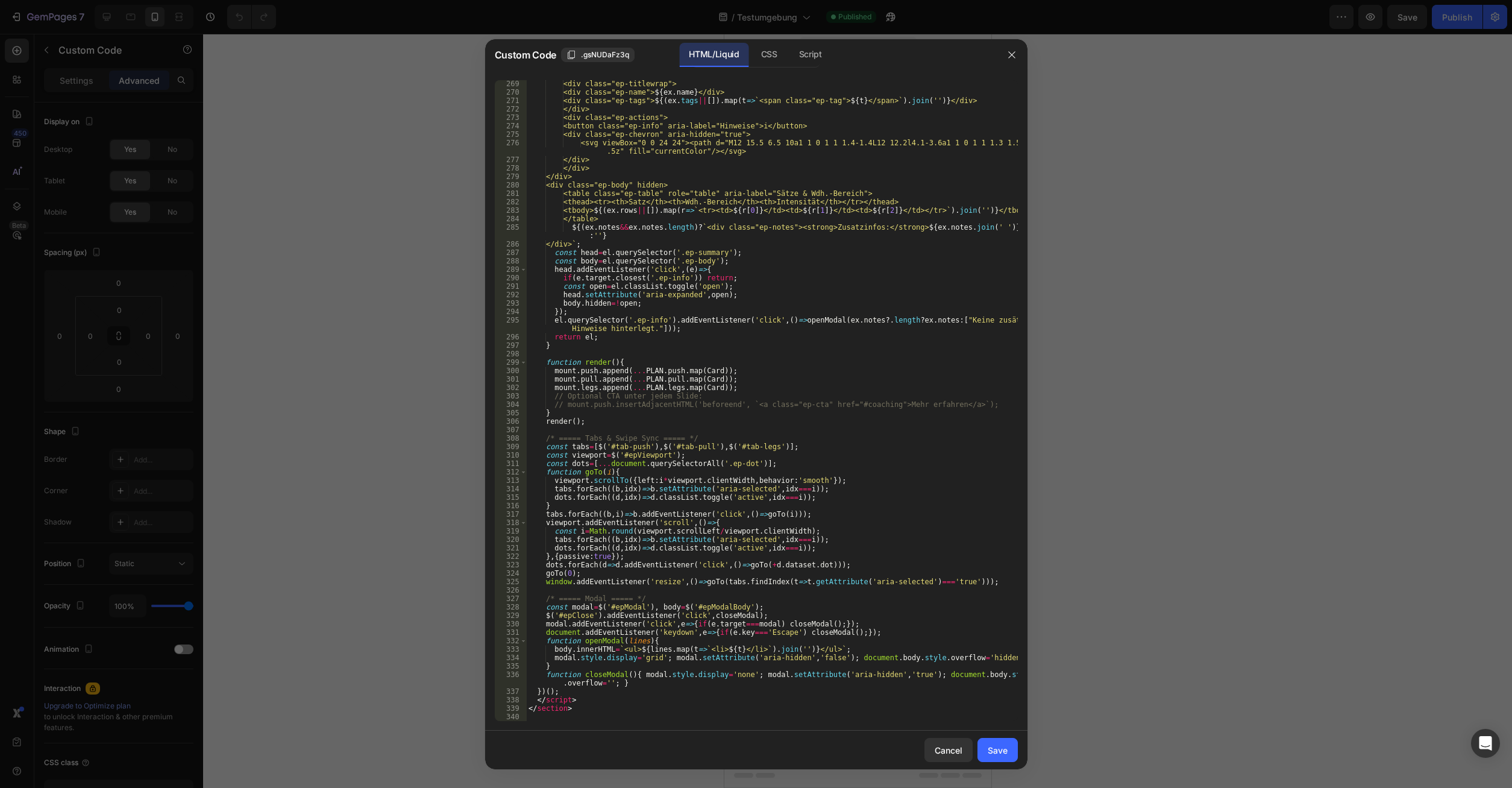
click at [598, 710] on div "<div class="ep-titlewrap"> <div class="ep-name"> ${ ex . name } </div> <div cla…" at bounding box center [772, 408] width 491 height 657
type textarea "</section>"
drag, startPoint x: 601, startPoint y: 724, endPoint x: 413, endPoint y: -51, distance: 797.5
click at [486, 71] on div "</section> 269 270 271 272 273 274 275 276 277 278 279 280 281 282 283 284 285 …" at bounding box center [757, 400] width 543 height 660
click at [600, 720] on div "<div class="ep-titlewrap"> <div class="ep-name"> ${ ex . name } </div> <div cla…" at bounding box center [772, 408] width 491 height 657
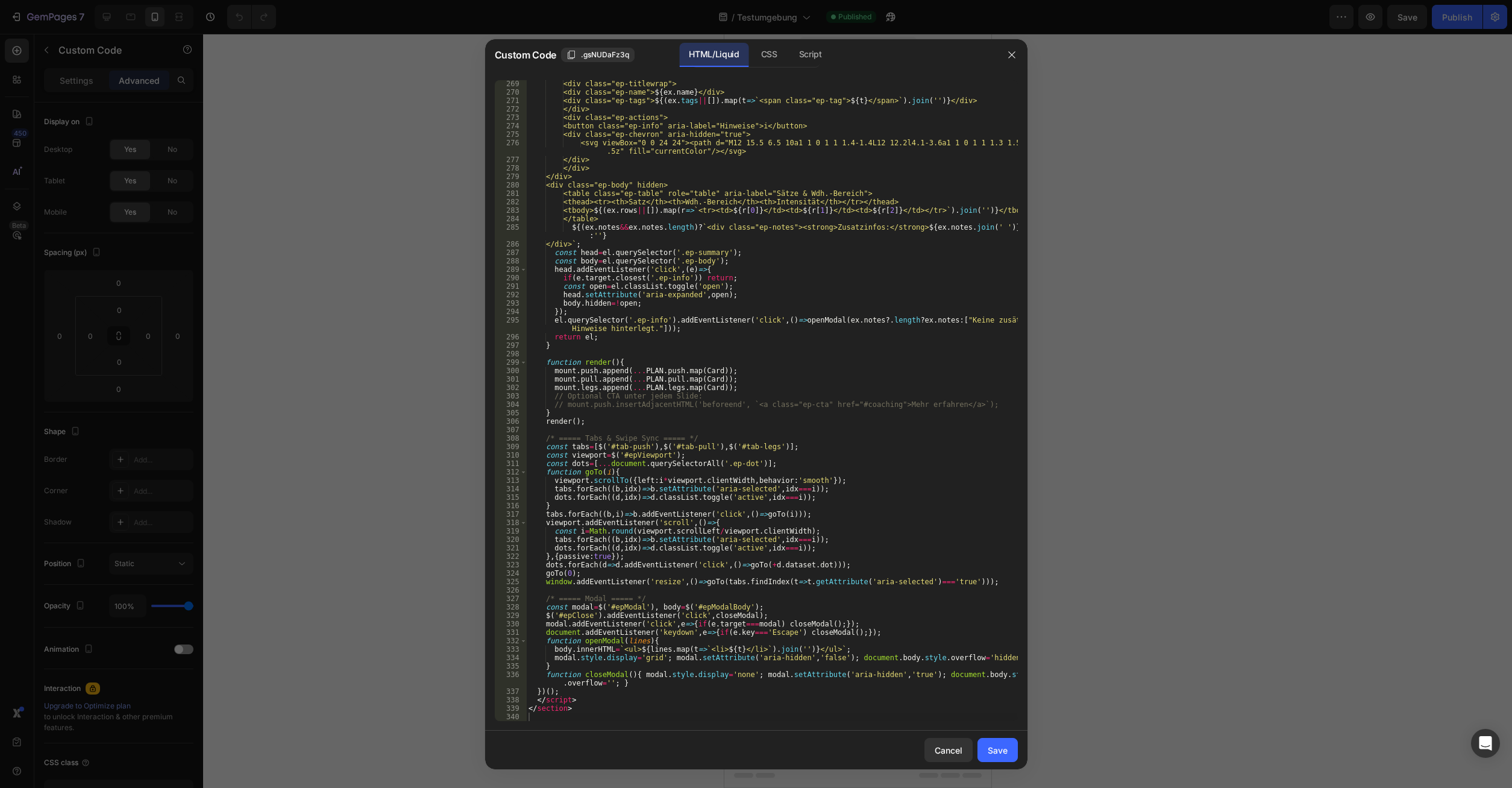
drag, startPoint x: 578, startPoint y: 721, endPoint x: 535, endPoint y: 527, distance: 198.7
click at [503, 442] on div "269 270 271 272 273 274 275 276 277 278 279 280 281 282 283 284 285 286 287 288…" at bounding box center [757, 400] width 543 height 660
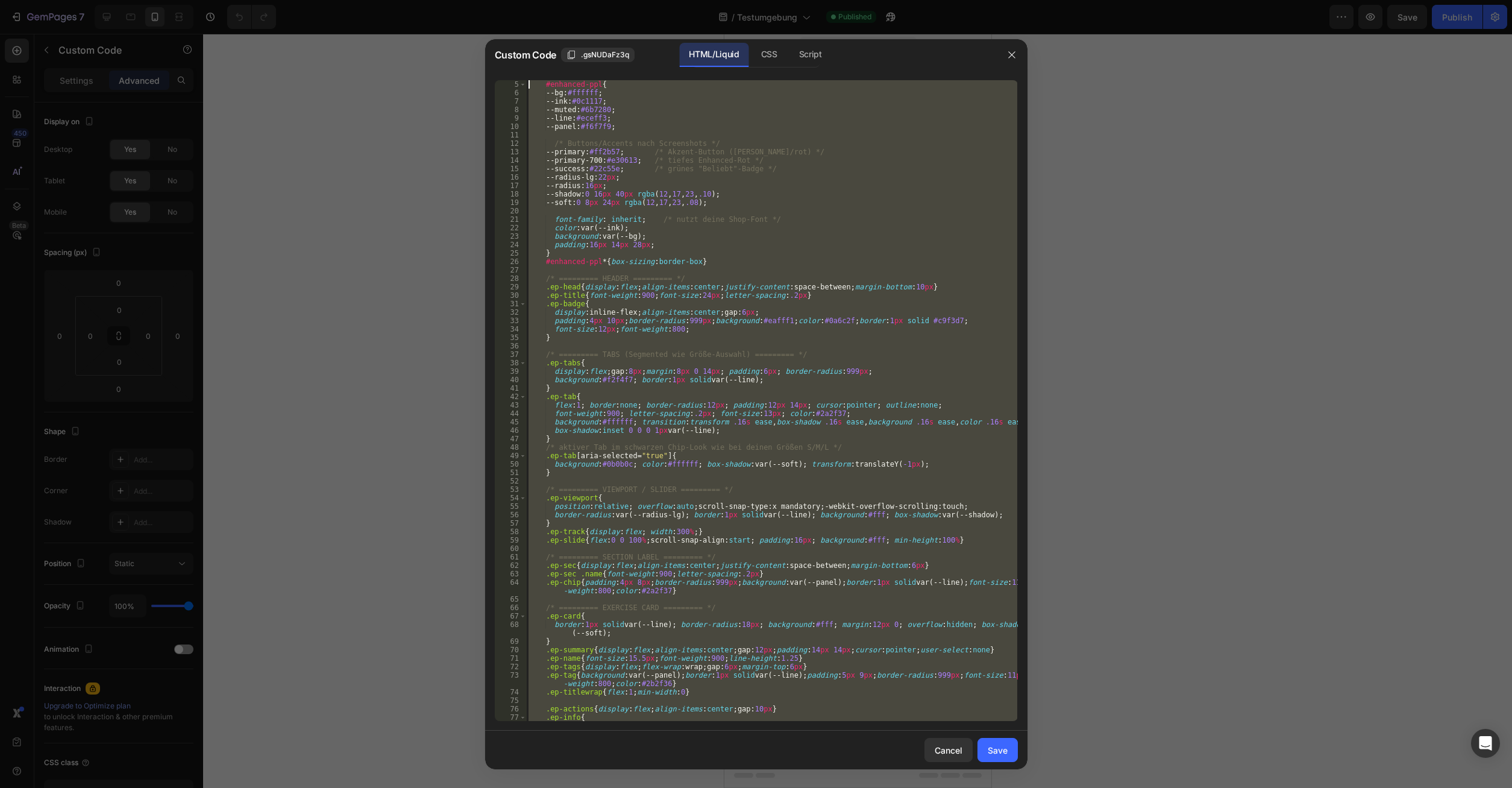
scroll to position [0, 0]
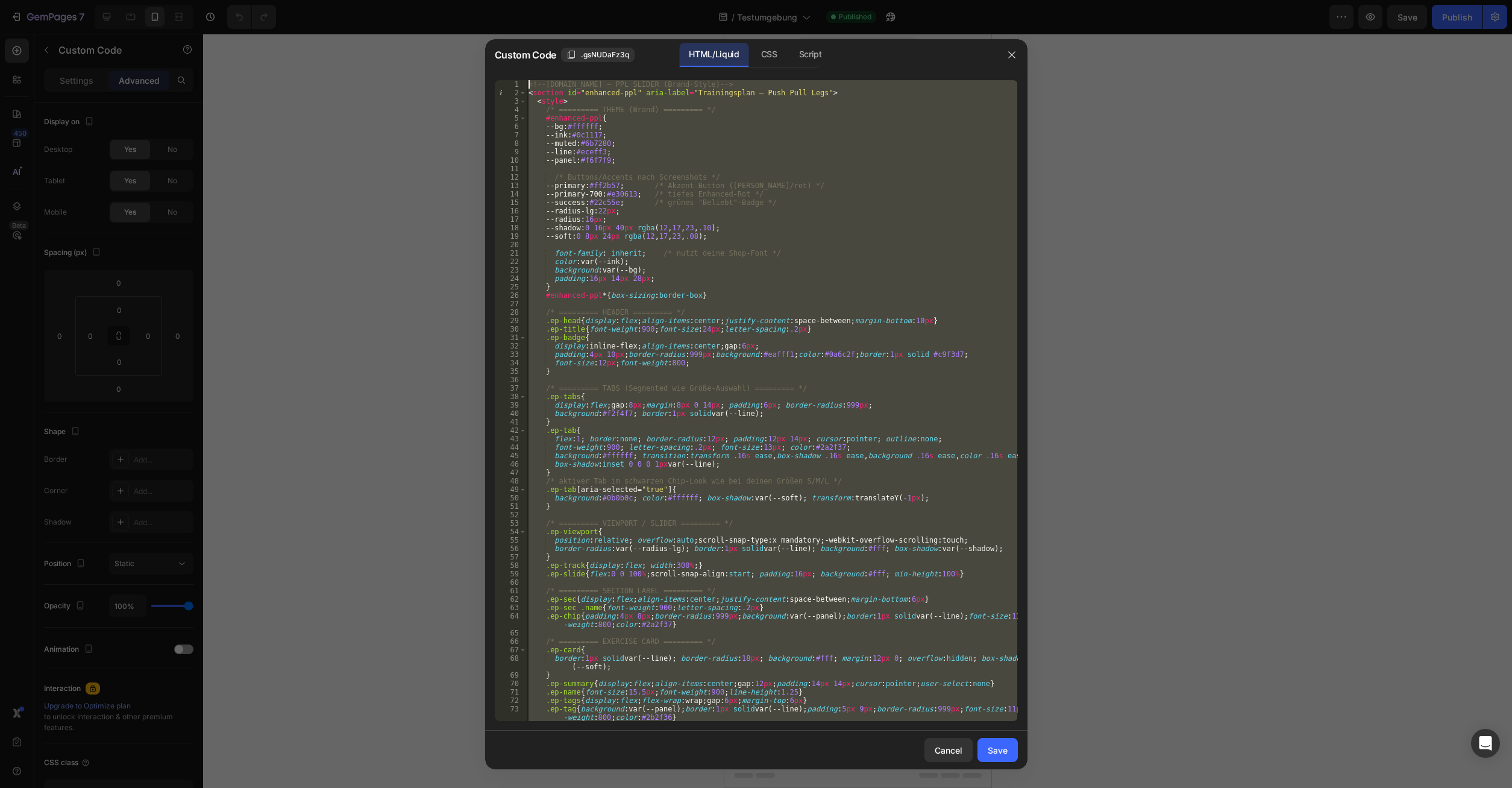
drag, startPoint x: 584, startPoint y: 715, endPoint x: 397, endPoint y: -51, distance: 788.5
click at [526, 80] on div "<!-- [DOMAIN_NAME] – PPL SLIDER (Brand-Style) --> < section id = "enhanced-ppl"…" at bounding box center [772, 400] width 491 height 641
type textarea "<!-- [DOMAIN_NAME] – PPL SLIDER (Brand-Style) --> <section id="enhanced-ppl" ar…"
paste textarea
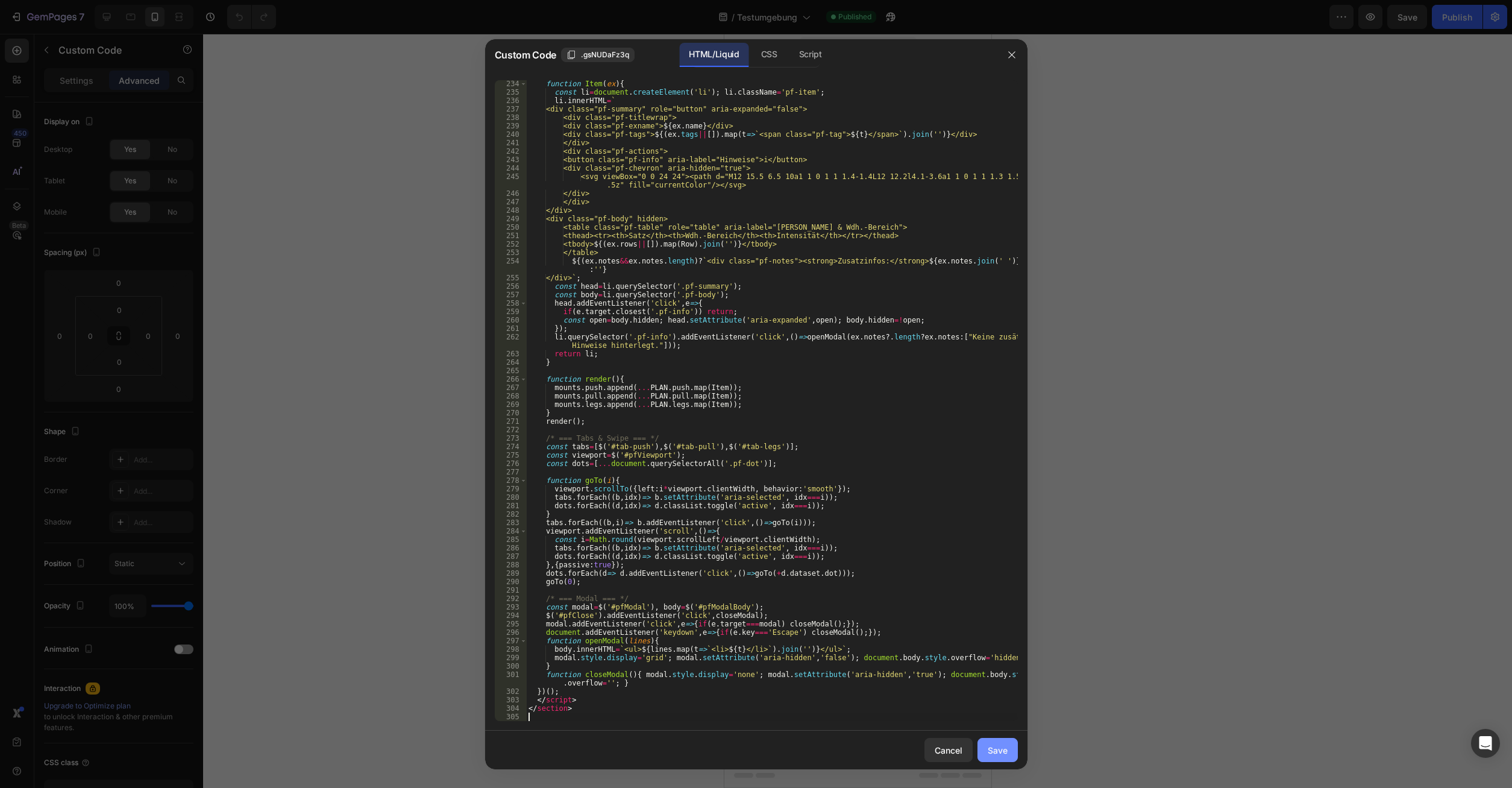
click at [1010, 755] on button "Save" at bounding box center [998, 749] width 41 height 24
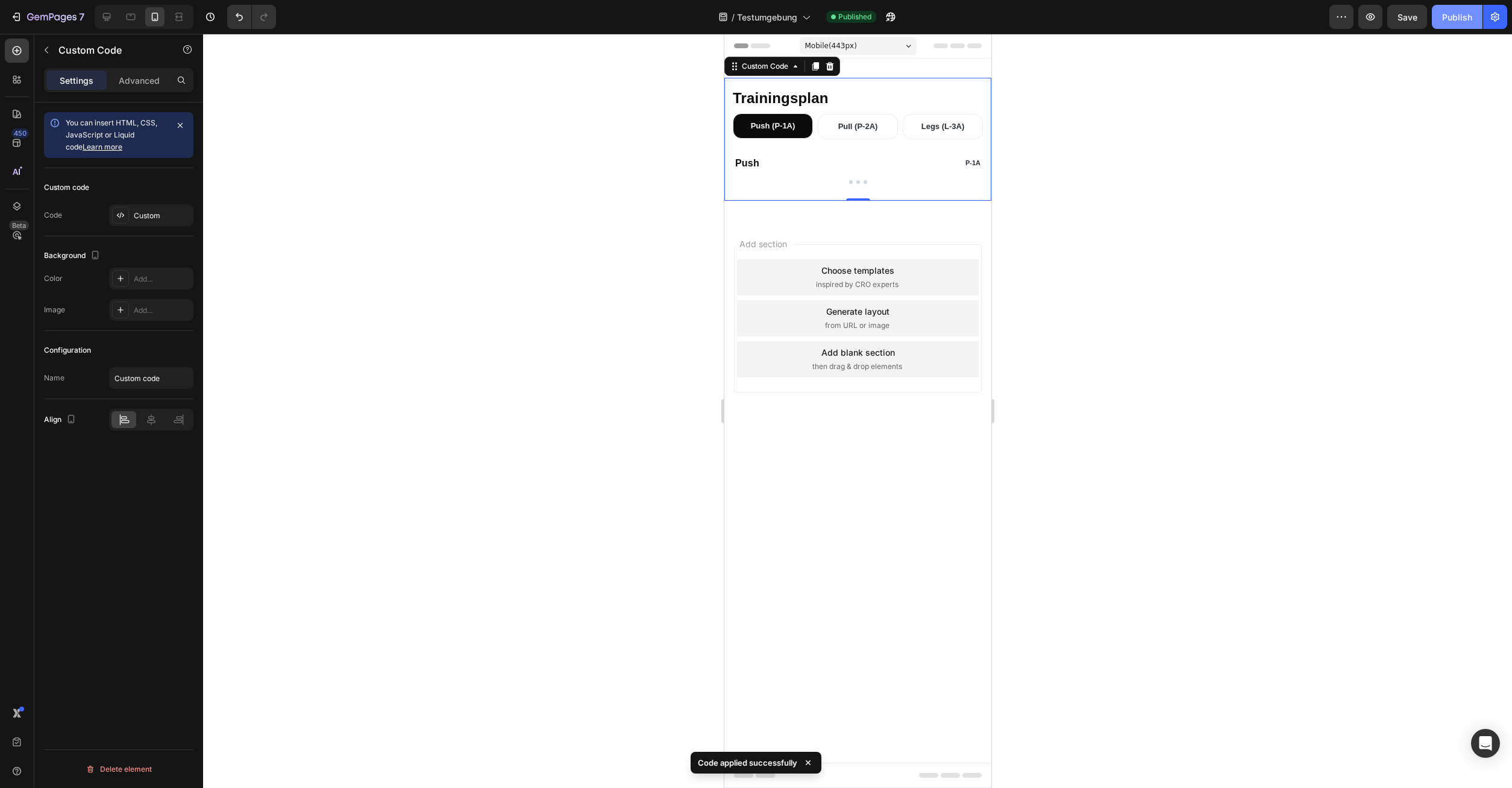
click at [1446, 18] on div "Publish" at bounding box center [1457, 16] width 30 height 13
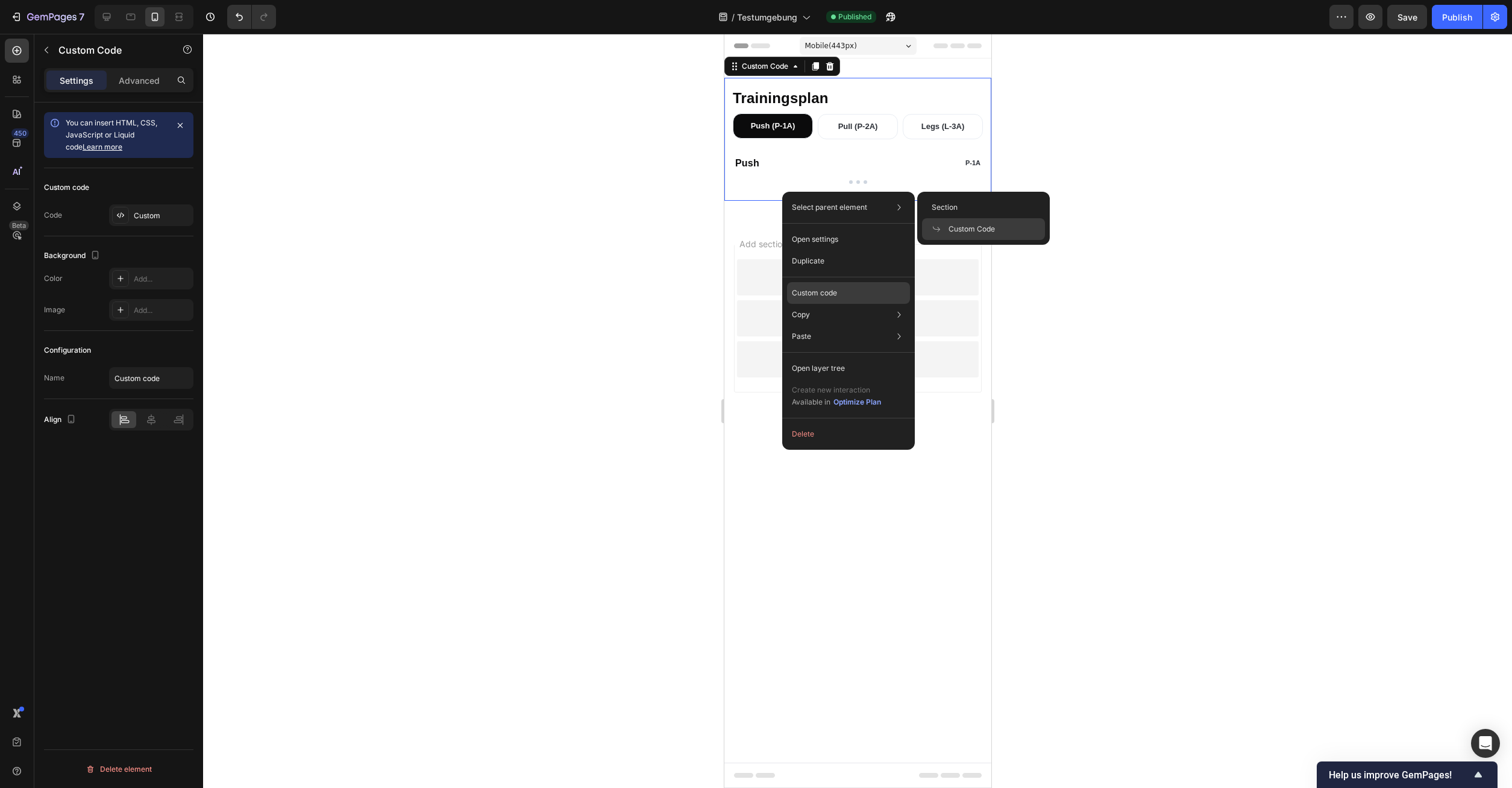
click at [826, 290] on p "Custom code" at bounding box center [814, 293] width 46 height 11
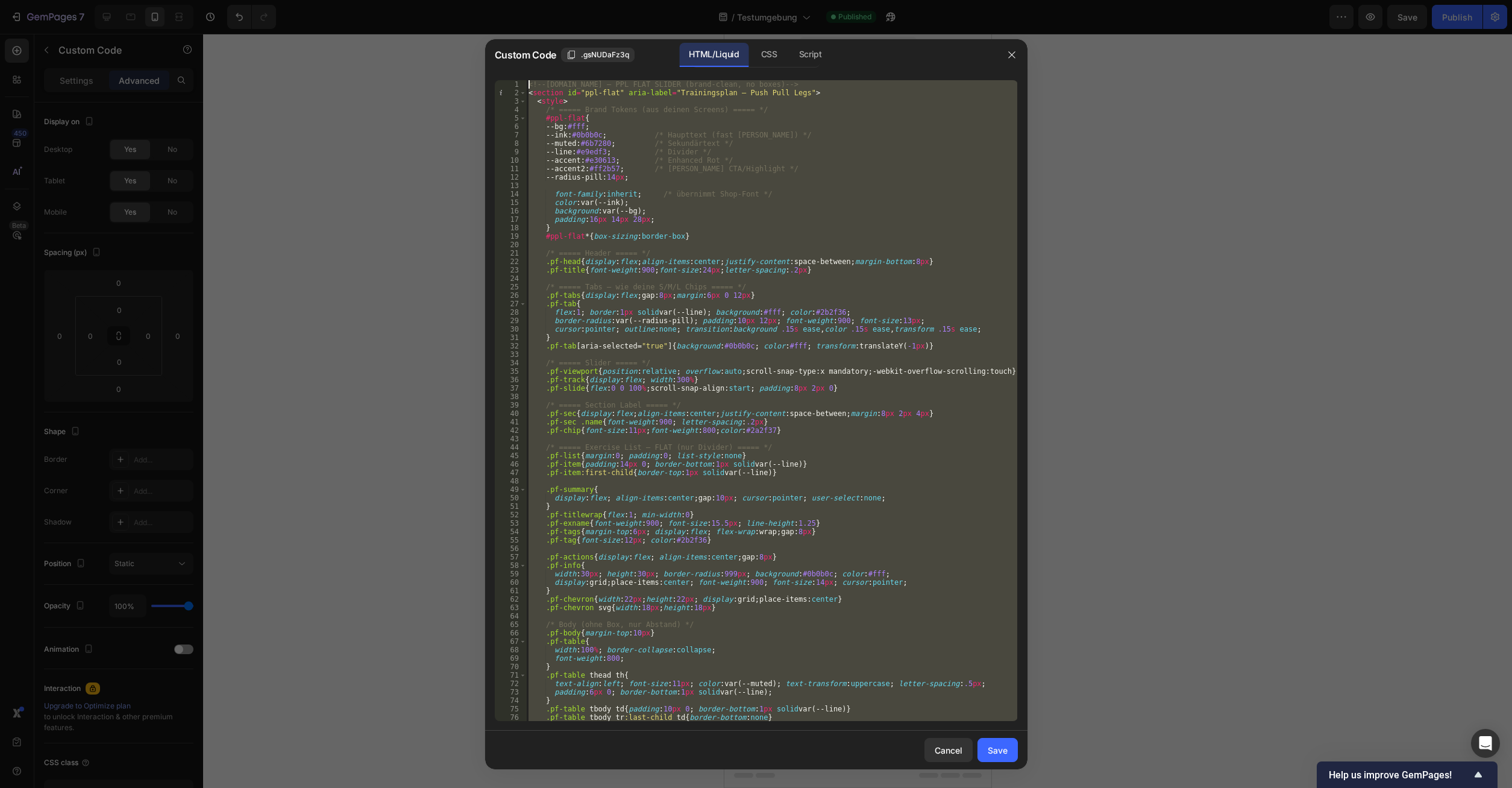
scroll to position [0, 0]
drag, startPoint x: 586, startPoint y: 715, endPoint x: 358, endPoint y: -51, distance: 799.2
click at [526, 80] on div "<!-- [DOMAIN_NAME] – PPL FLAT SLIDER (brand-clean, no boxes) --> < section id =…" at bounding box center [772, 400] width 491 height 641
type textarea "<!-- [DOMAIN_NAME] – PPL FLAT SLIDER (brand-clean, no boxes) --> <section id="p…"
paste textarea
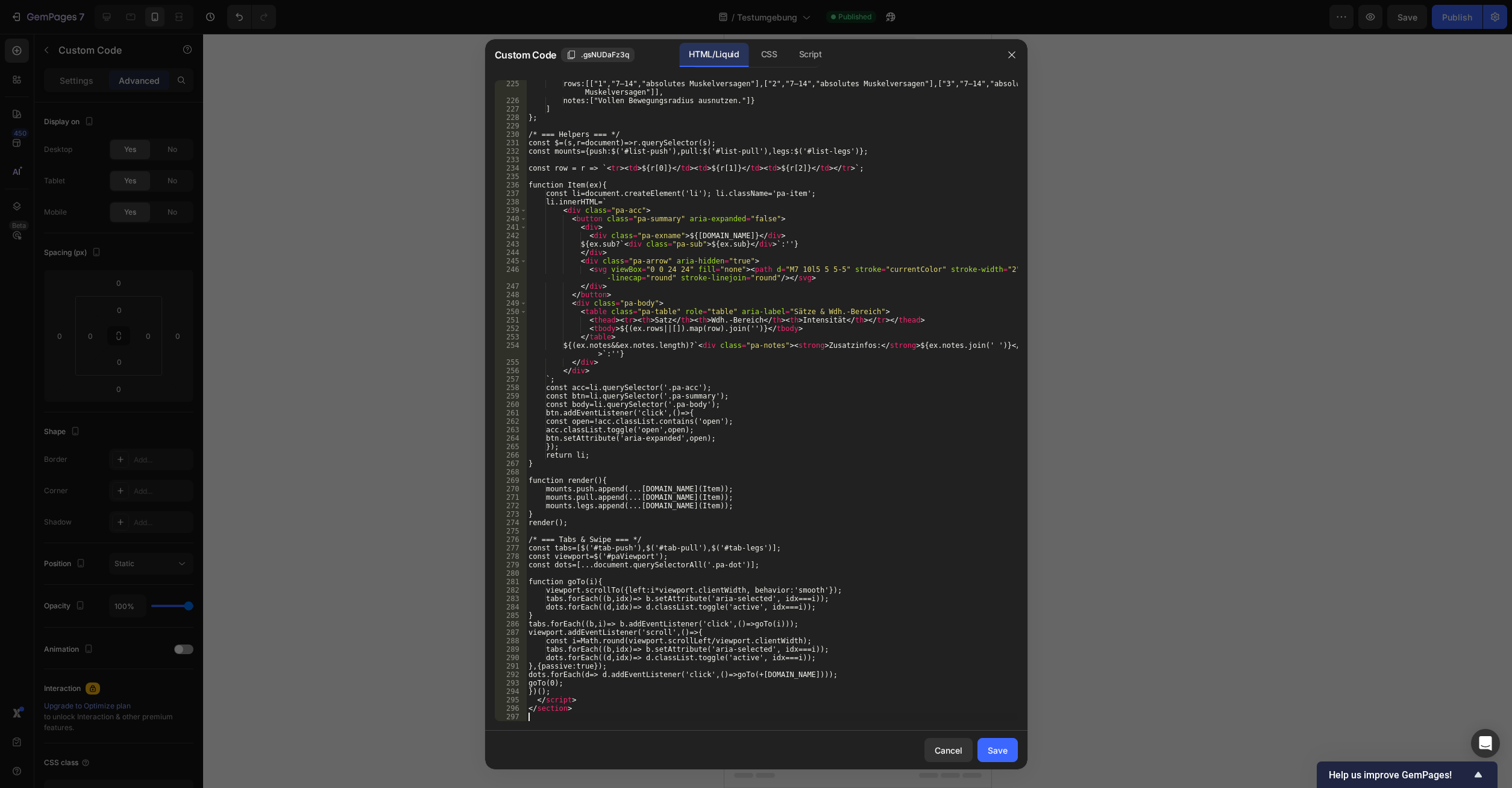
scroll to position [1907, 0]
click at [992, 760] on button "Save" at bounding box center [998, 749] width 41 height 24
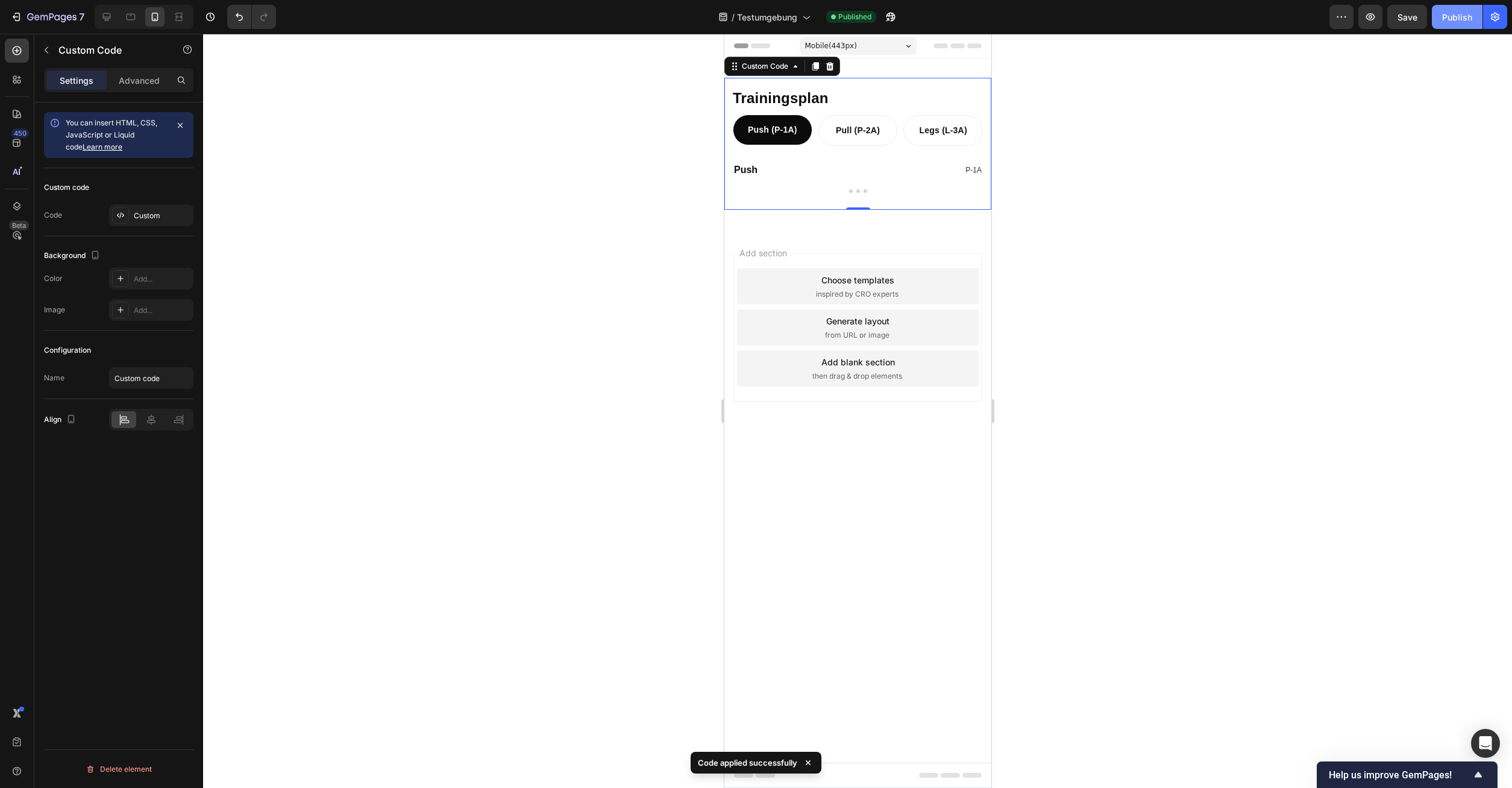
click at [1446, 28] on button "Publish" at bounding box center [1458, 16] width 50 height 24
